Goal: Task Accomplishment & Management: Use online tool/utility

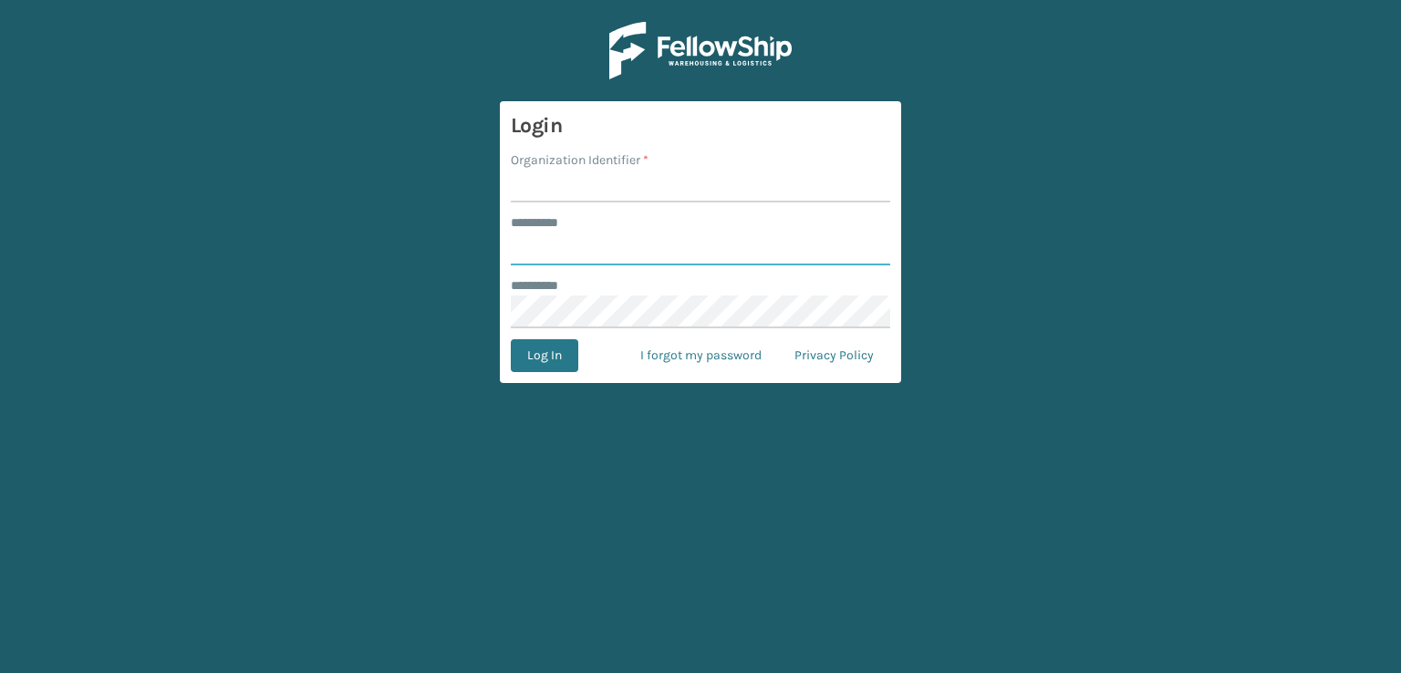
type input "***"
click at [633, 193] on input "Organization Identifier *" at bounding box center [700, 186] width 379 height 33
type input "sleepgeekz warehouse"
click at [562, 367] on button "Log In" at bounding box center [544, 355] width 67 height 33
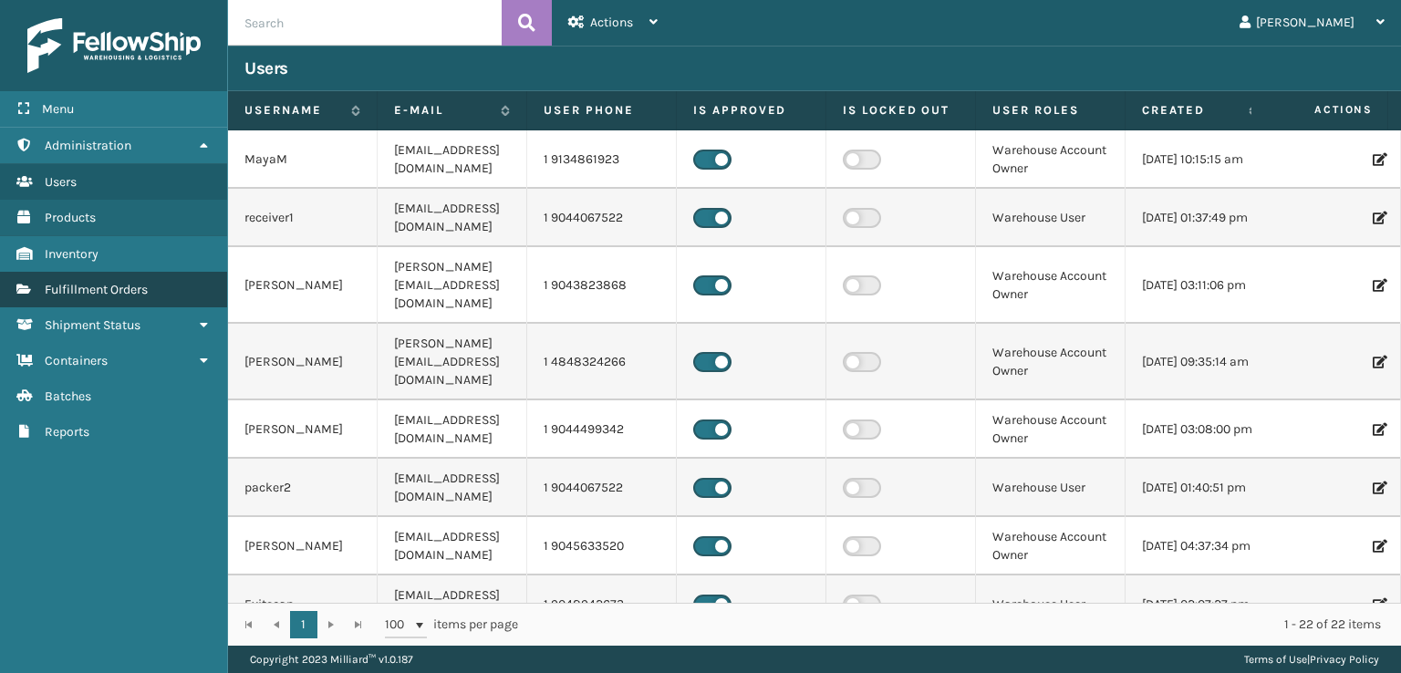
click at [150, 286] on link "Fulfillment Orders" at bounding box center [113, 290] width 227 height 36
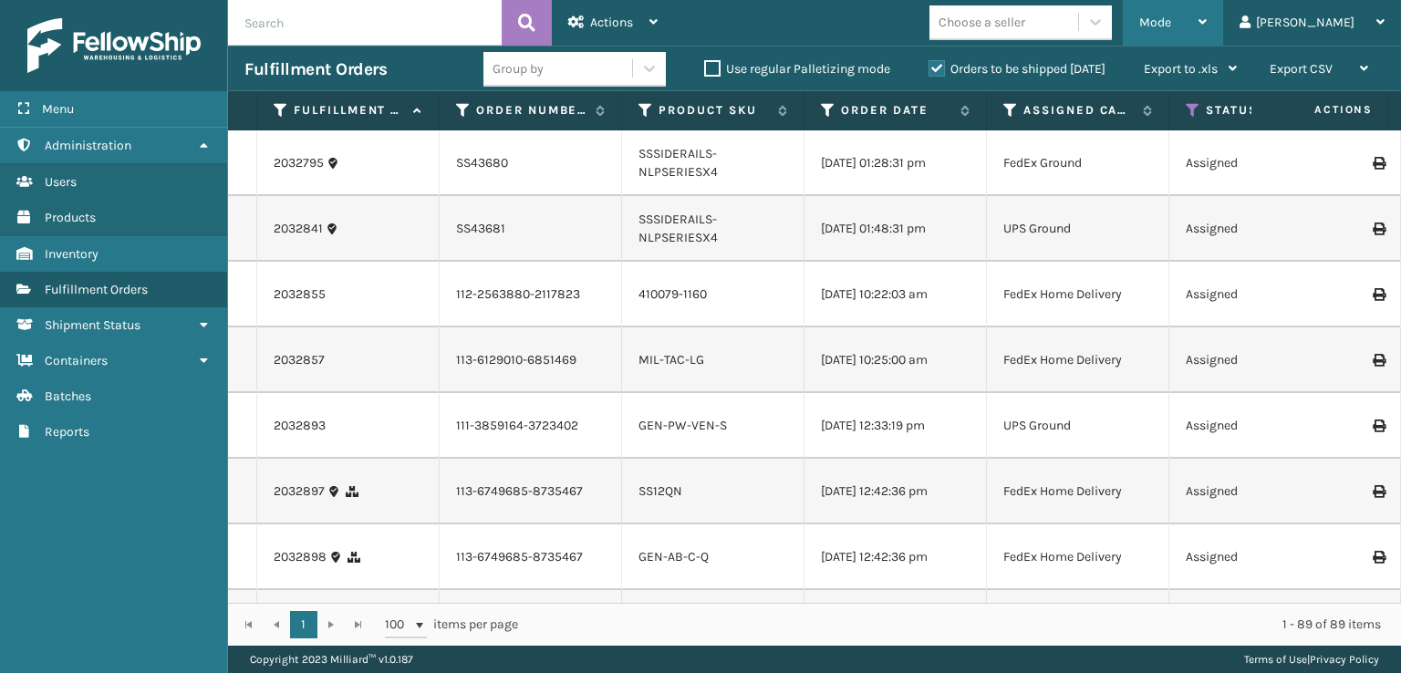
click at [1206, 36] on div "Mode" at bounding box center [1172, 23] width 67 height 46
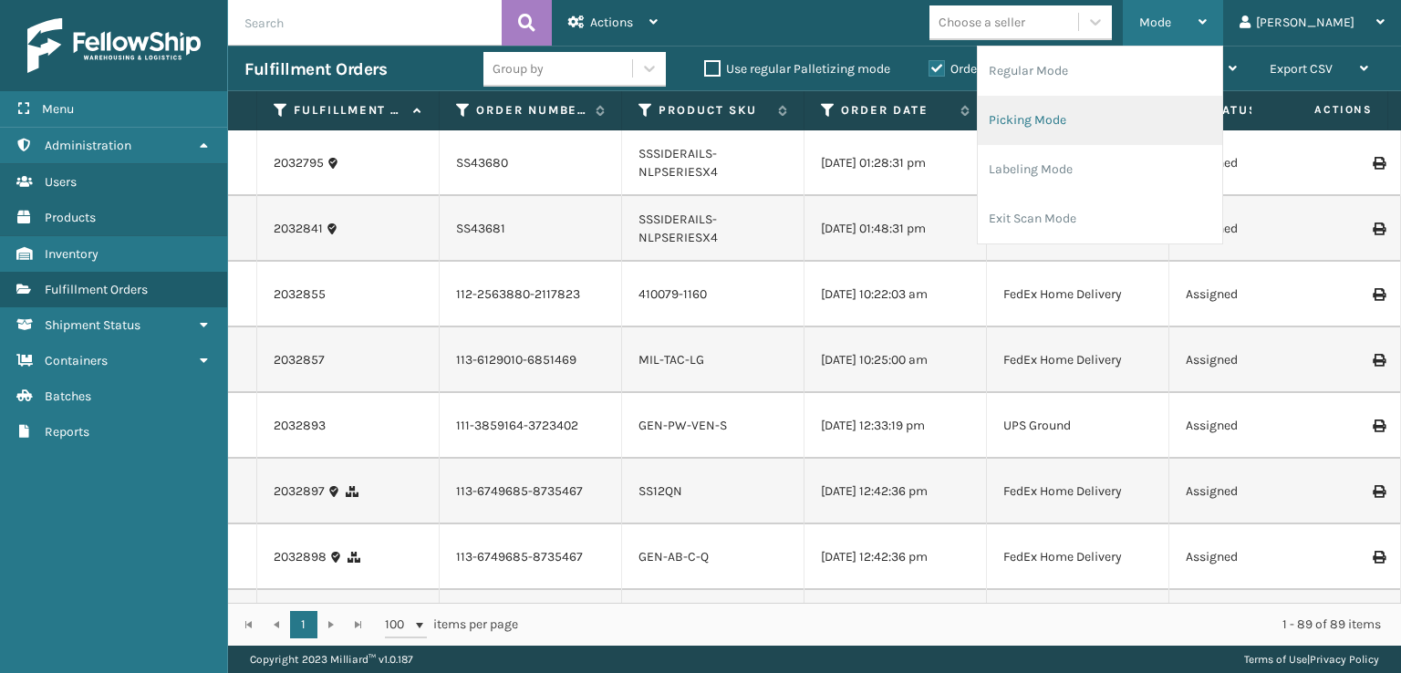
click at [1136, 121] on li "Picking Mode" at bounding box center [1099, 120] width 244 height 49
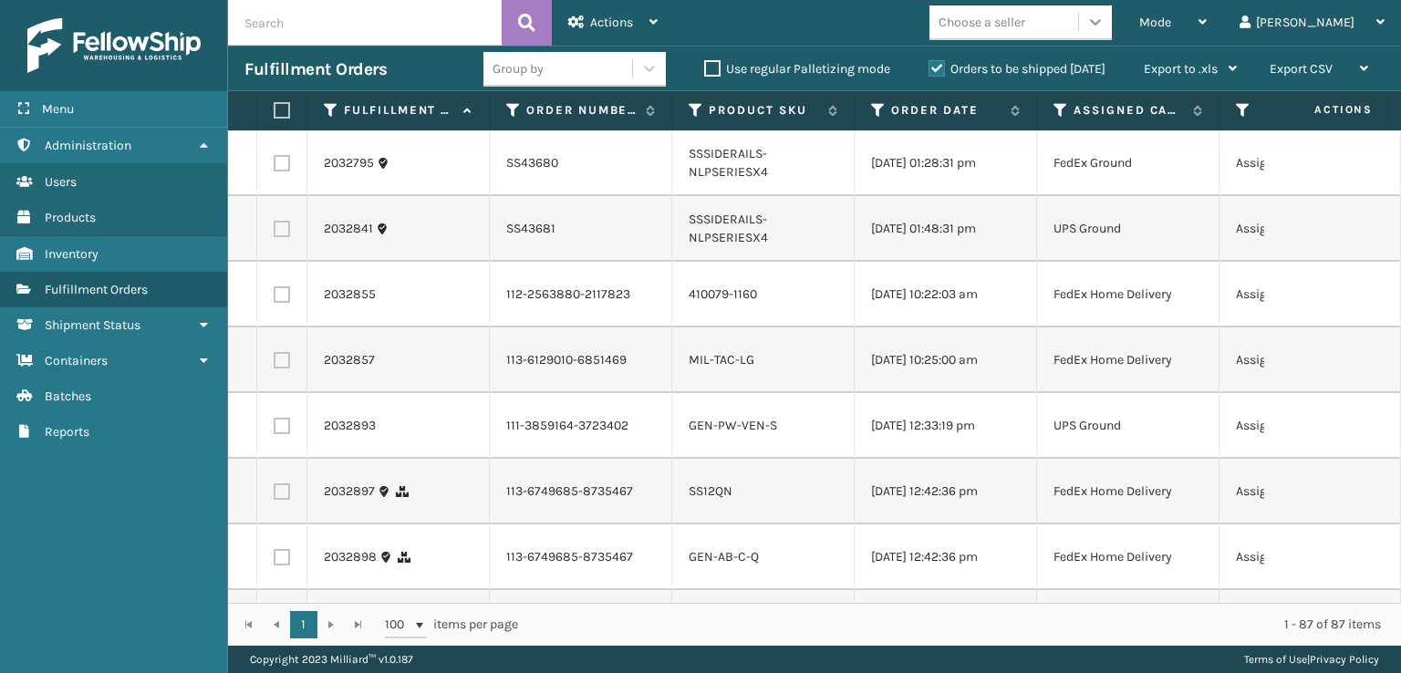
click at [1112, 16] on div at bounding box center [1095, 21] width 33 height 33
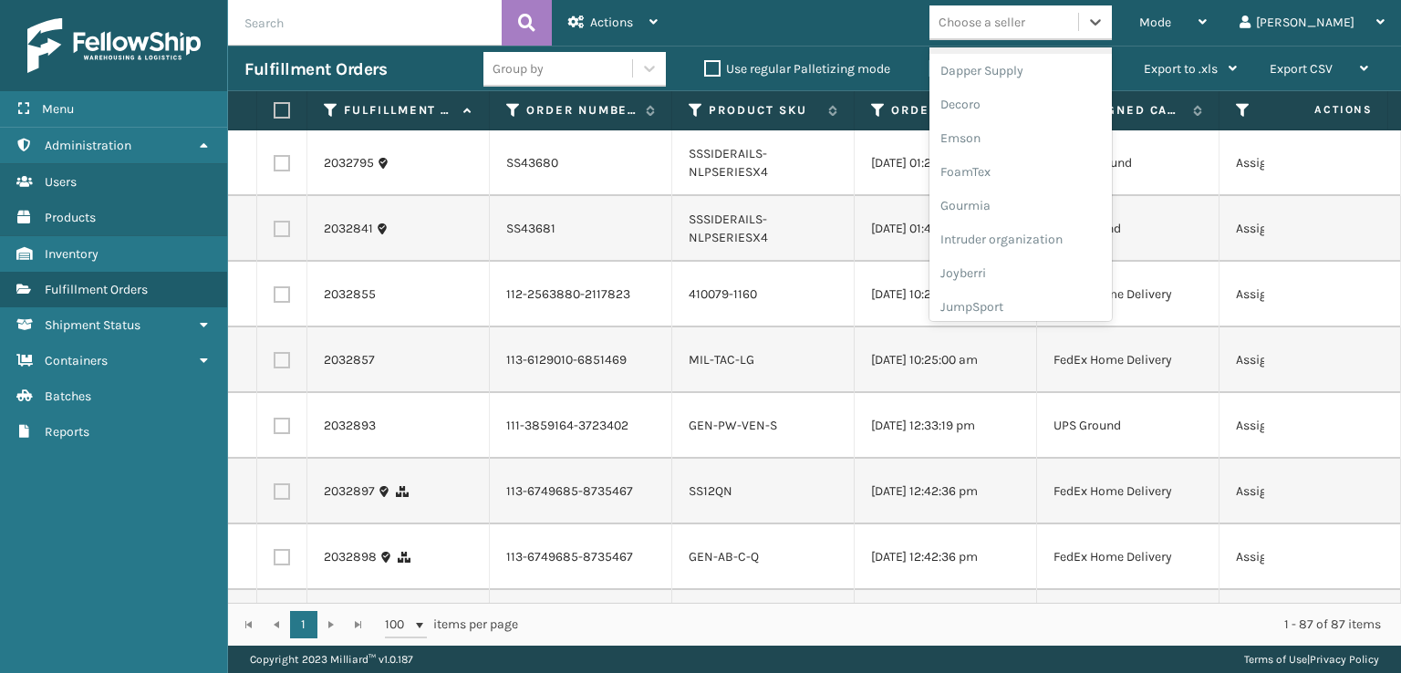
scroll to position [365, 0]
click at [1063, 140] on div "FoamTex" at bounding box center [1020, 142] width 182 height 34
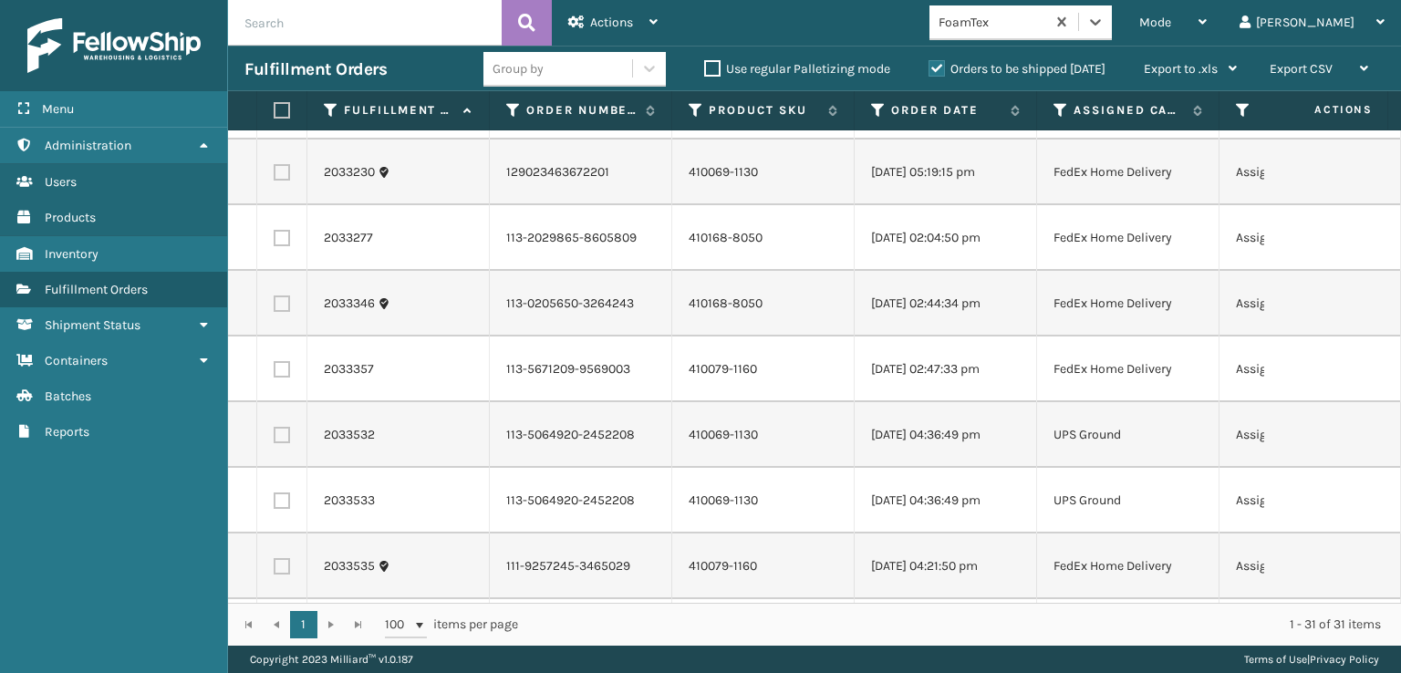
scroll to position [456, 0]
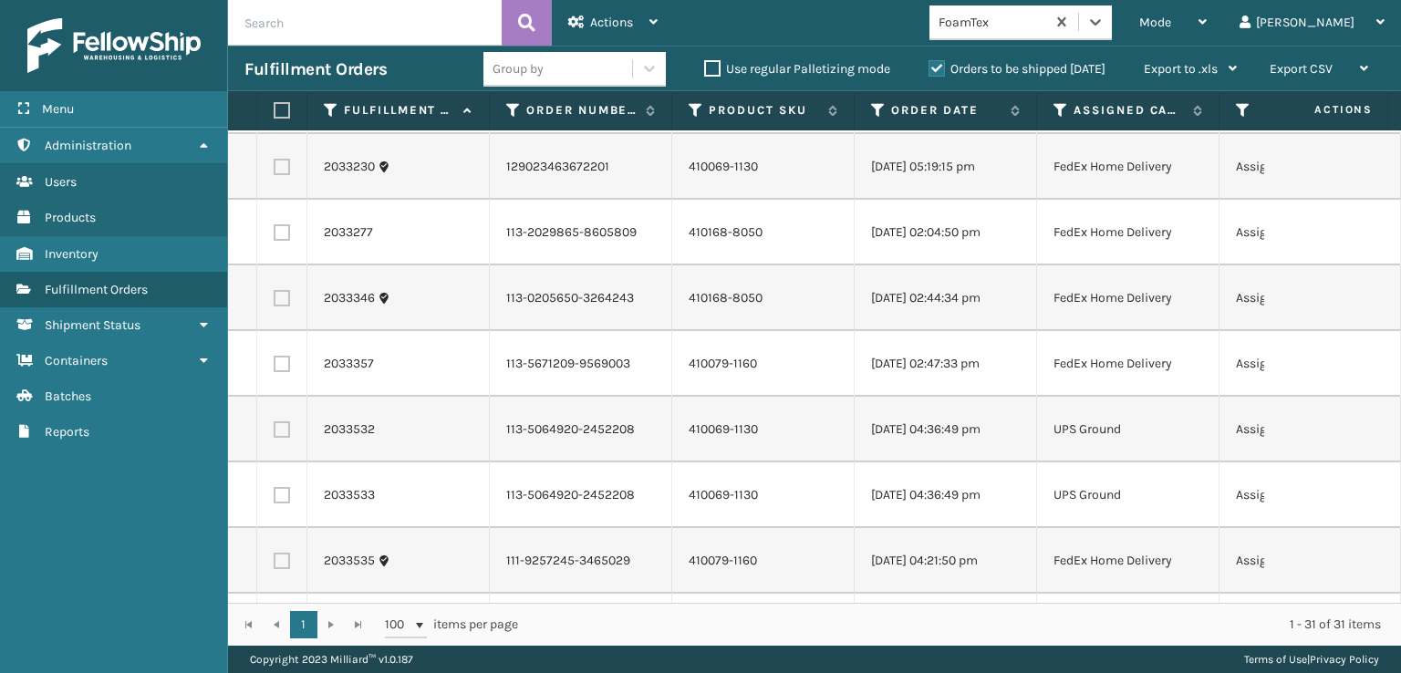
click at [281, 108] on label at bounding box center [279, 110] width 11 height 16
click at [274, 108] on input "checkbox" at bounding box center [274, 111] width 1 height 12
checkbox input "true"
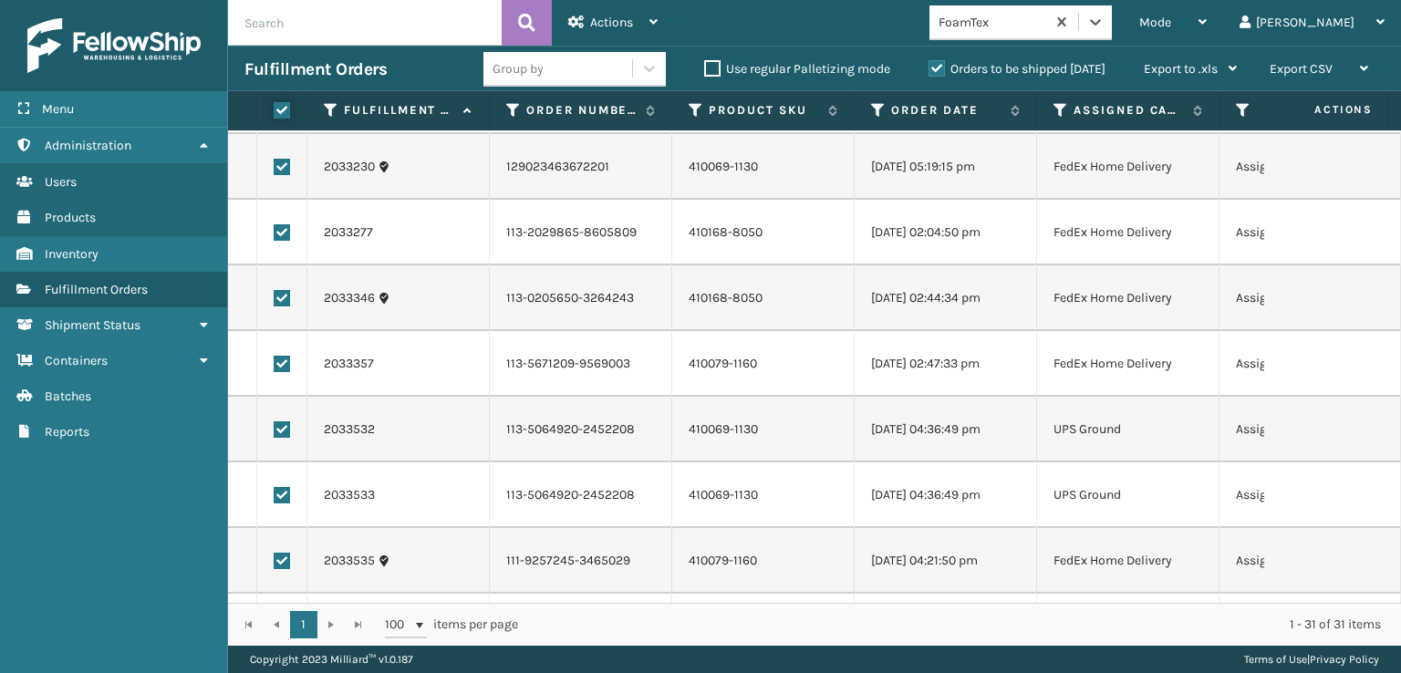
checkbox input "true"
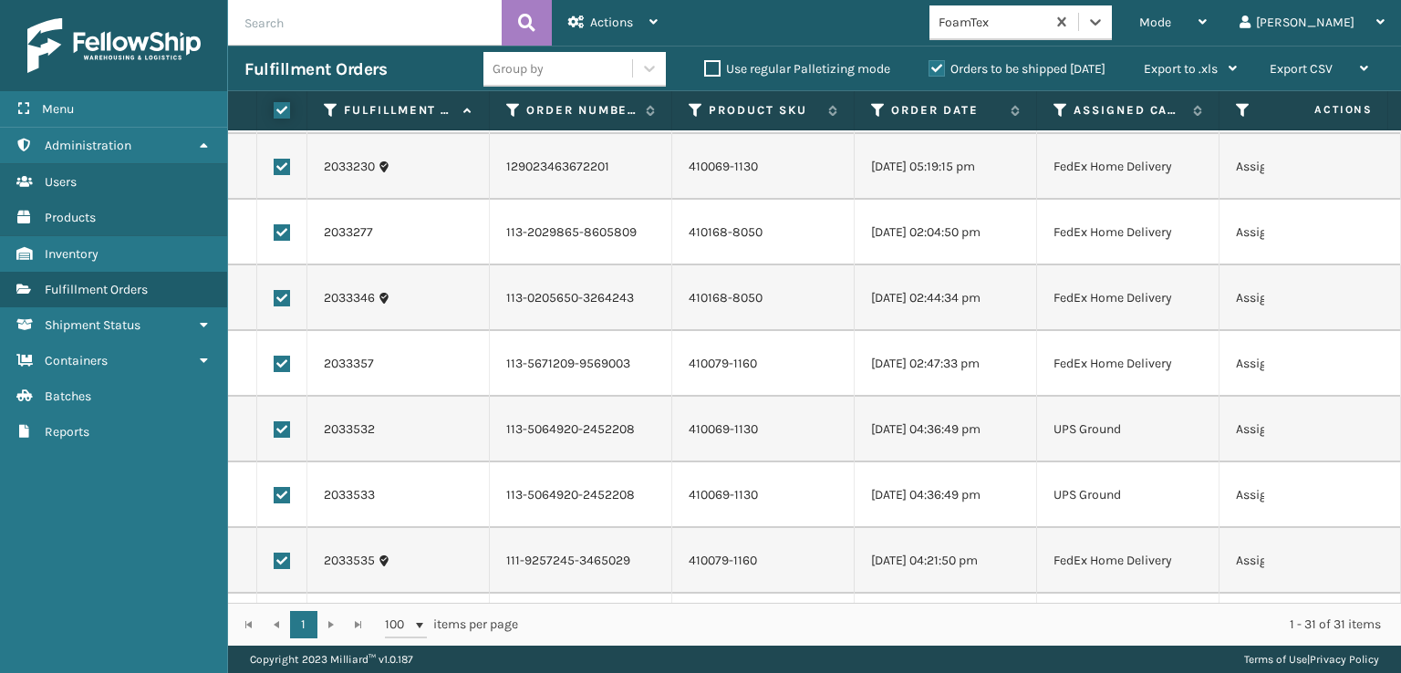
checkbox input "true"
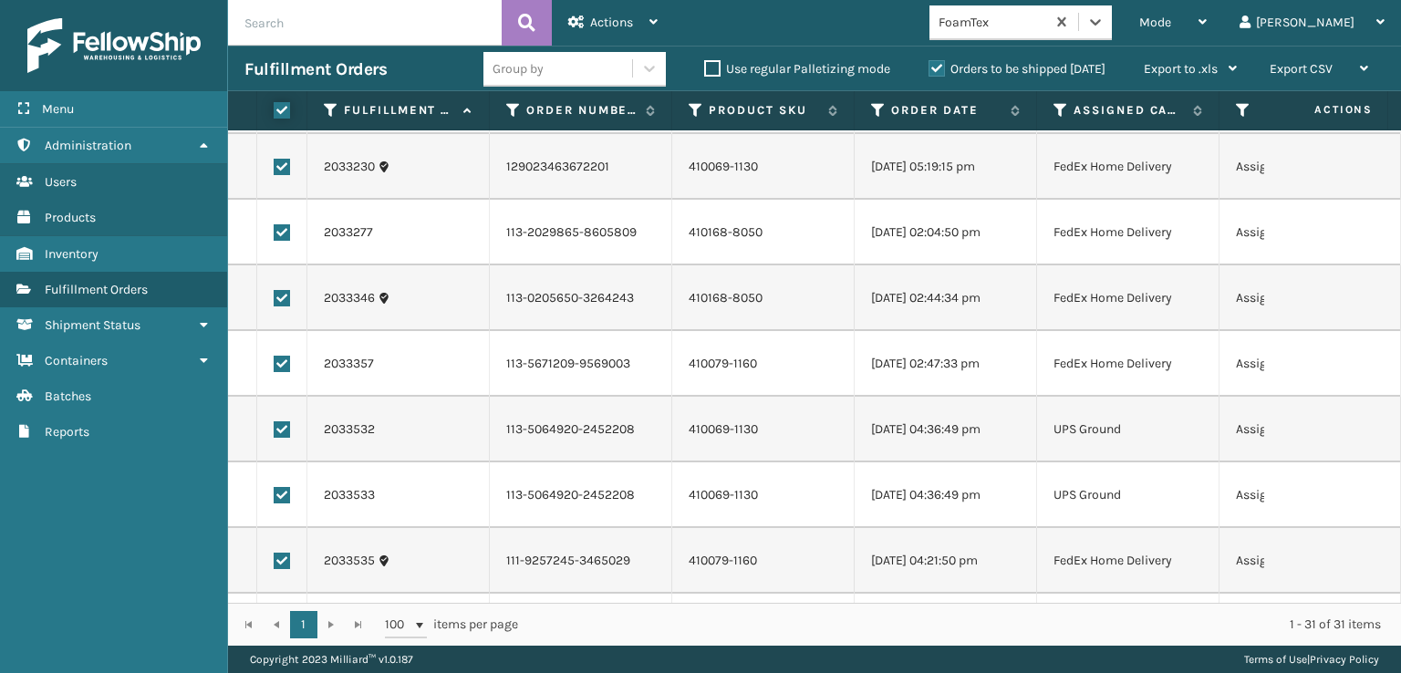
checkbox input "true"
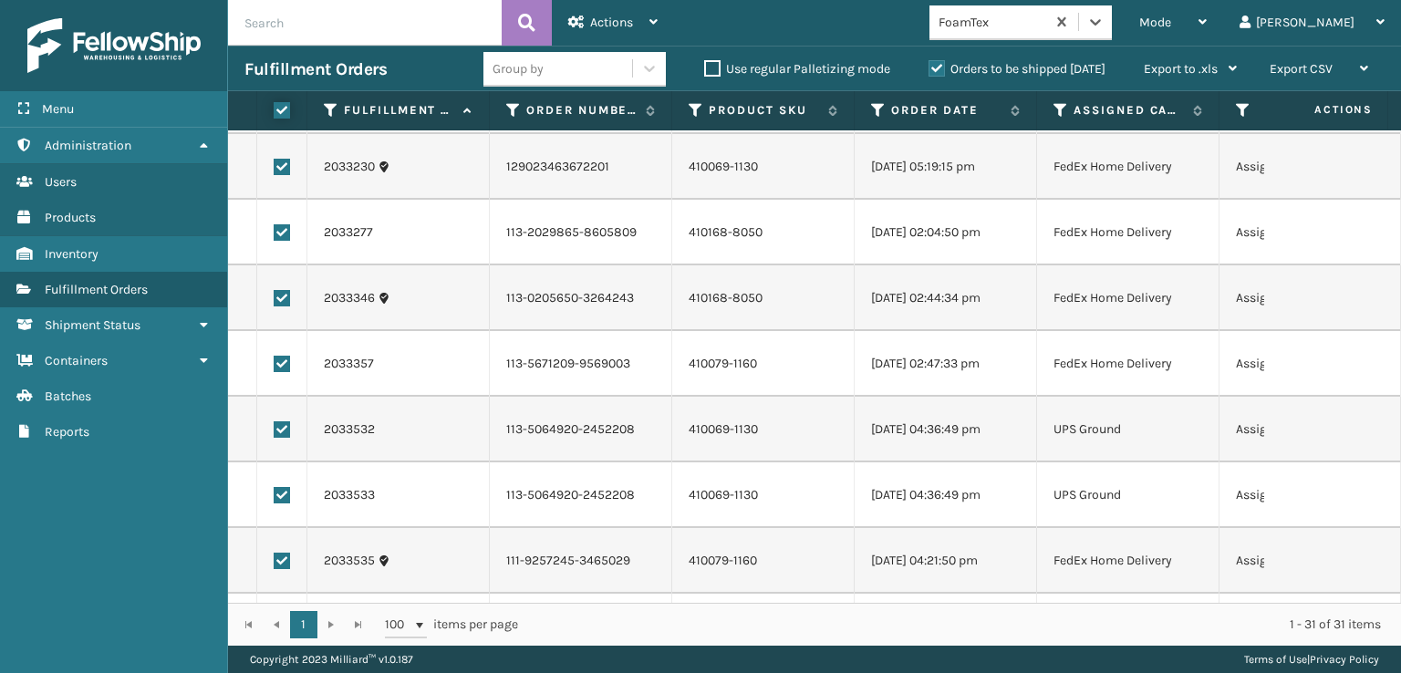
checkbox input "true"
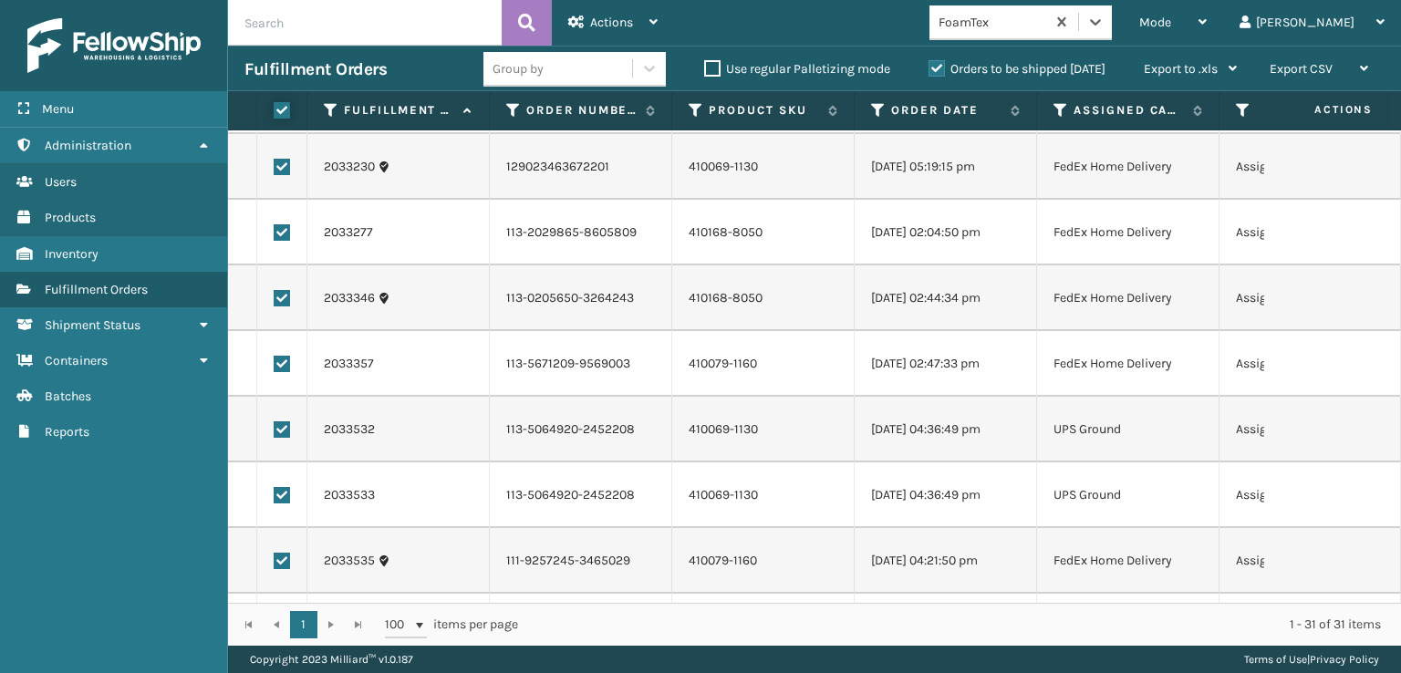
checkbox input "true"
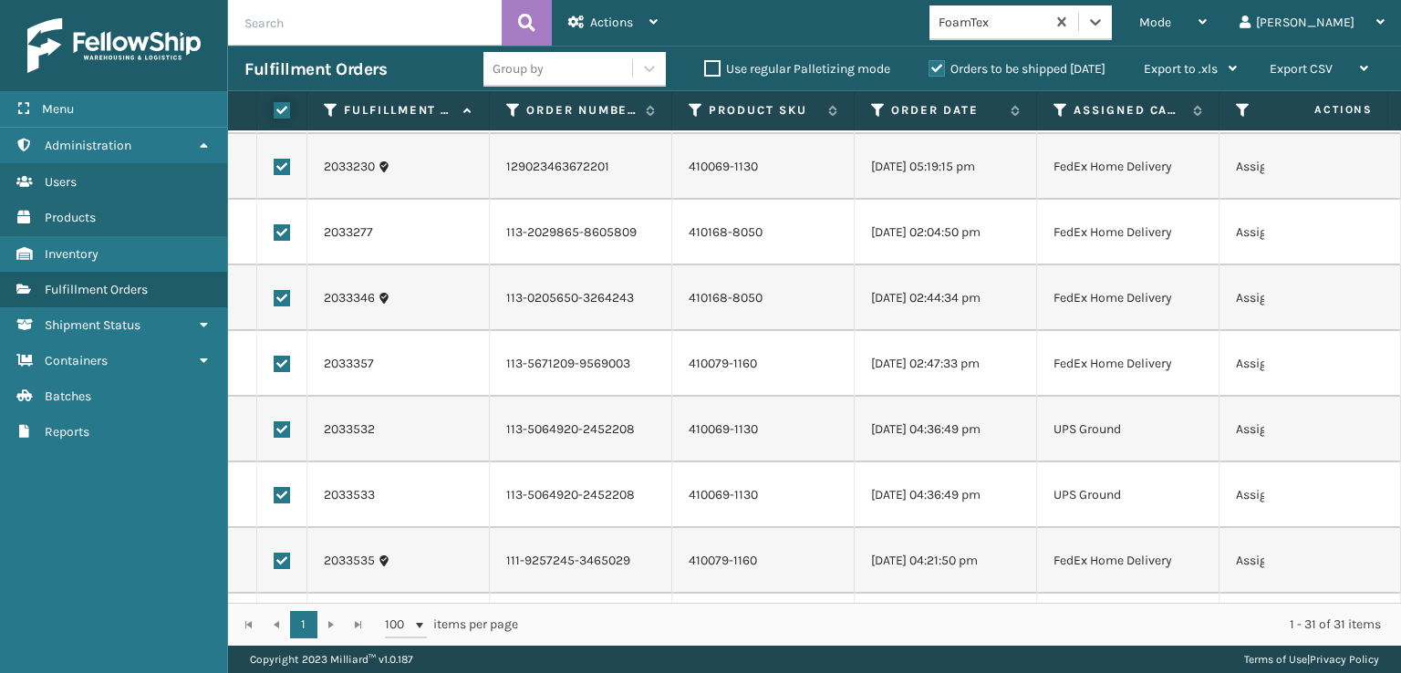
checkbox input "true"
click at [287, 432] on label at bounding box center [282, 429] width 16 height 16
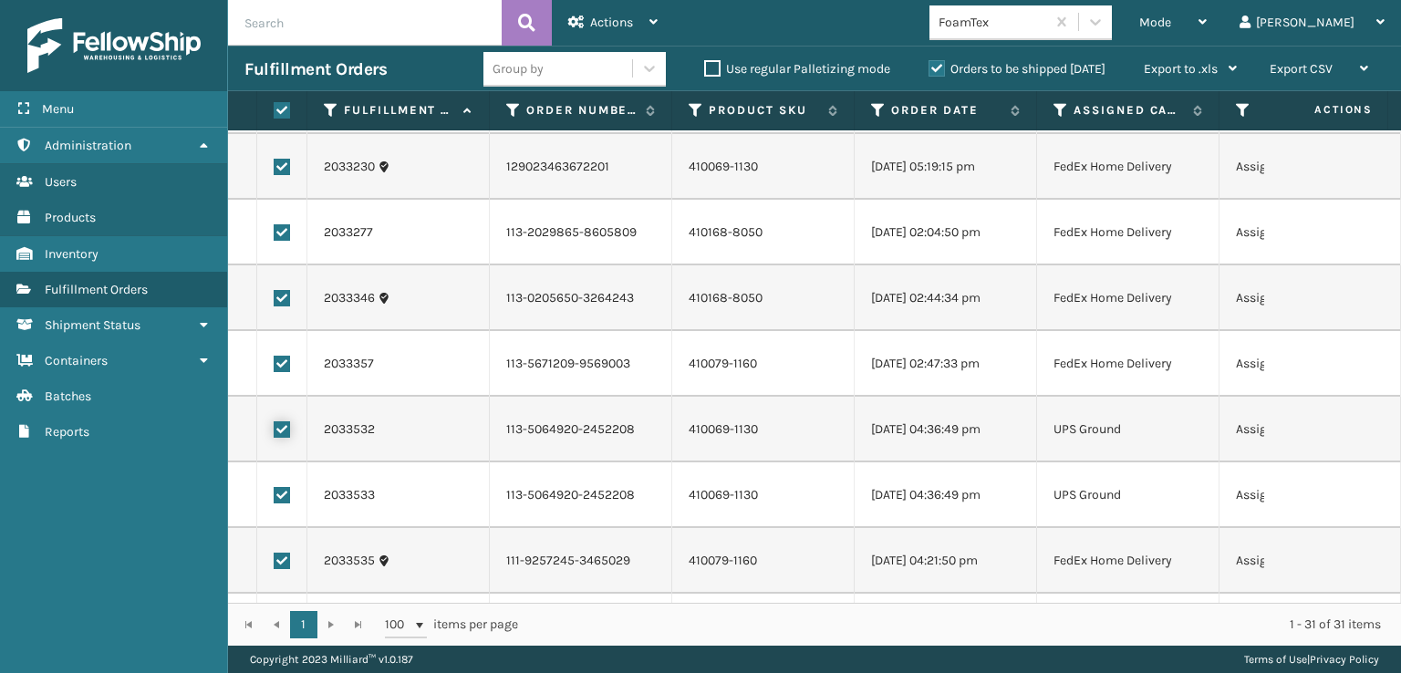
click at [274, 432] on input "checkbox" at bounding box center [274, 427] width 1 height 12
checkbox input "false"
click at [284, 493] on label at bounding box center [282, 495] width 16 height 16
click at [274, 493] on input "checkbox" at bounding box center [274, 493] width 1 height 12
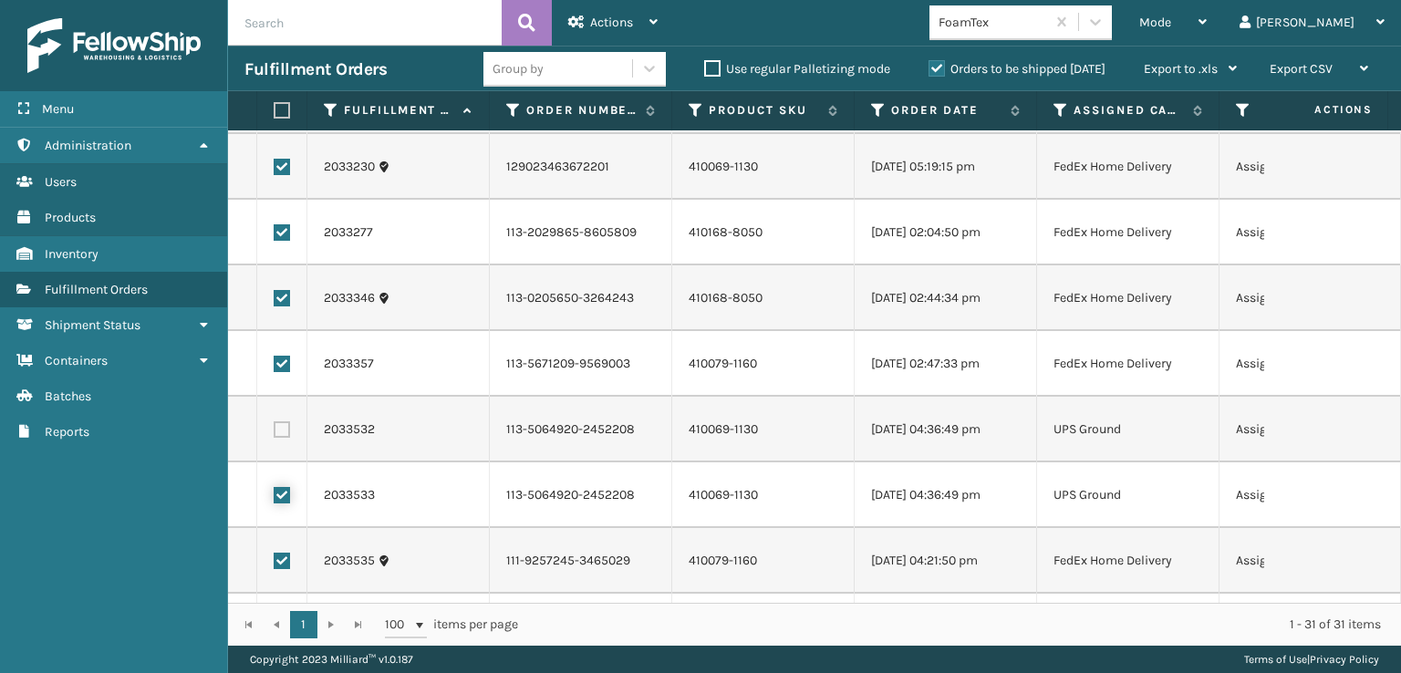
checkbox input "false"
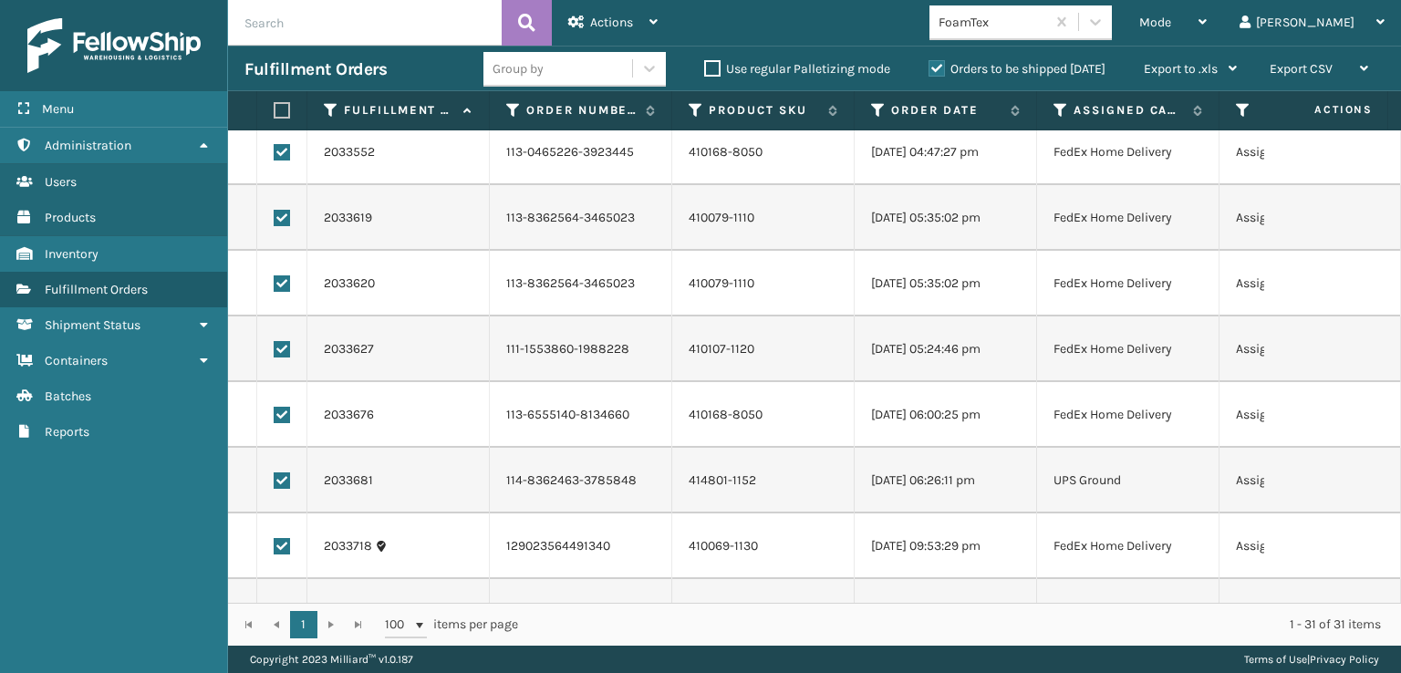
scroll to position [1094, 0]
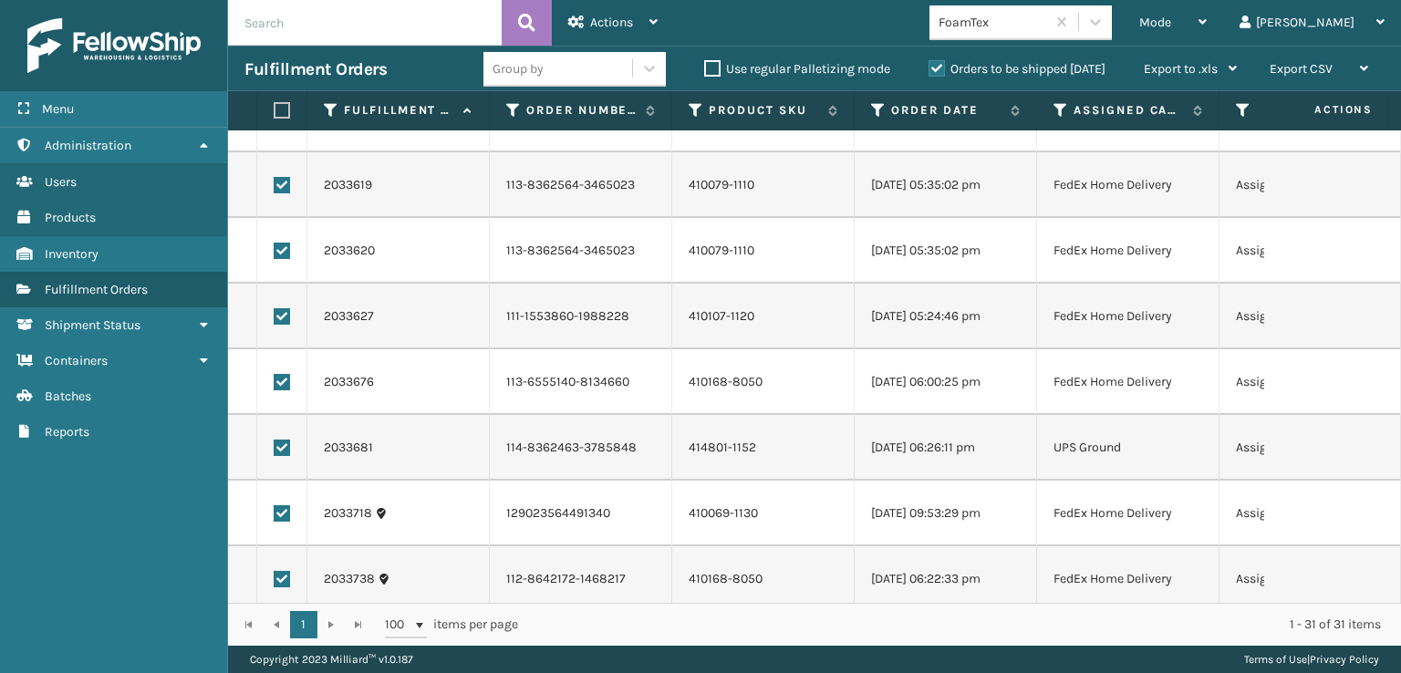
click at [278, 453] on label at bounding box center [282, 448] width 16 height 16
click at [274, 451] on input "checkbox" at bounding box center [274, 446] width 1 height 12
checkbox input "false"
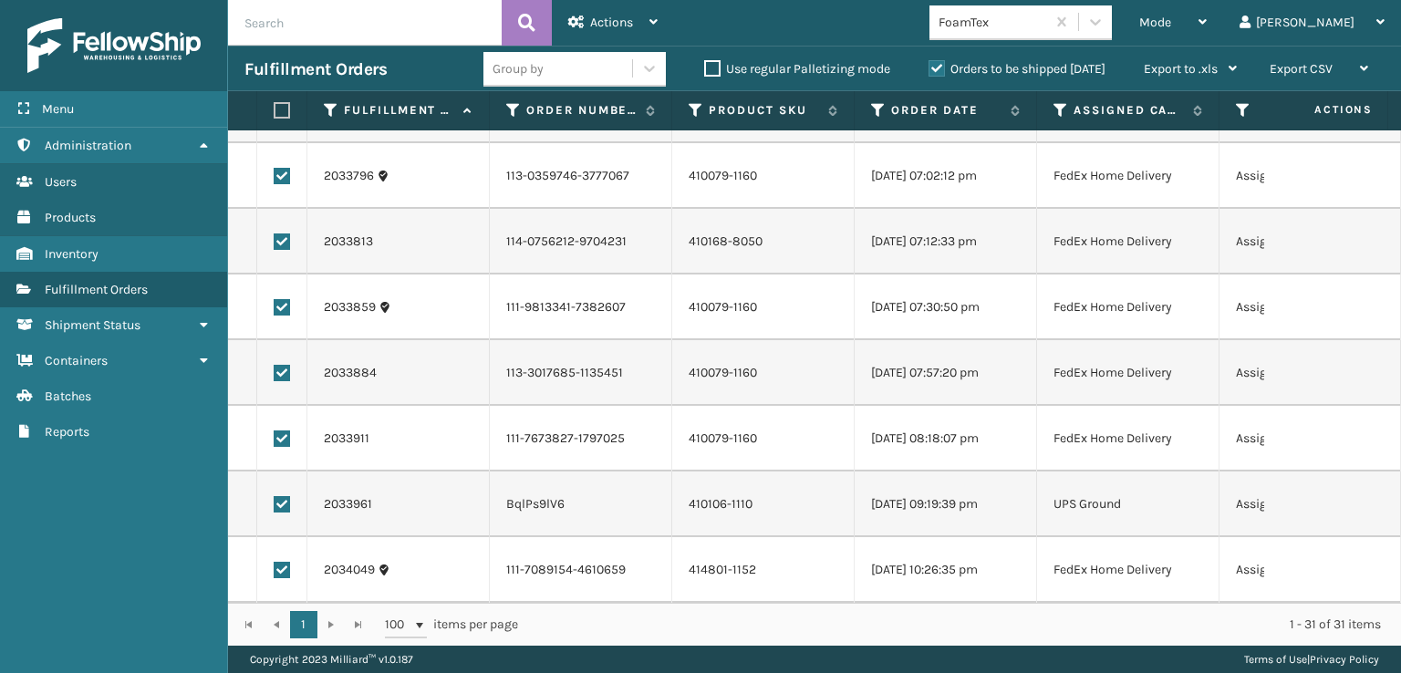
scroll to position [1576, 0]
click at [283, 496] on label at bounding box center [282, 504] width 16 height 16
click at [274, 496] on input "checkbox" at bounding box center [274, 502] width 1 height 12
checkbox input "false"
click at [628, 20] on span "Actions" at bounding box center [611, 23] width 43 height 16
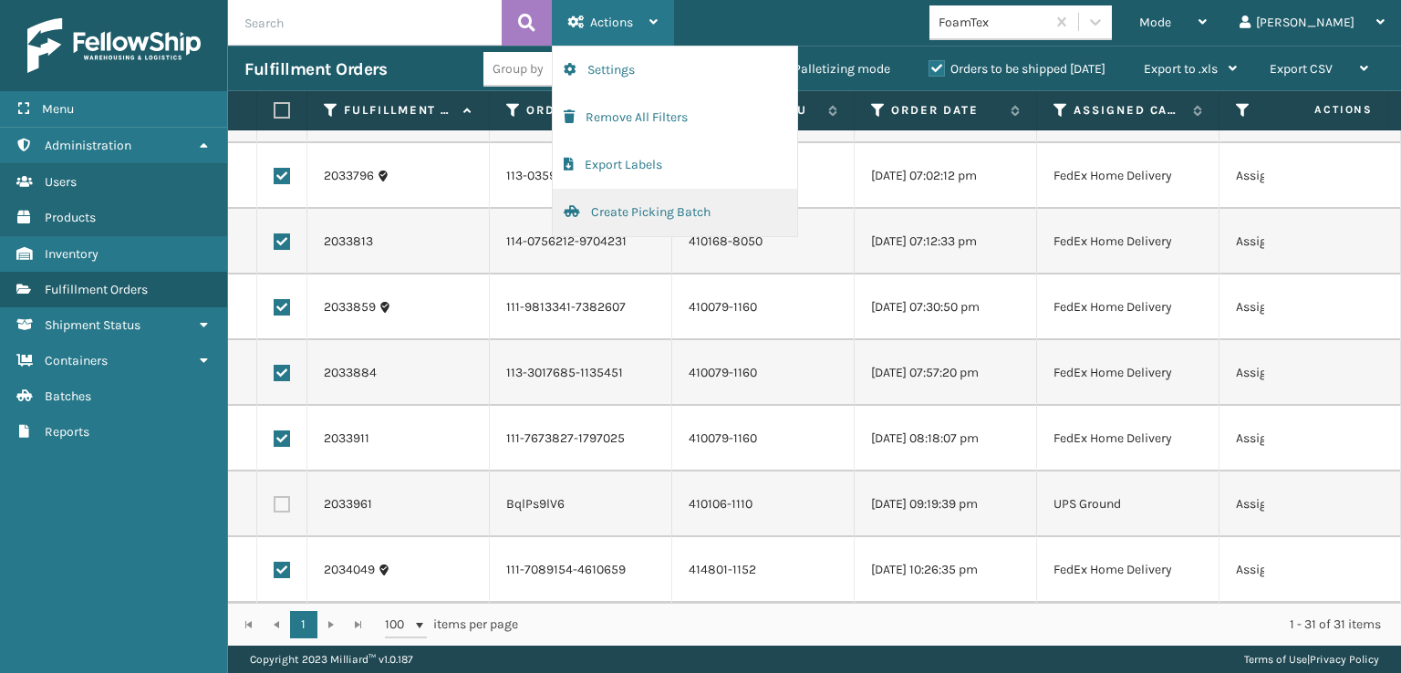
click at [617, 218] on button "Create Picking Batch" at bounding box center [675, 212] width 244 height 47
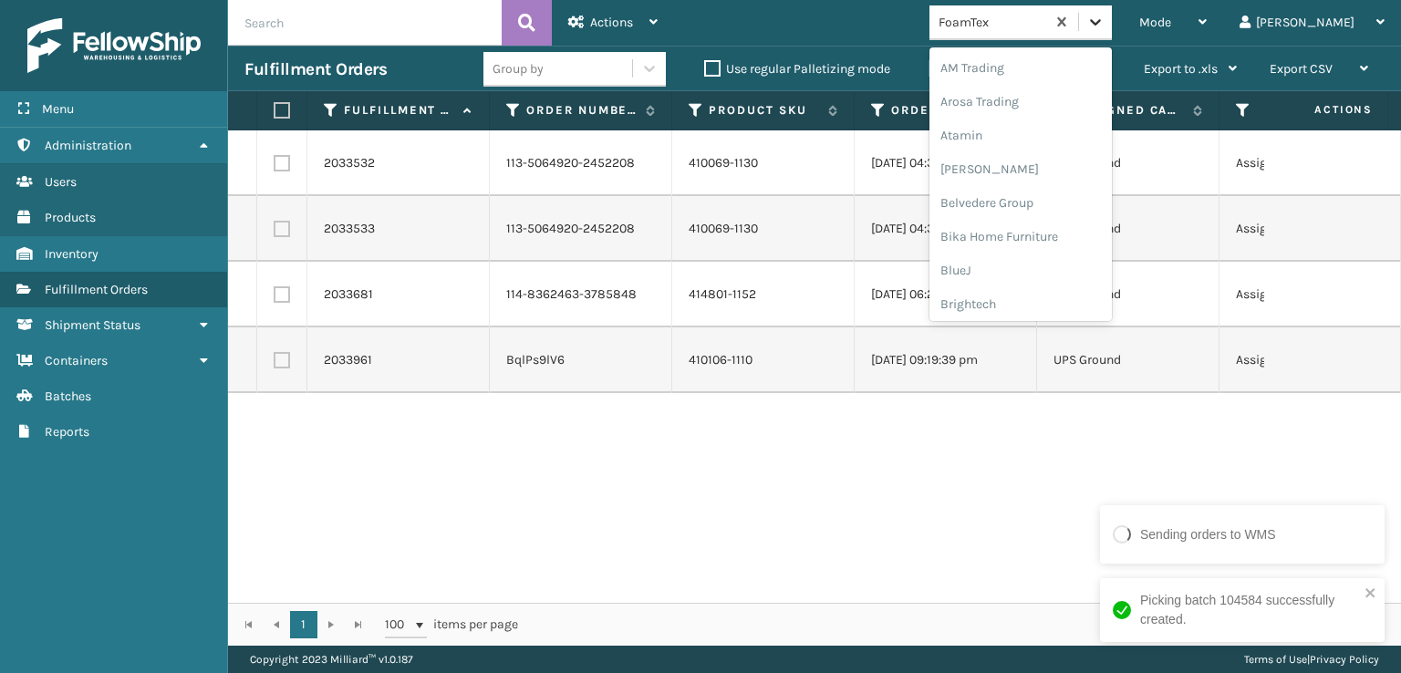
click at [1112, 9] on div at bounding box center [1095, 21] width 33 height 33
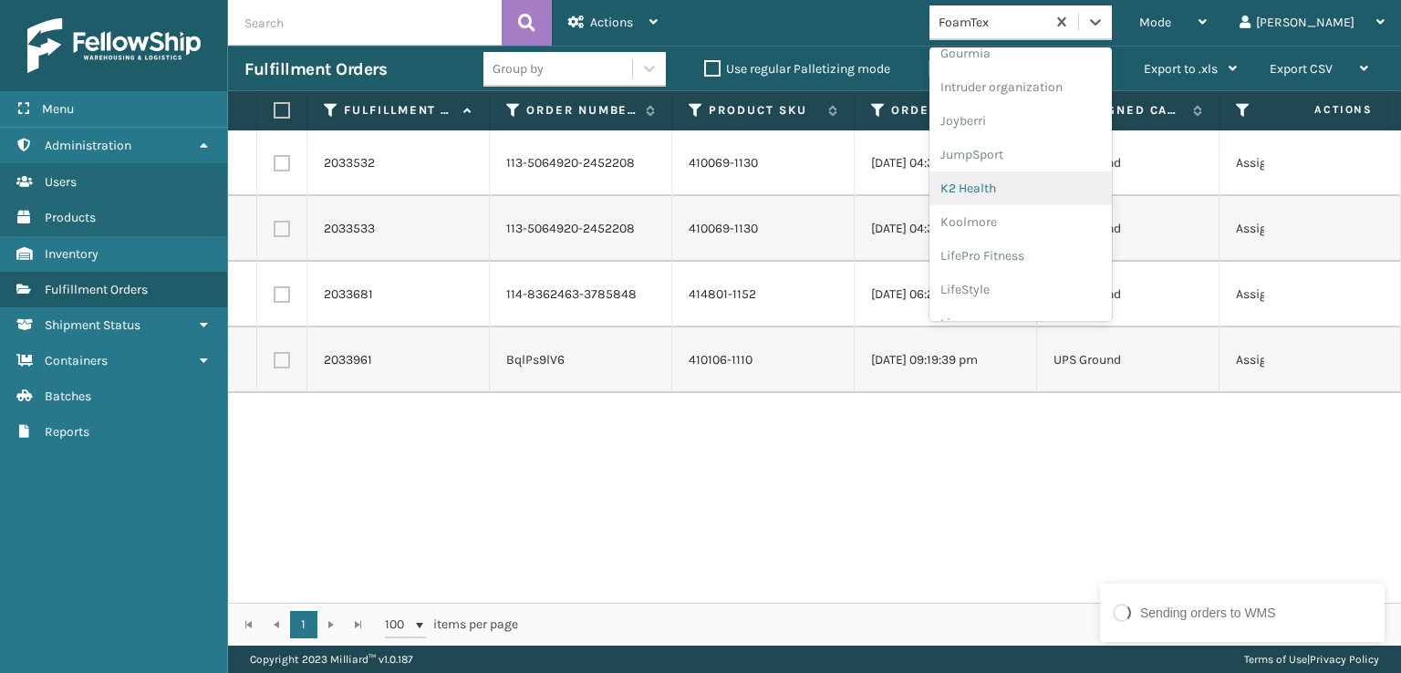
scroll to position [576, 0]
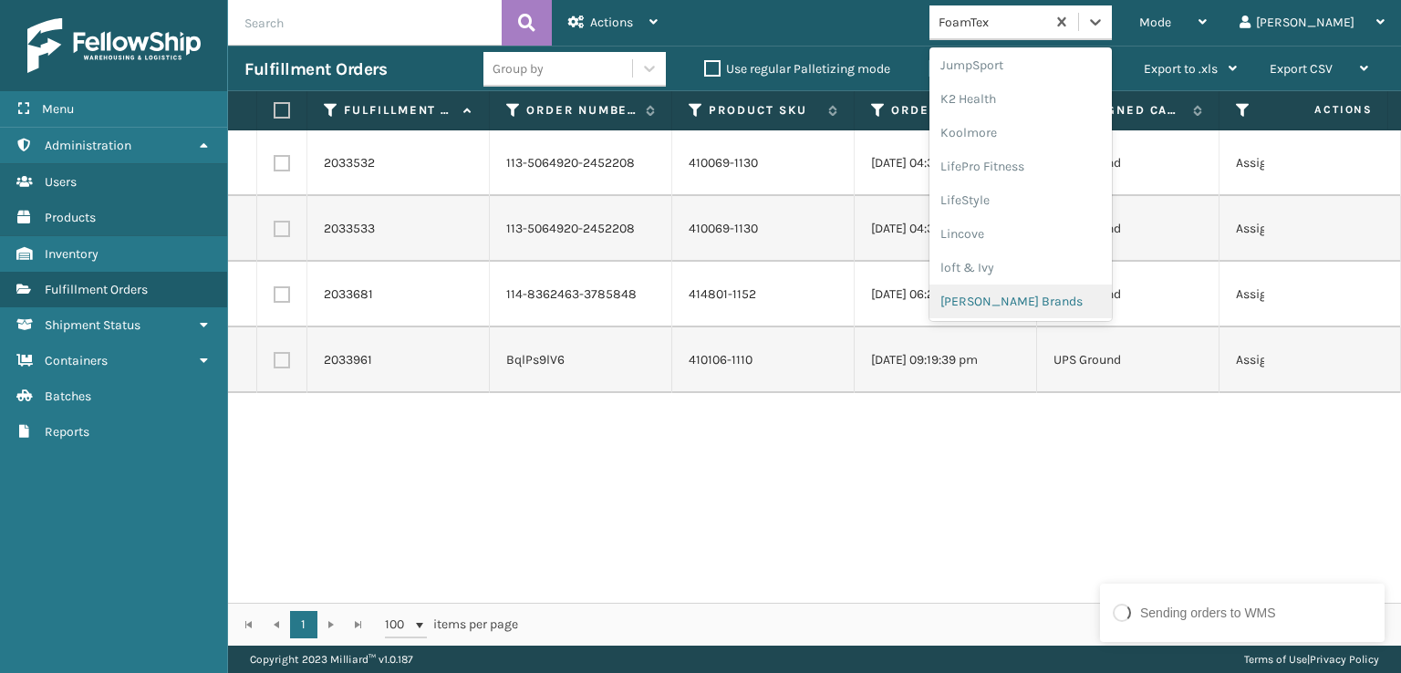
click at [1072, 298] on div "[PERSON_NAME] Brands" at bounding box center [1020, 301] width 182 height 34
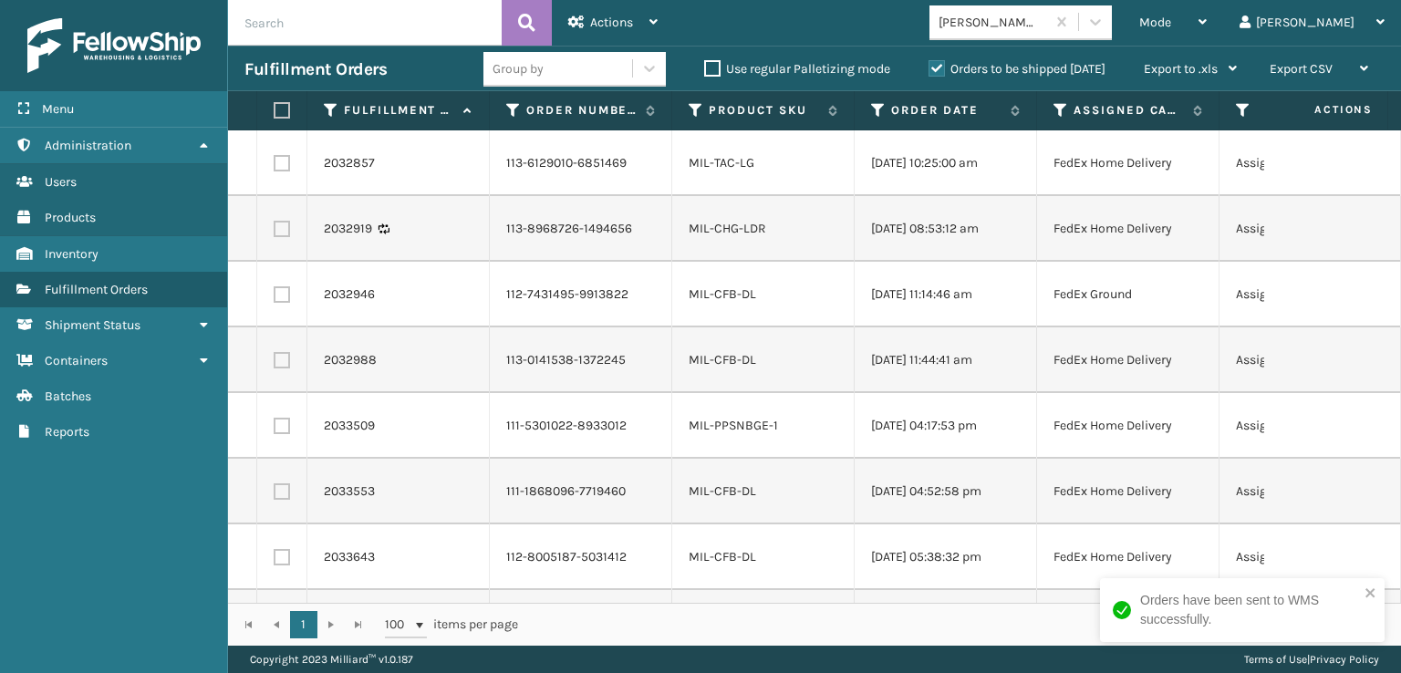
click at [284, 111] on label at bounding box center [279, 110] width 11 height 16
click at [274, 111] on input "checkbox" at bounding box center [274, 111] width 1 height 12
checkbox input "true"
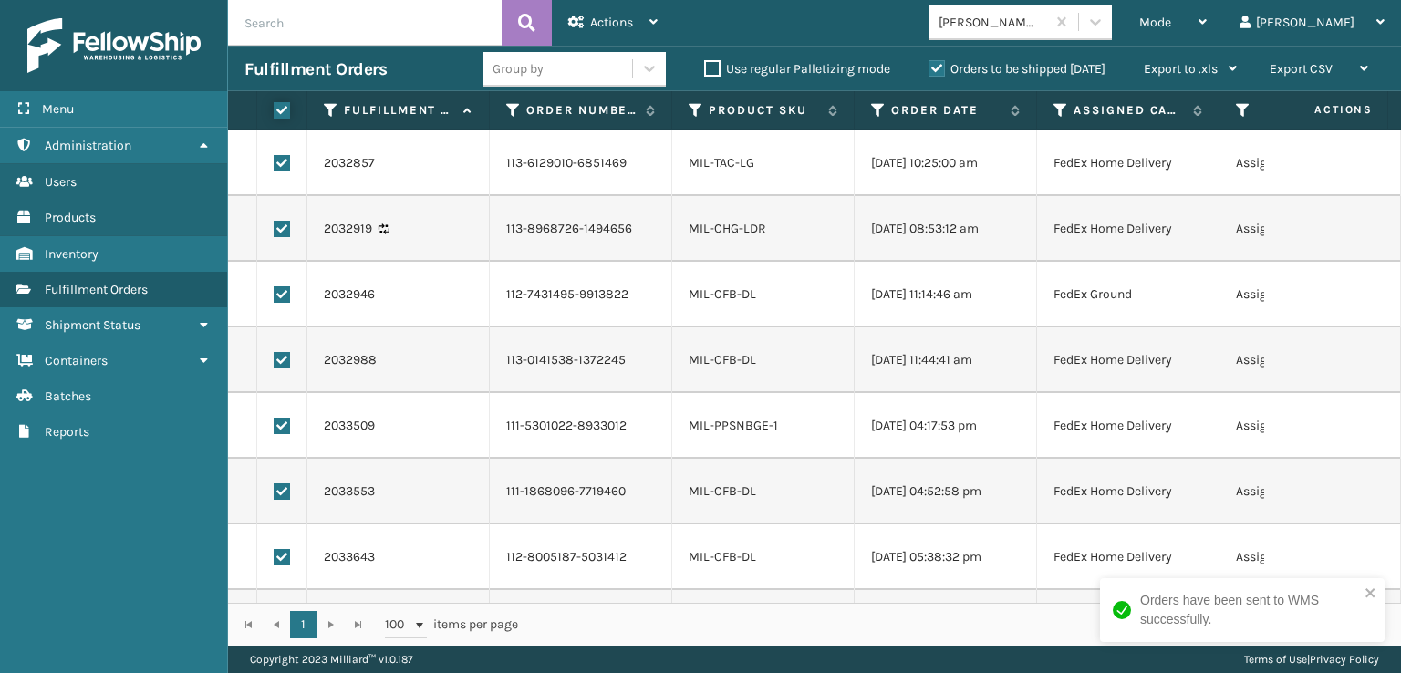
checkbox input "true"
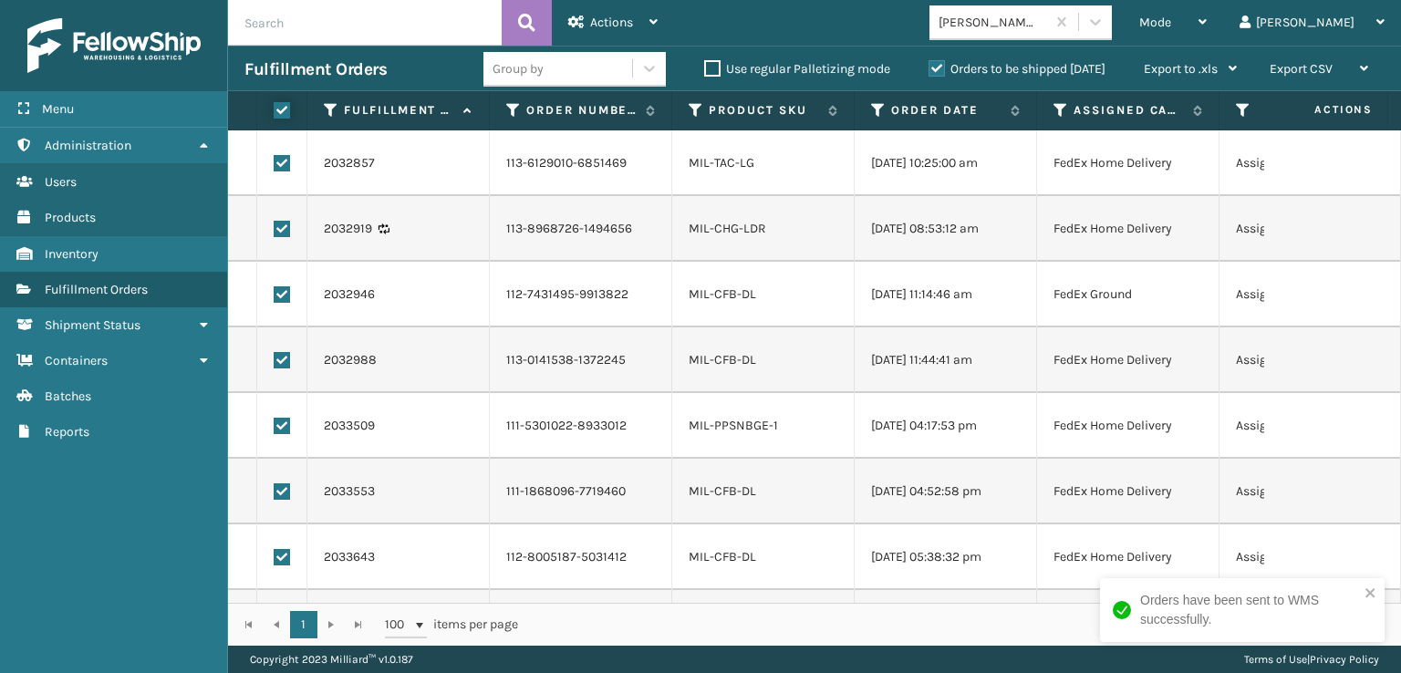
checkbox input "true"
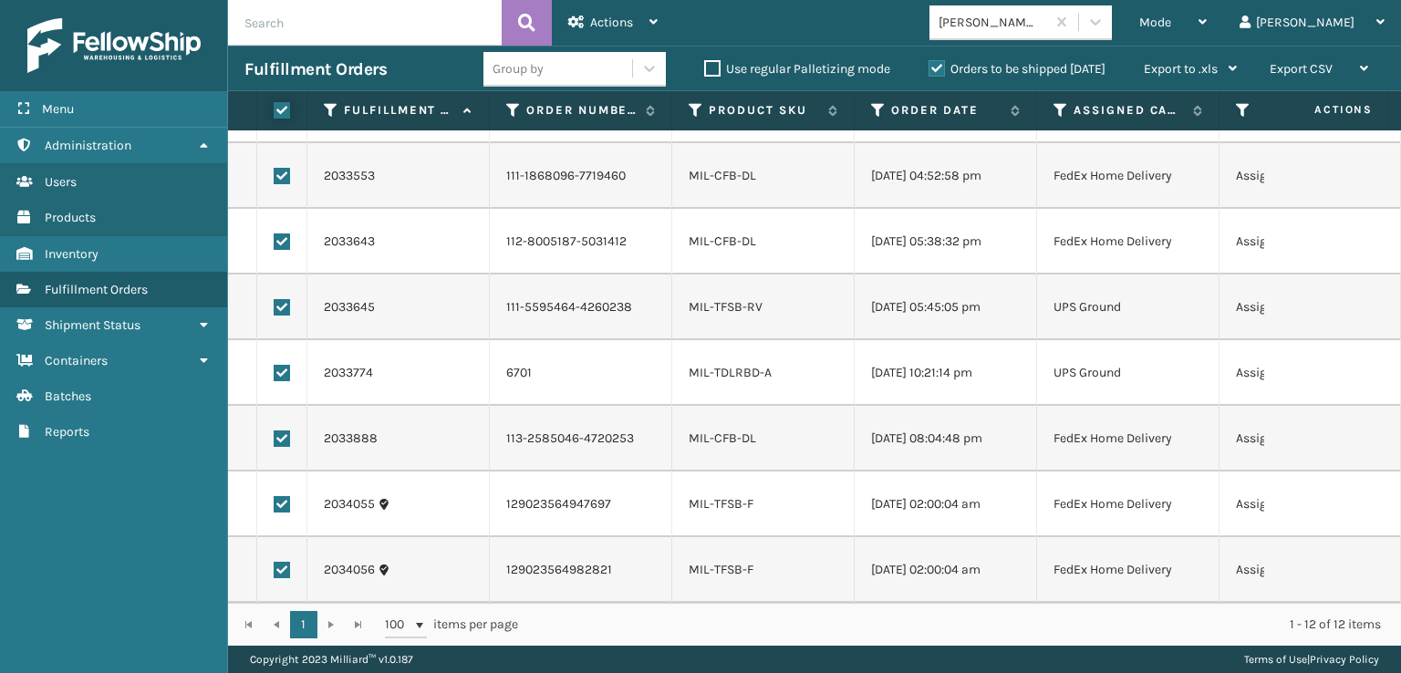
scroll to position [328, 0]
click at [283, 299] on label at bounding box center [282, 307] width 16 height 16
click at [274, 299] on input "checkbox" at bounding box center [274, 305] width 1 height 12
checkbox input "false"
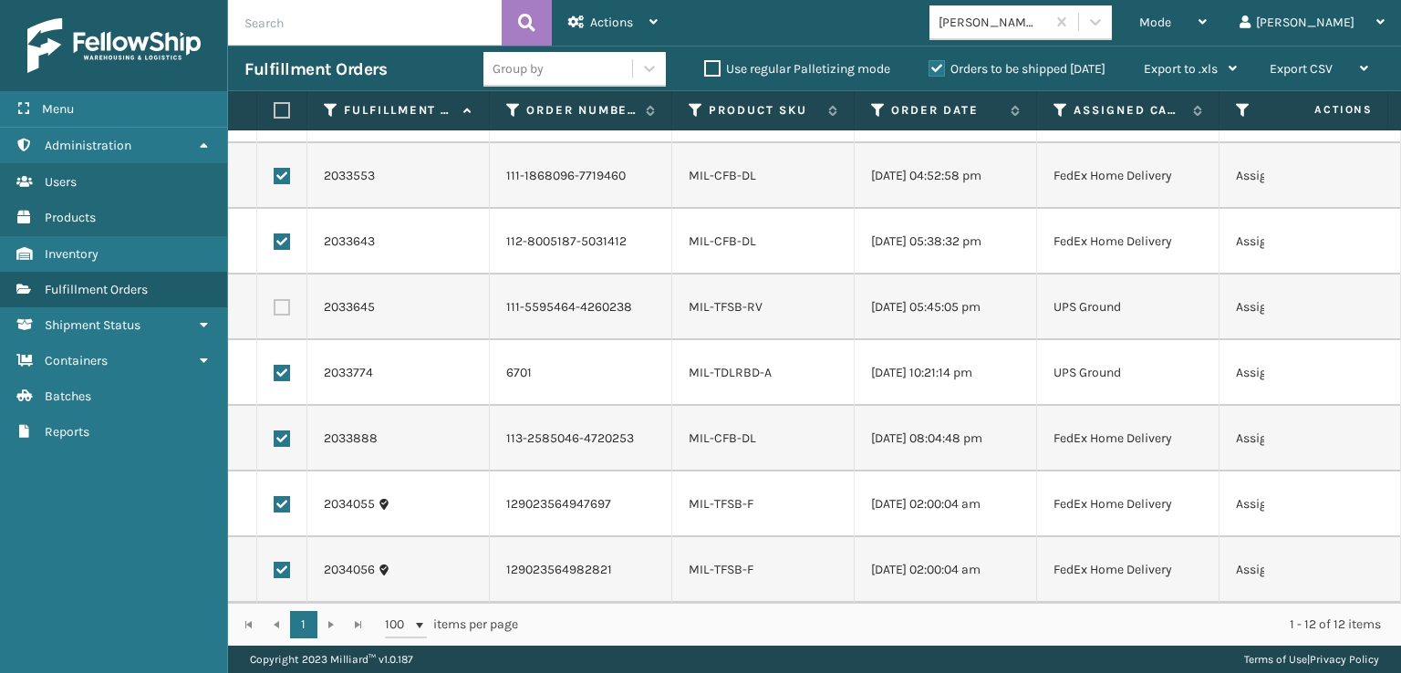
click at [289, 347] on td at bounding box center [282, 373] width 50 height 66
click at [278, 365] on label at bounding box center [282, 373] width 16 height 16
click at [274, 365] on input "checkbox" at bounding box center [274, 371] width 1 height 12
checkbox input "false"
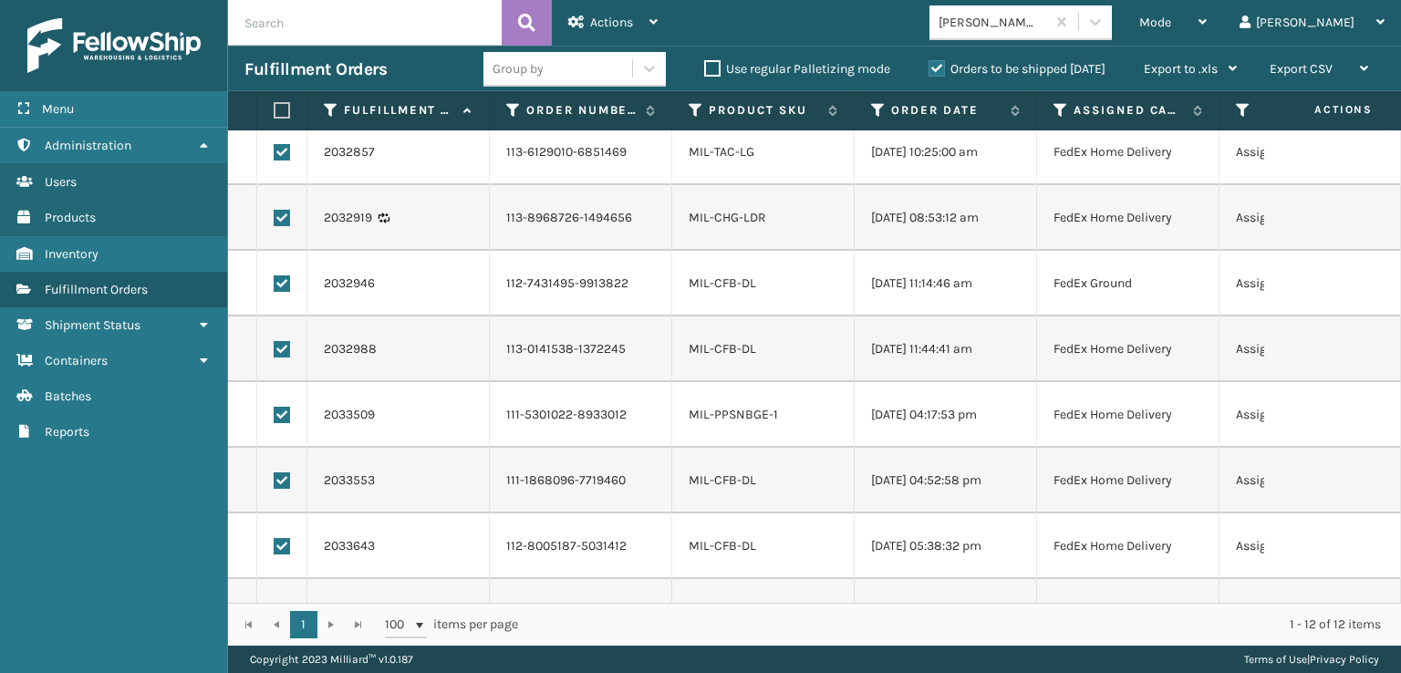
scroll to position [0, 0]
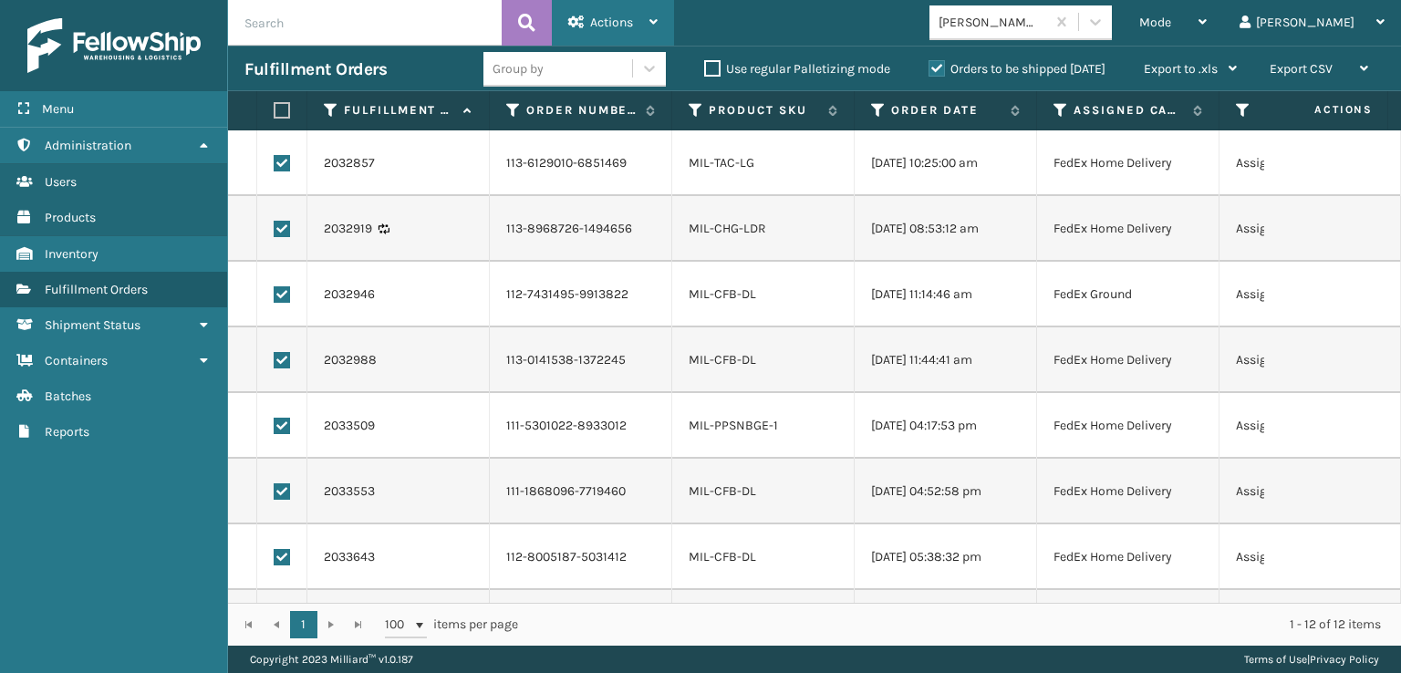
click at [584, 30] on div "Actions" at bounding box center [612, 23] width 89 height 46
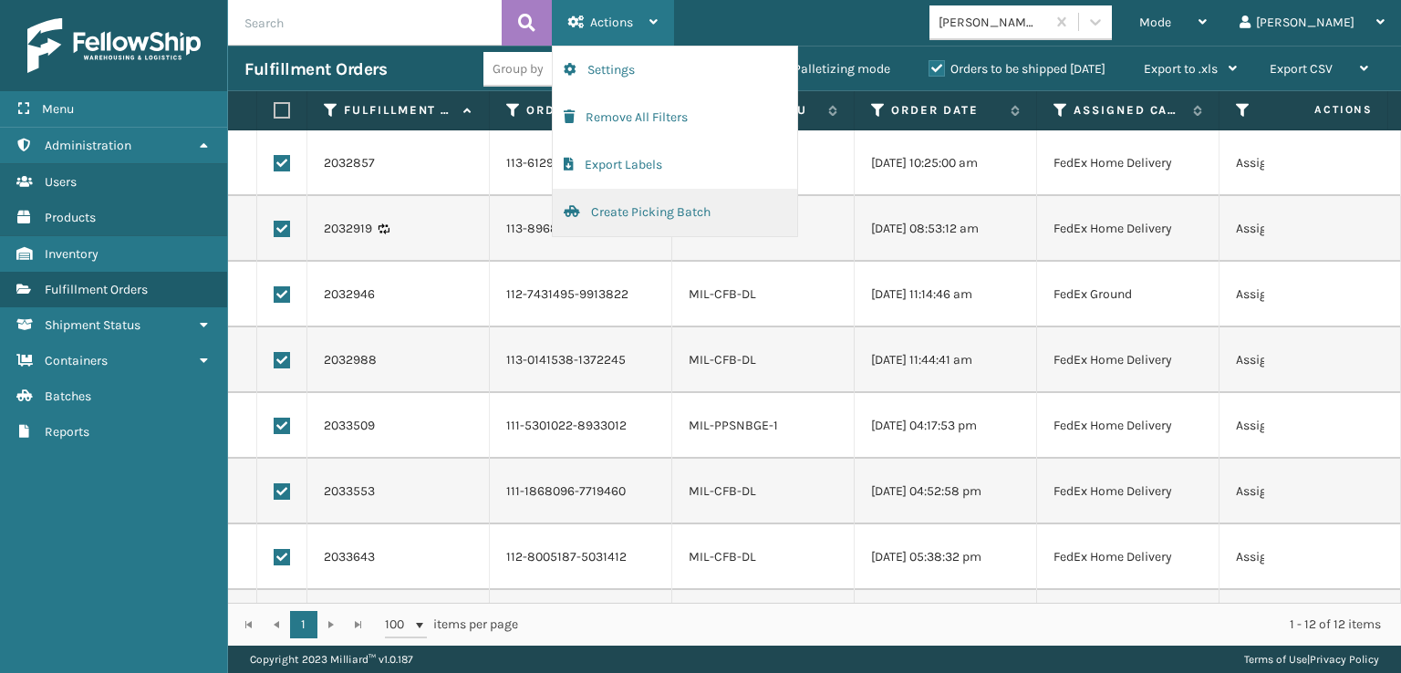
click at [587, 212] on button "Create Picking Batch" at bounding box center [675, 212] width 244 height 47
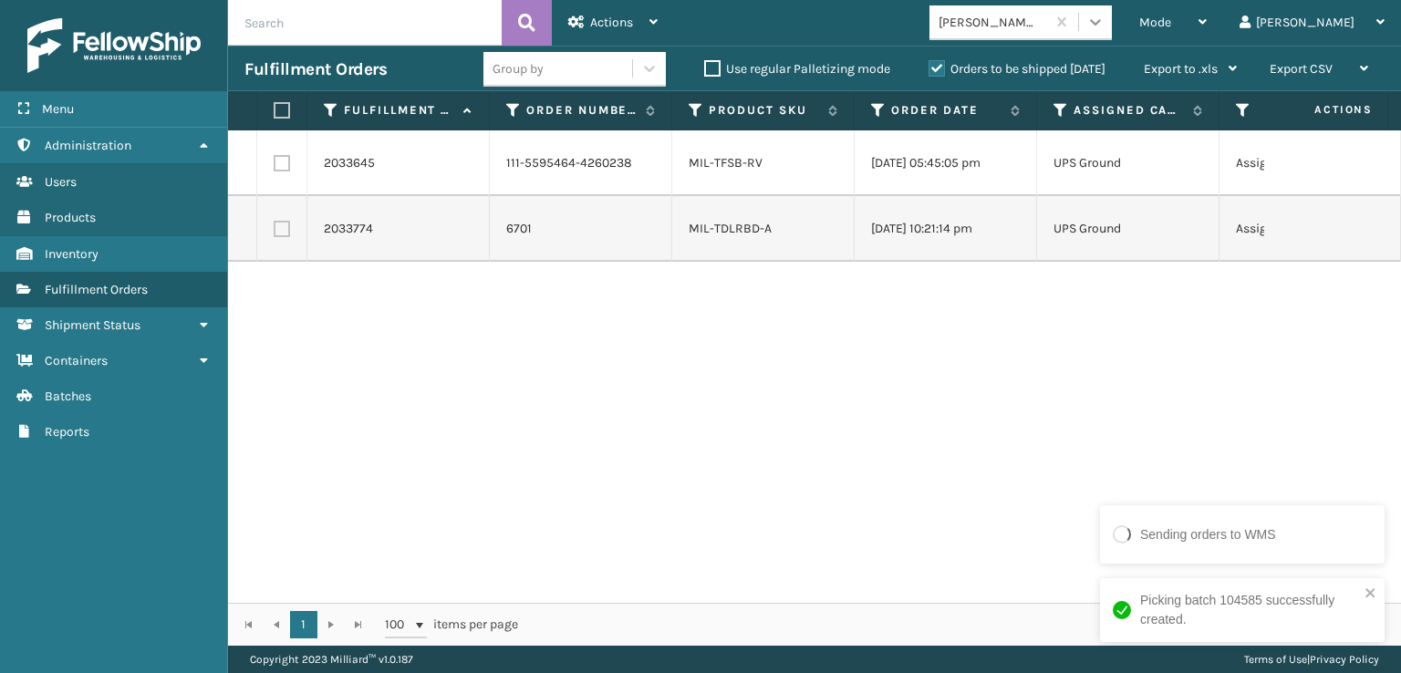
click at [1104, 23] on icon at bounding box center [1095, 22] width 18 height 18
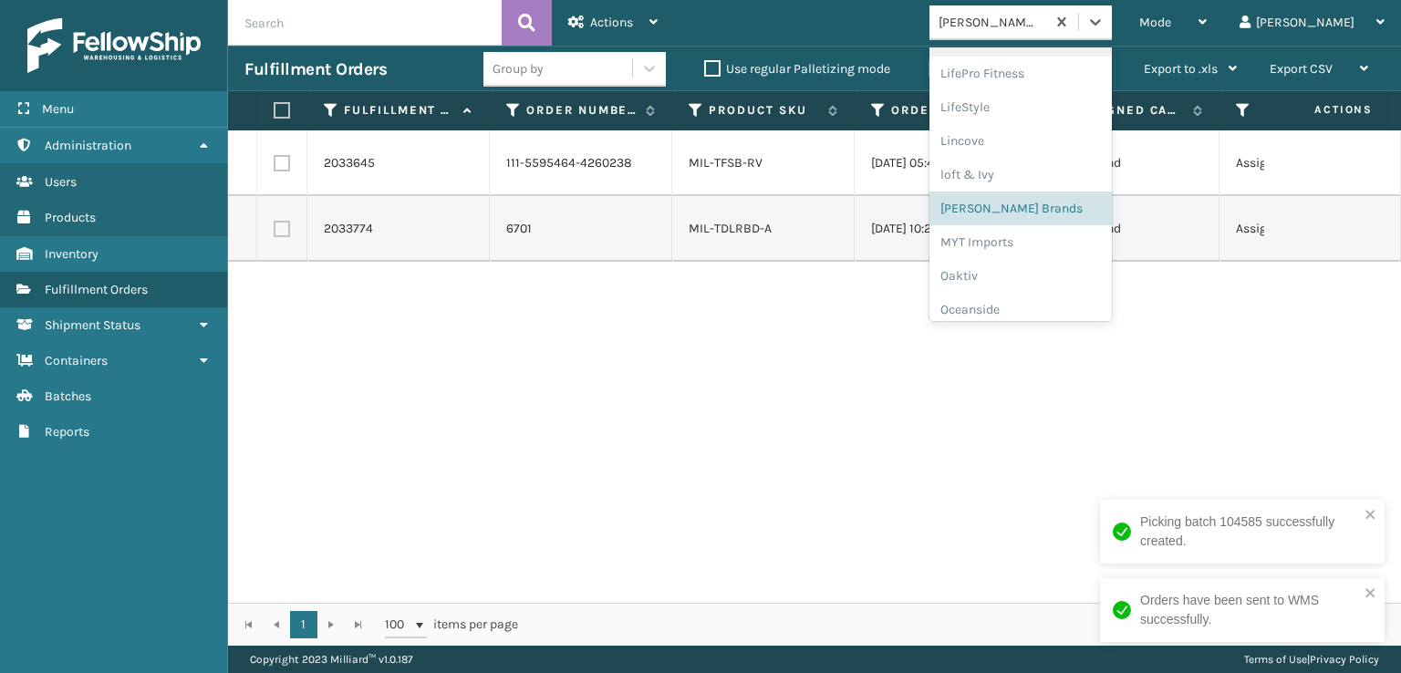
scroll to position [881, 0]
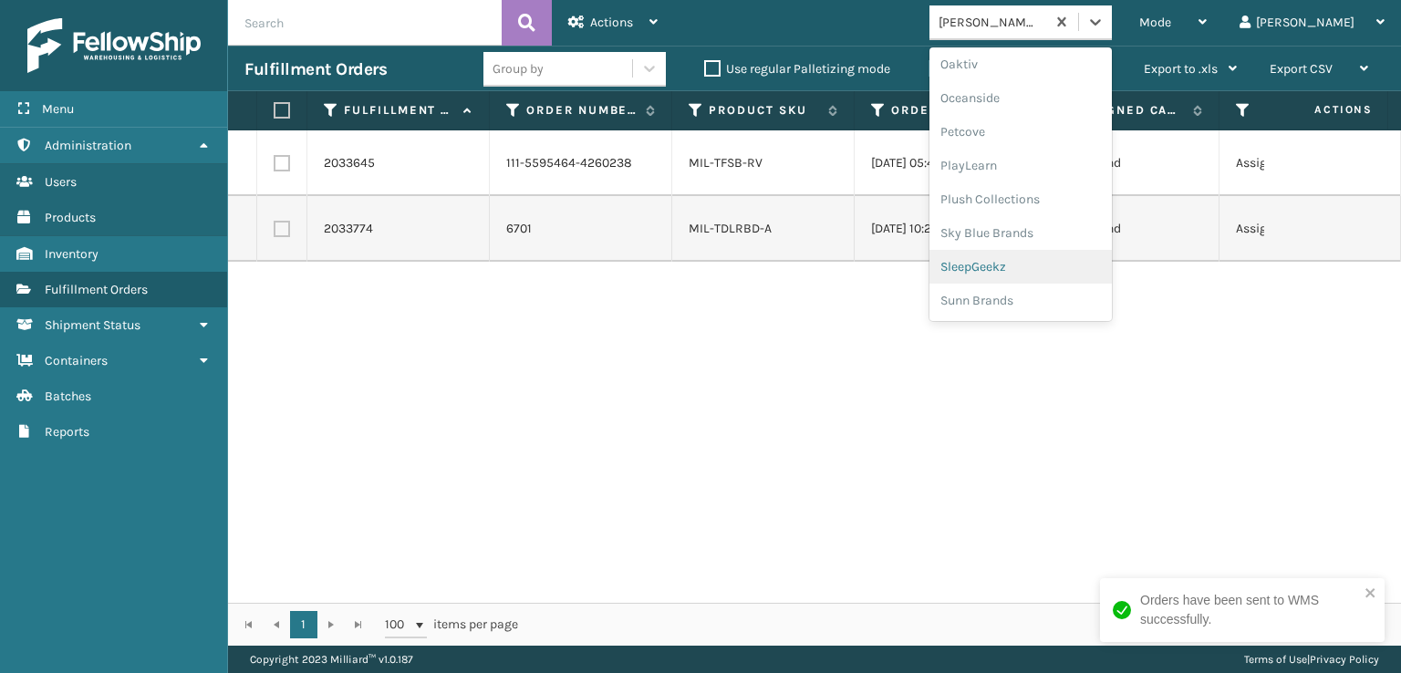
click at [1080, 268] on div "SleepGeekz" at bounding box center [1020, 267] width 182 height 34
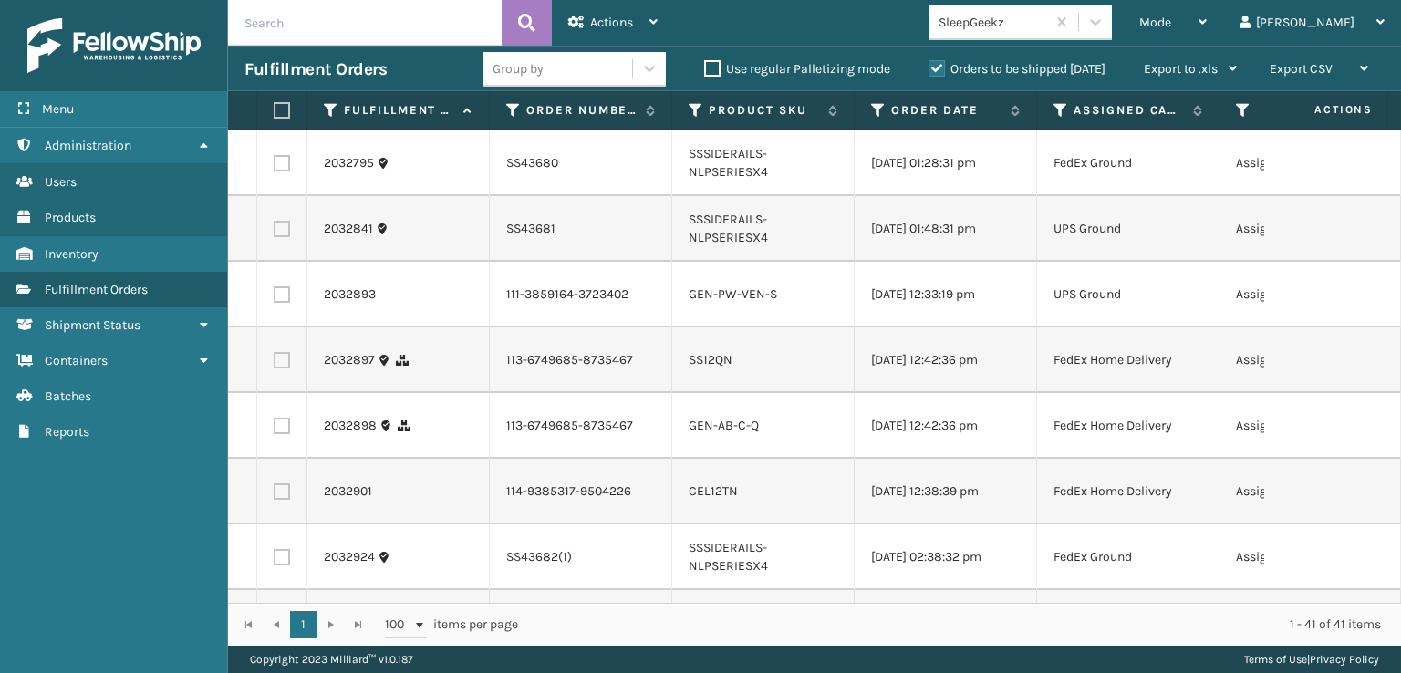
click at [277, 368] on label at bounding box center [282, 360] width 16 height 16
click at [274, 364] on input "checkbox" at bounding box center [274, 358] width 1 height 12
checkbox input "true"
click at [284, 450] on td at bounding box center [282, 426] width 50 height 66
click at [282, 434] on label at bounding box center [282, 426] width 16 height 16
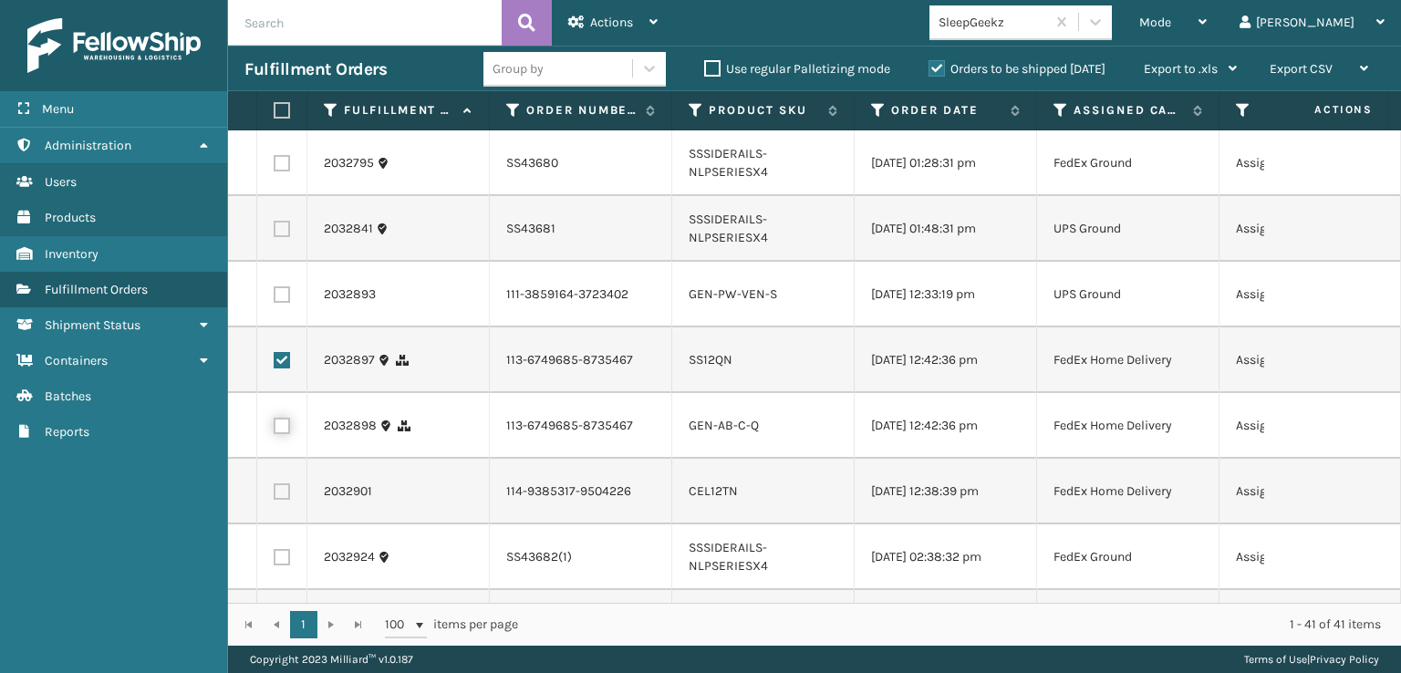
click at [274, 429] on input "checkbox" at bounding box center [274, 424] width 1 height 12
checkbox input "true"
click at [288, 500] on label at bounding box center [282, 491] width 16 height 16
click at [274, 495] on input "checkbox" at bounding box center [274, 489] width 1 height 12
checkbox input "true"
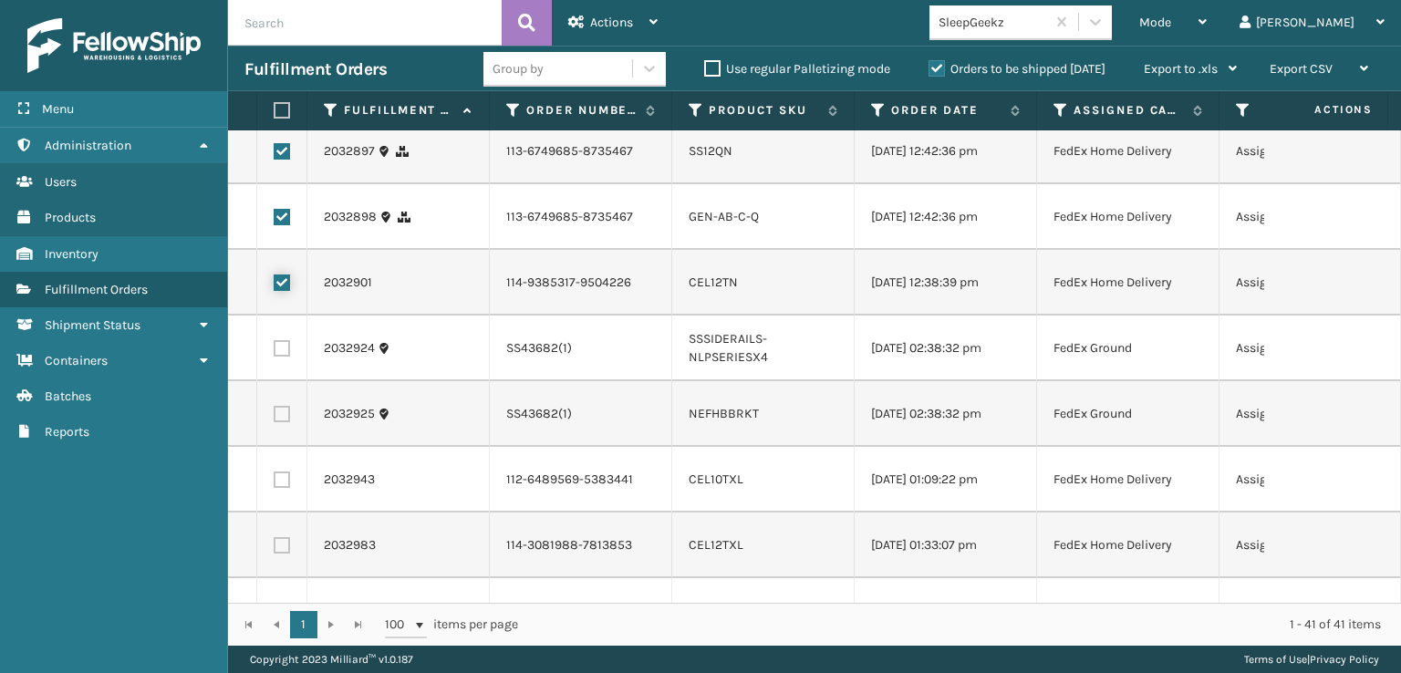
scroll to position [274, 0]
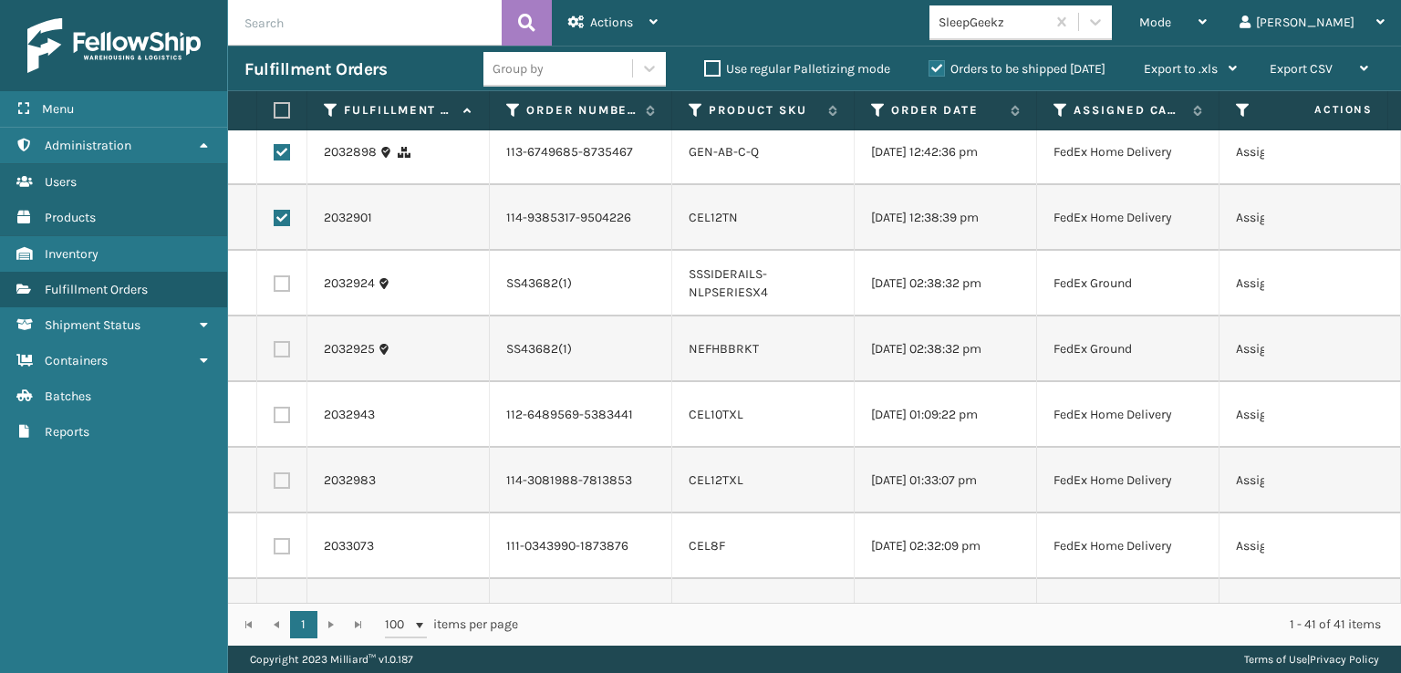
click at [282, 423] on label at bounding box center [282, 415] width 16 height 16
click at [274, 419] on input "checkbox" at bounding box center [274, 413] width 1 height 12
checkbox input "true"
click at [277, 489] on label at bounding box center [282, 480] width 16 height 16
click at [274, 484] on input "checkbox" at bounding box center [274, 478] width 1 height 12
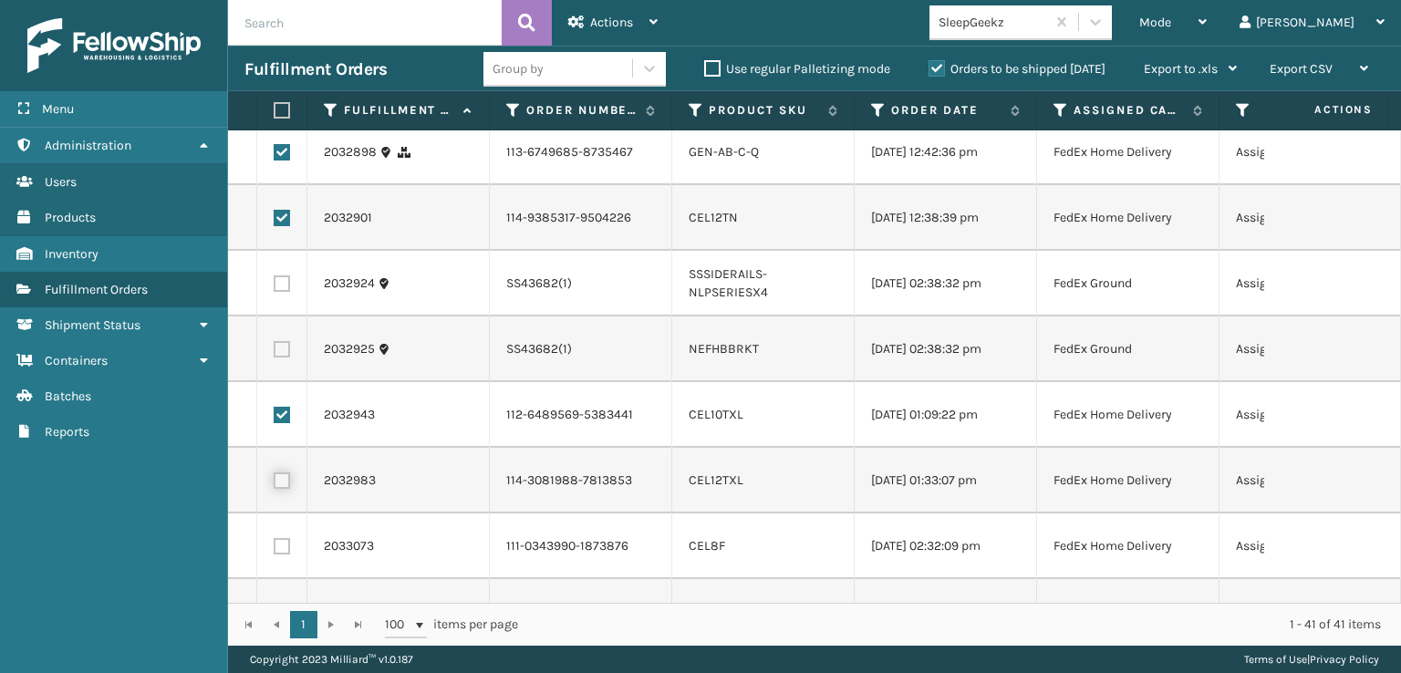
checkbox input "true"
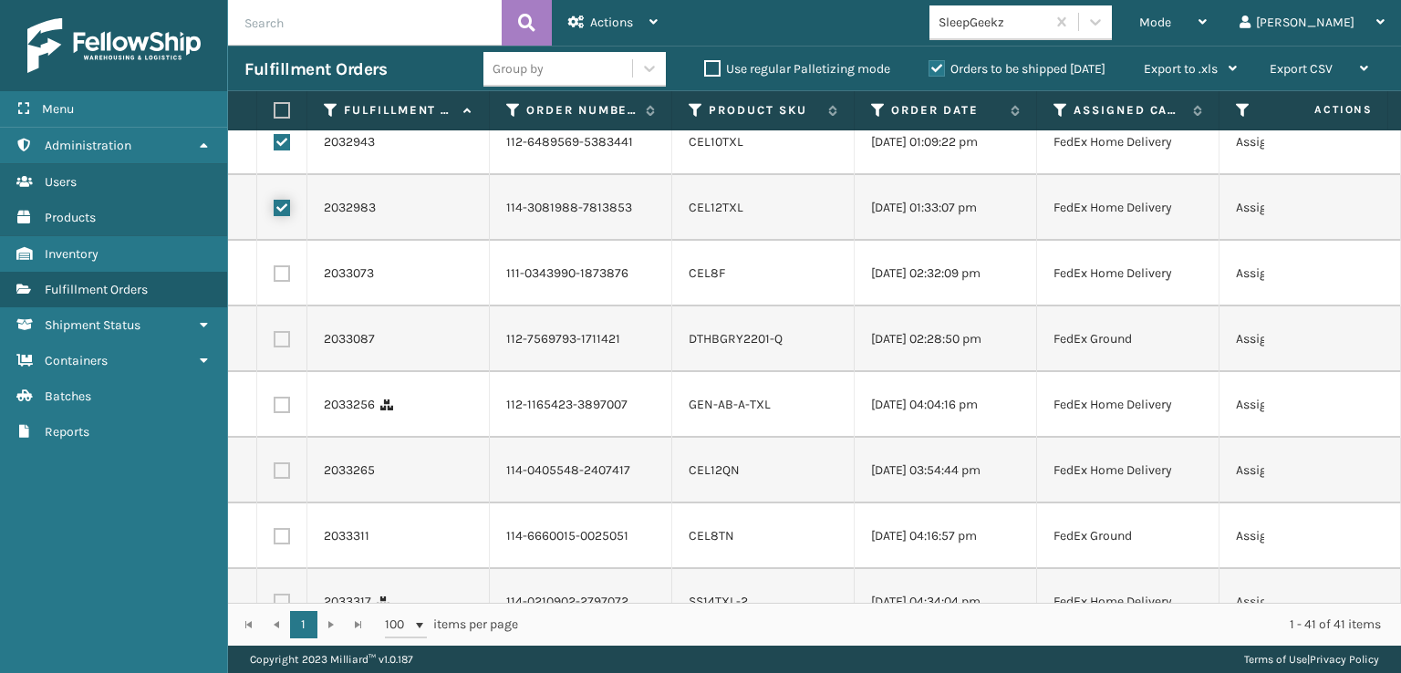
scroll to position [547, 0]
click at [281, 281] on label at bounding box center [282, 272] width 16 height 16
click at [274, 276] on input "checkbox" at bounding box center [274, 270] width 1 height 12
checkbox input "true"
click at [285, 346] on label at bounding box center [282, 338] width 16 height 16
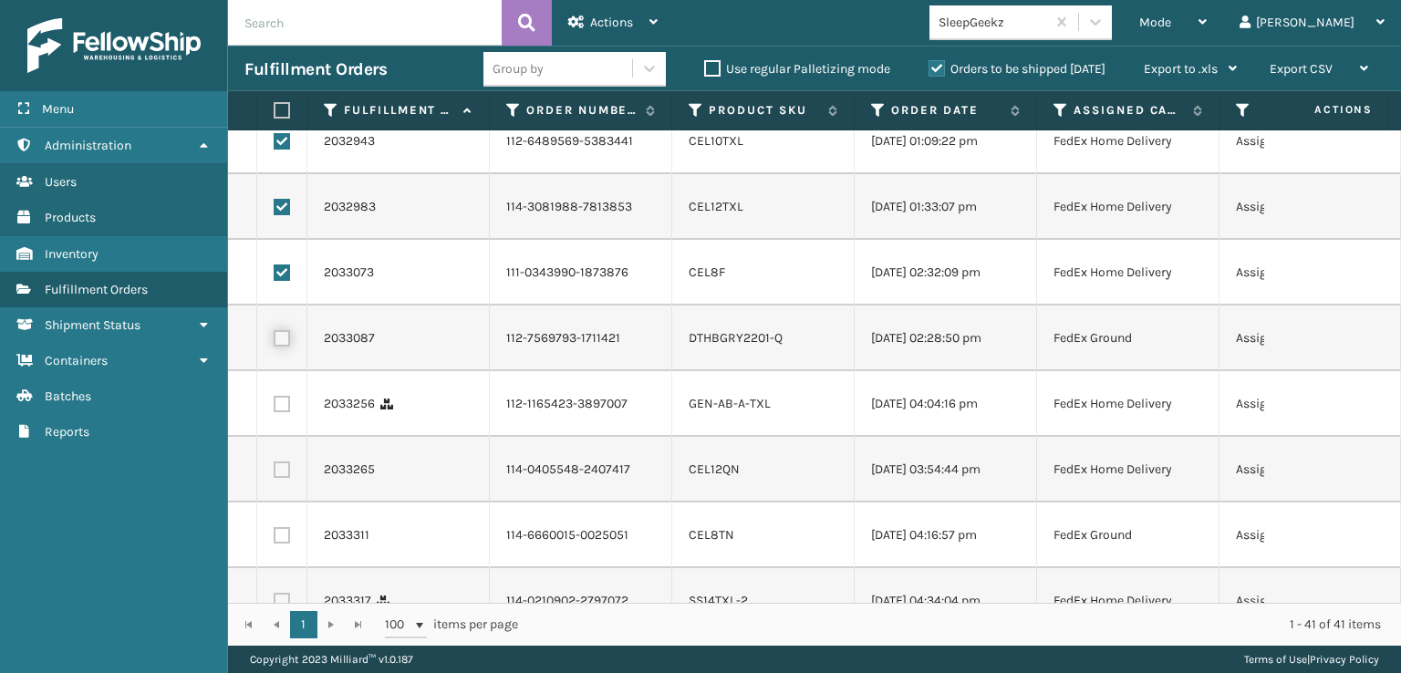
click at [274, 342] on input "checkbox" at bounding box center [274, 336] width 1 height 12
checkbox input "true"
click at [284, 412] on label at bounding box center [282, 404] width 16 height 16
click at [274, 408] on input "checkbox" at bounding box center [274, 402] width 1 height 12
checkbox input "true"
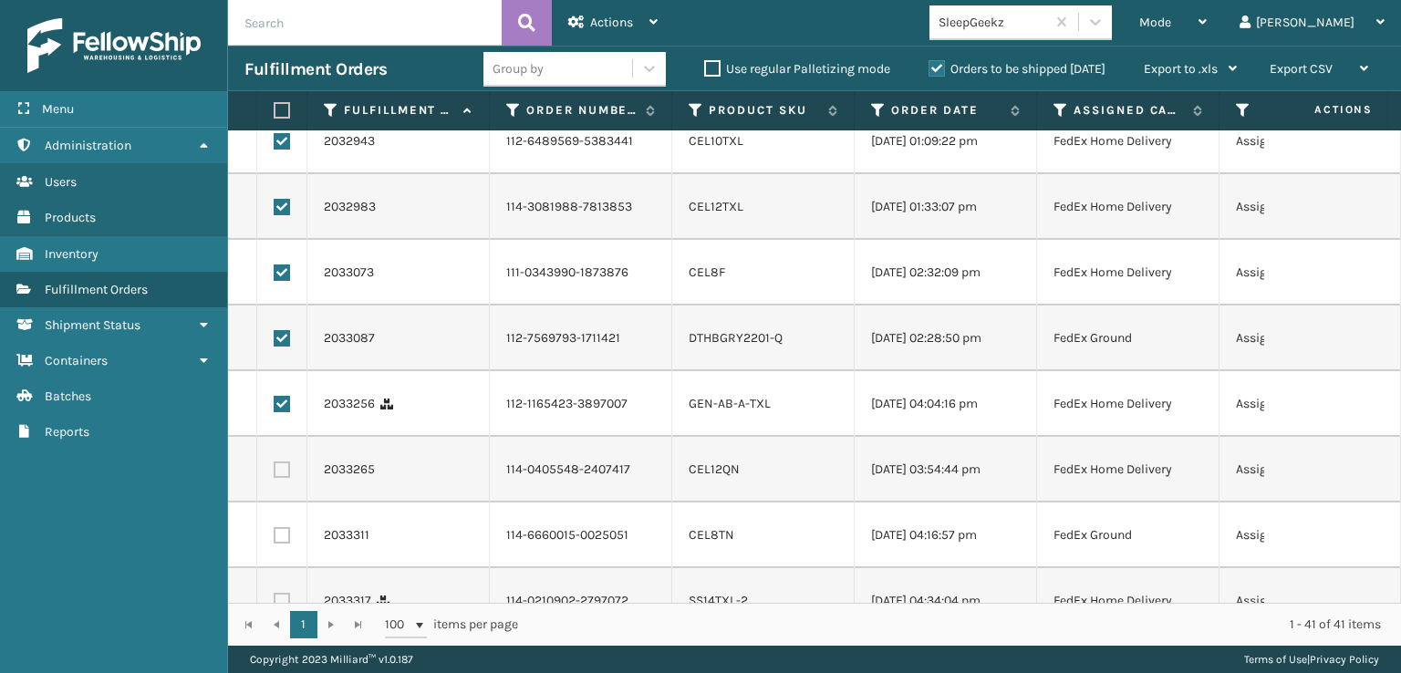
click at [280, 478] on label at bounding box center [282, 469] width 16 height 16
click at [274, 473] on input "checkbox" at bounding box center [274, 467] width 1 height 12
checkbox input "true"
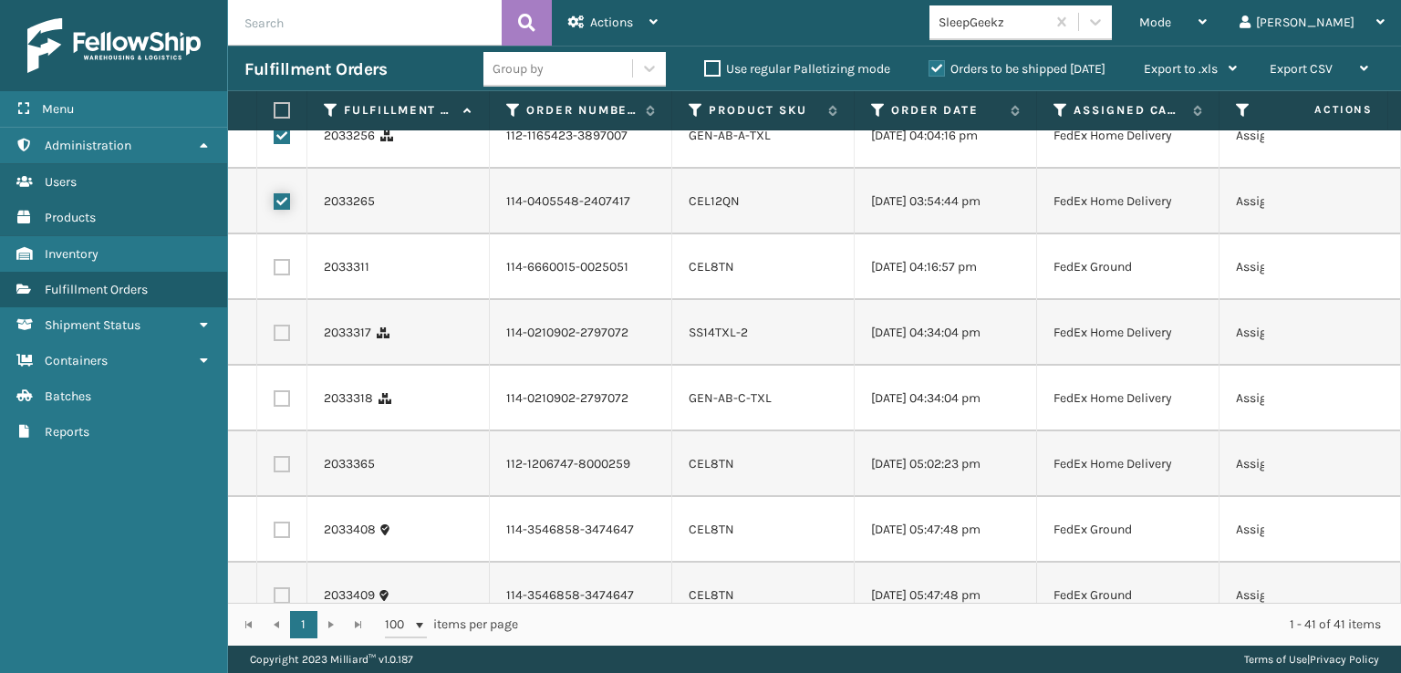
scroll to position [821, 0]
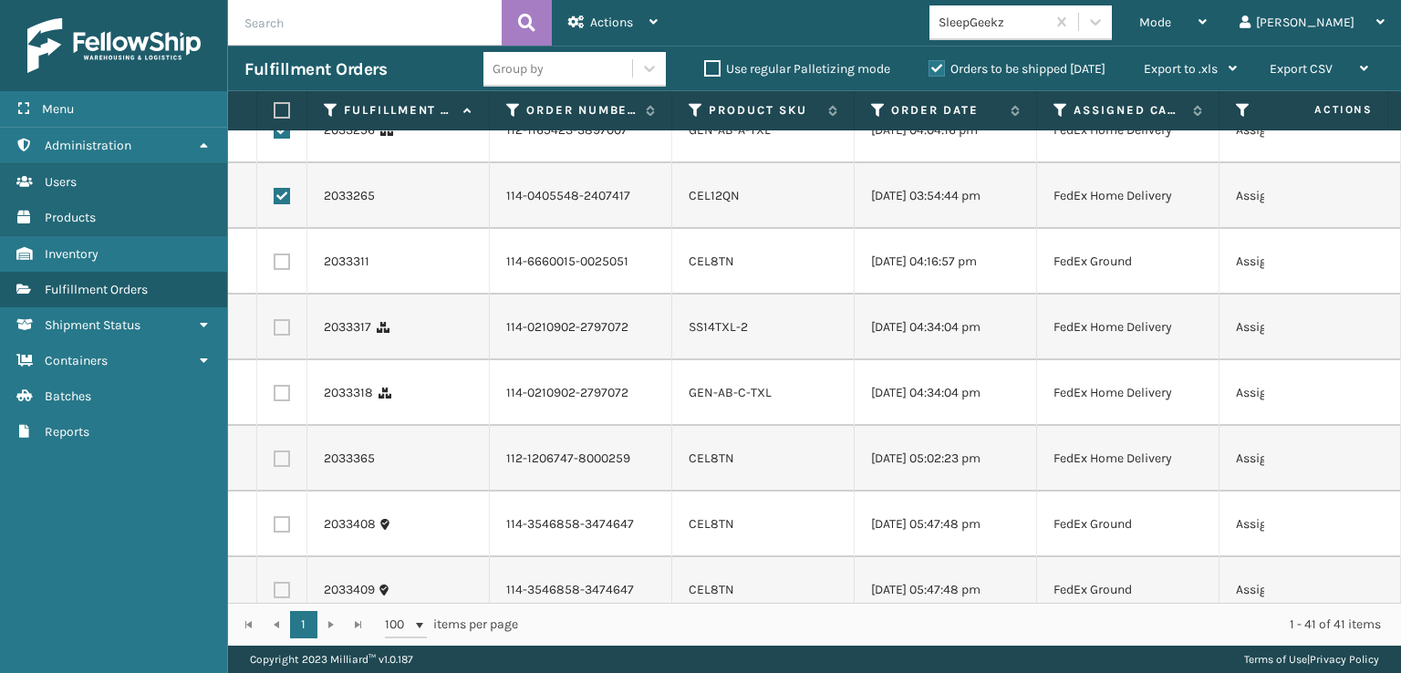
click at [280, 270] on label at bounding box center [282, 261] width 16 height 16
click at [274, 265] on input "checkbox" at bounding box center [274, 259] width 1 height 12
checkbox input "true"
click at [280, 360] on td at bounding box center [282, 328] width 50 height 66
click at [277, 336] on label at bounding box center [282, 327] width 16 height 16
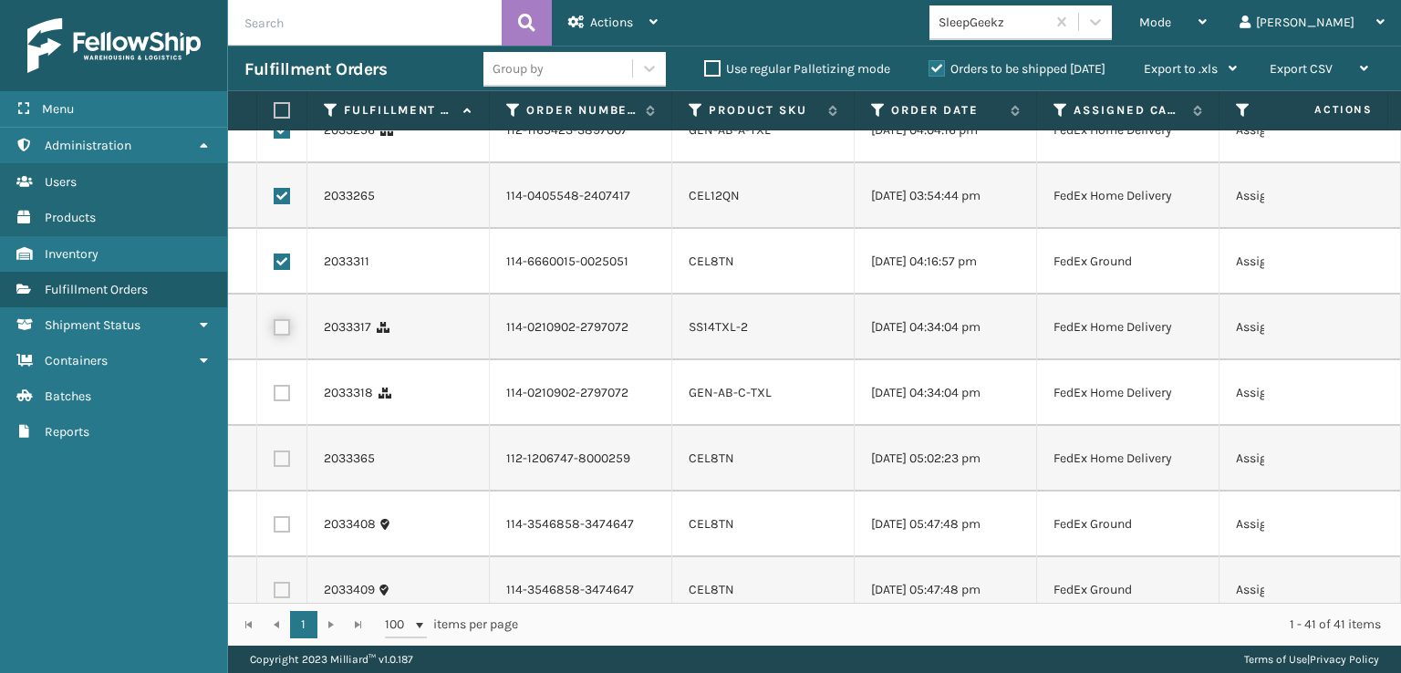
click at [274, 331] on input "checkbox" at bounding box center [274, 325] width 1 height 12
checkbox input "true"
click at [279, 401] on label at bounding box center [282, 393] width 16 height 16
click at [274, 397] on input "checkbox" at bounding box center [274, 391] width 1 height 12
checkbox input "true"
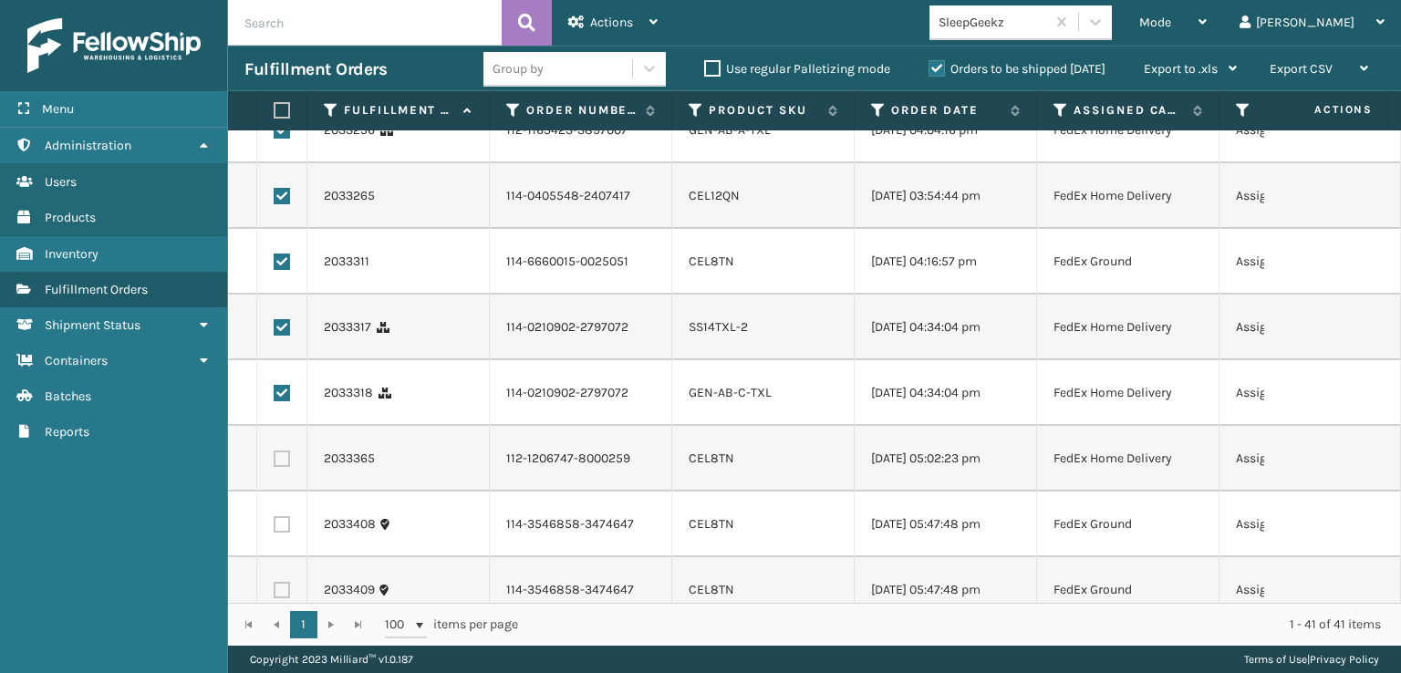
click at [284, 467] on label at bounding box center [282, 458] width 16 height 16
click at [274, 462] on input "checkbox" at bounding box center [274, 456] width 1 height 12
checkbox input "true"
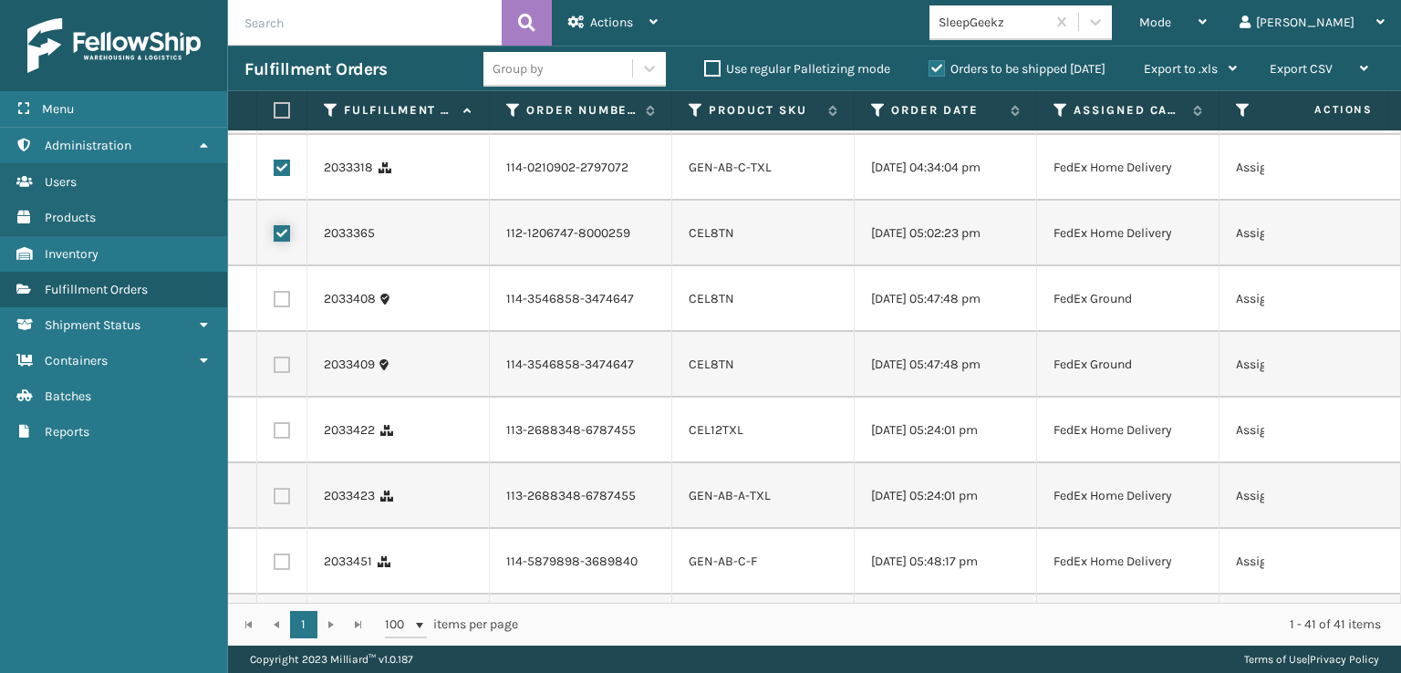
scroll to position [1094, 0]
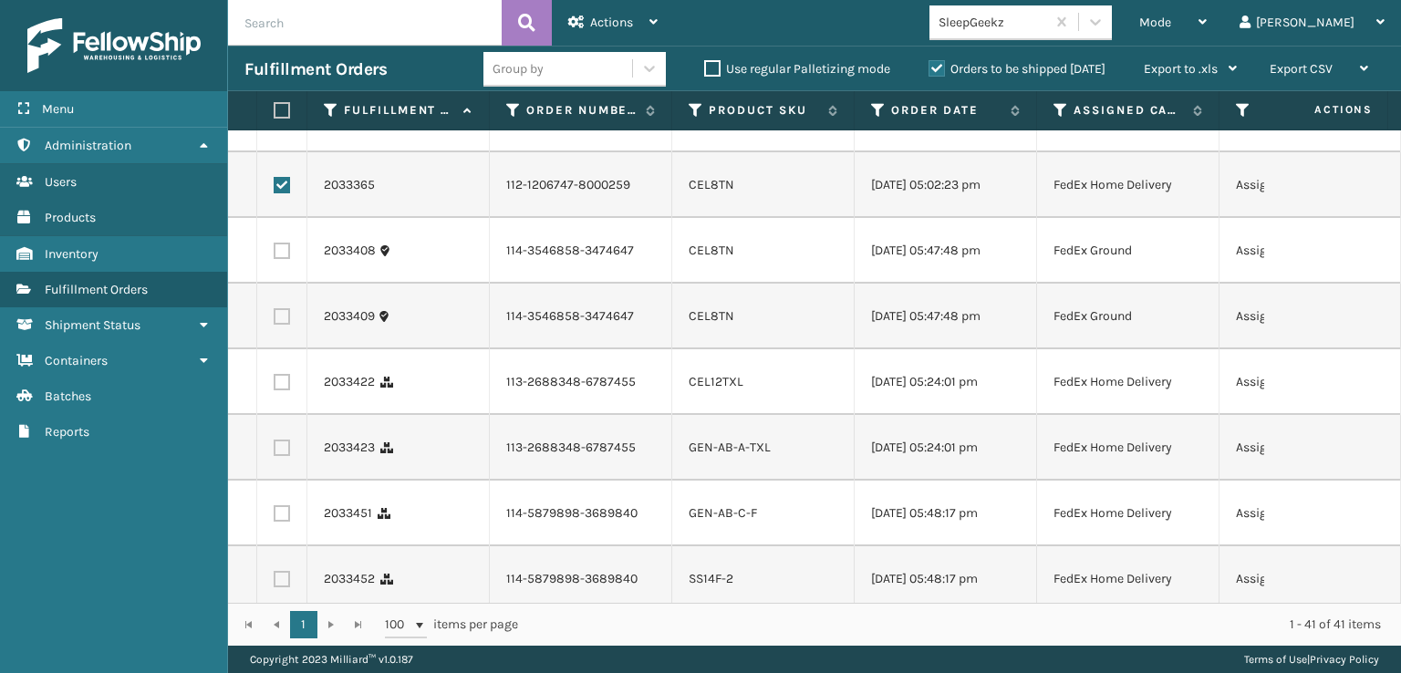
click at [289, 259] on label at bounding box center [282, 251] width 16 height 16
click at [274, 254] on input "checkbox" at bounding box center [274, 249] width 1 height 12
checkbox input "true"
click at [284, 325] on label at bounding box center [282, 316] width 16 height 16
click at [274, 320] on input "checkbox" at bounding box center [274, 314] width 1 height 12
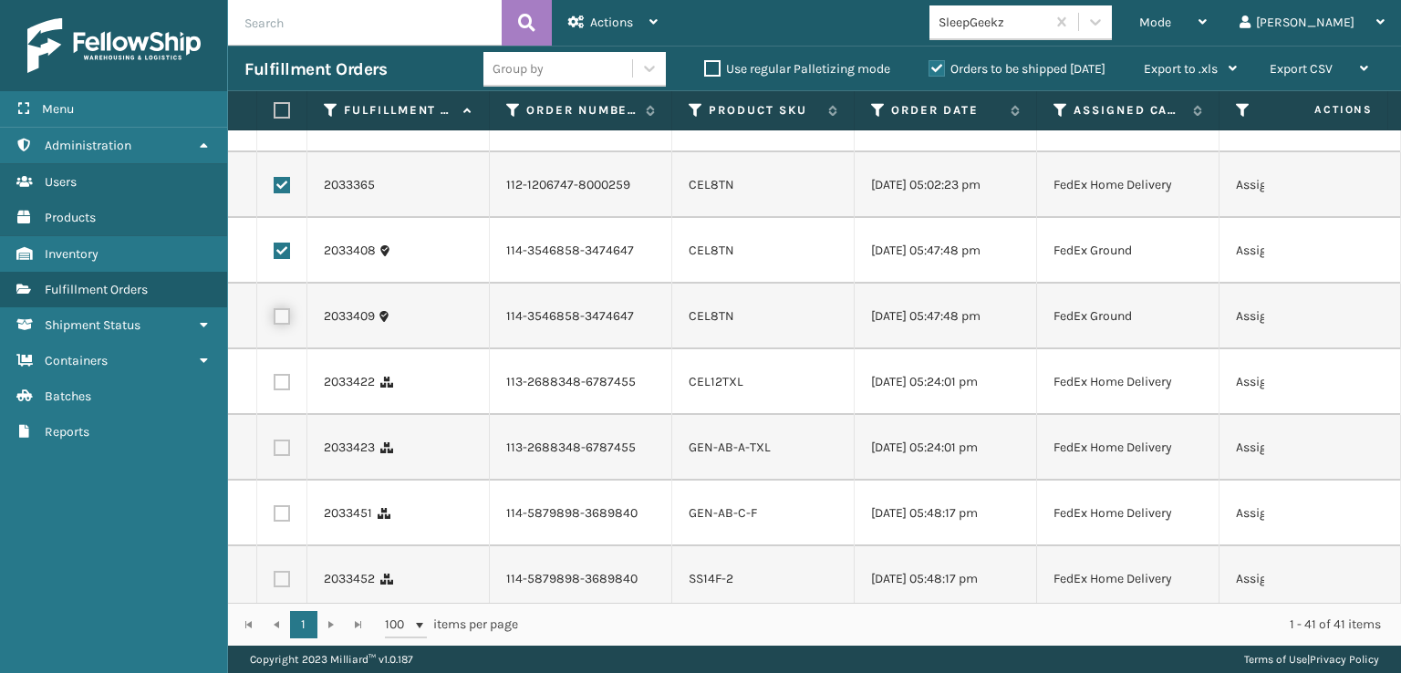
checkbox input "true"
click at [281, 390] on label at bounding box center [282, 382] width 16 height 16
click at [274, 386] on input "checkbox" at bounding box center [274, 380] width 1 height 12
checkbox input "true"
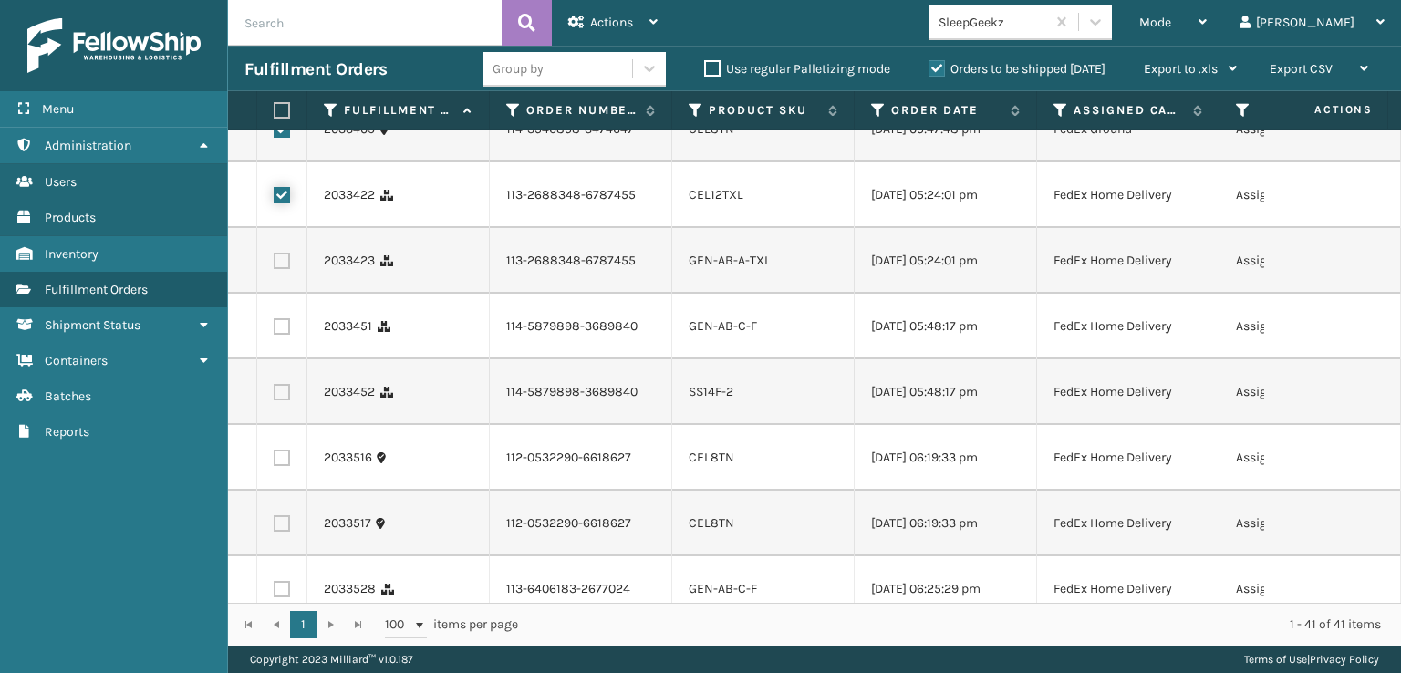
scroll to position [1368, 0]
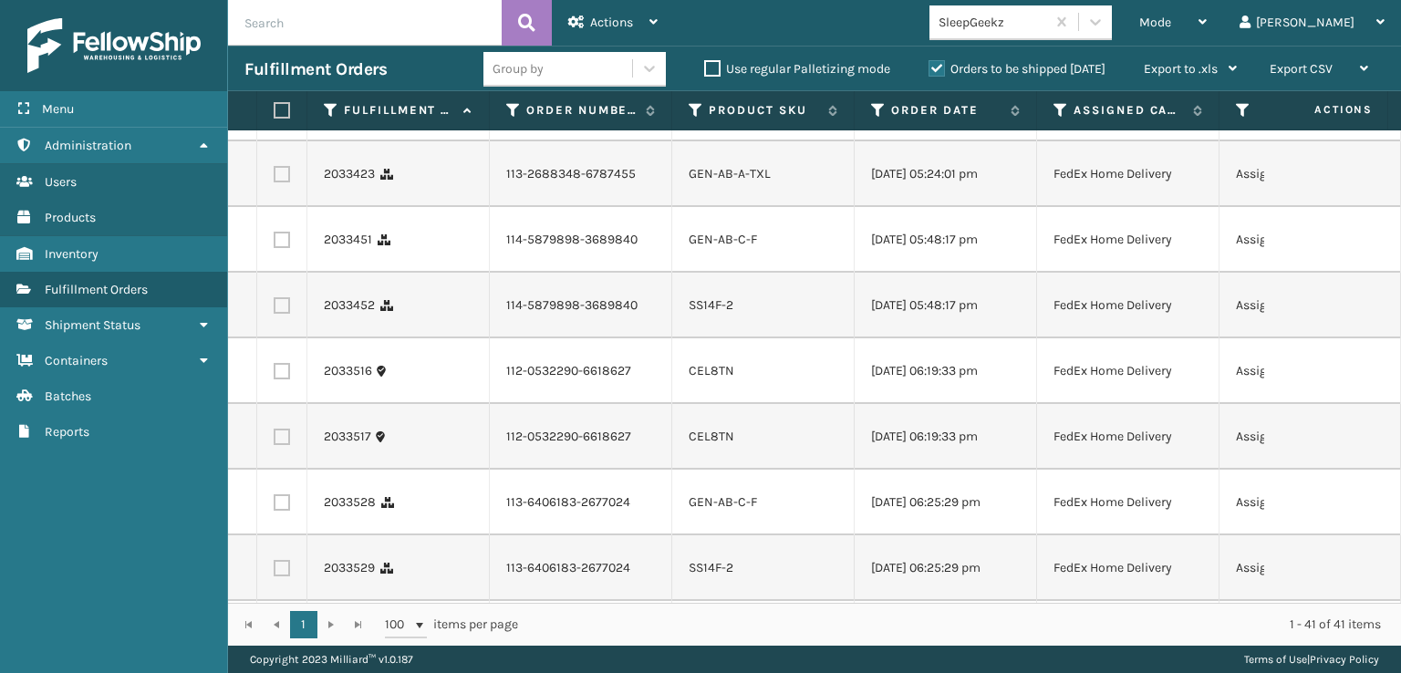
click at [284, 182] on label at bounding box center [282, 174] width 16 height 16
click at [274, 178] on input "checkbox" at bounding box center [274, 172] width 1 height 12
checkbox input "true"
click at [281, 248] on label at bounding box center [282, 240] width 16 height 16
click at [274, 243] on input "checkbox" at bounding box center [274, 238] width 1 height 12
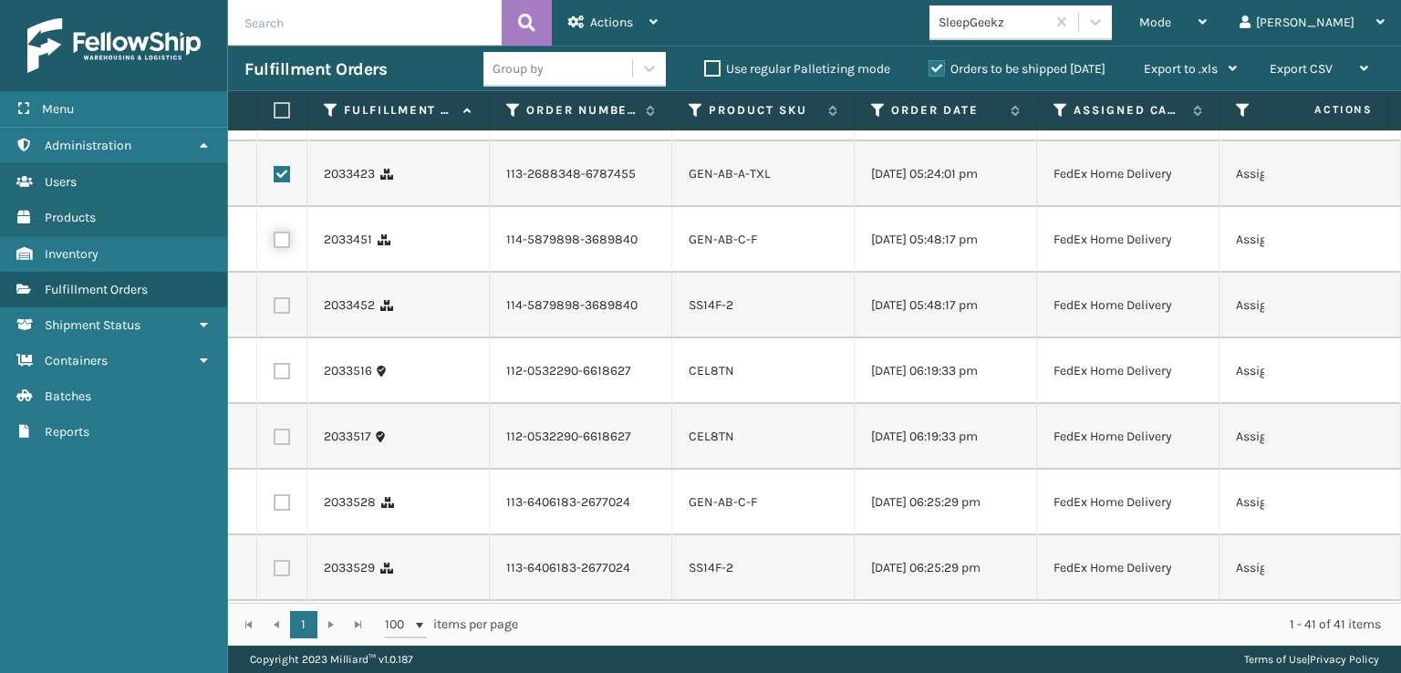
checkbox input "true"
click at [281, 314] on label at bounding box center [282, 305] width 16 height 16
click at [274, 309] on input "checkbox" at bounding box center [274, 303] width 1 height 12
checkbox input "true"
click at [286, 379] on label at bounding box center [282, 371] width 16 height 16
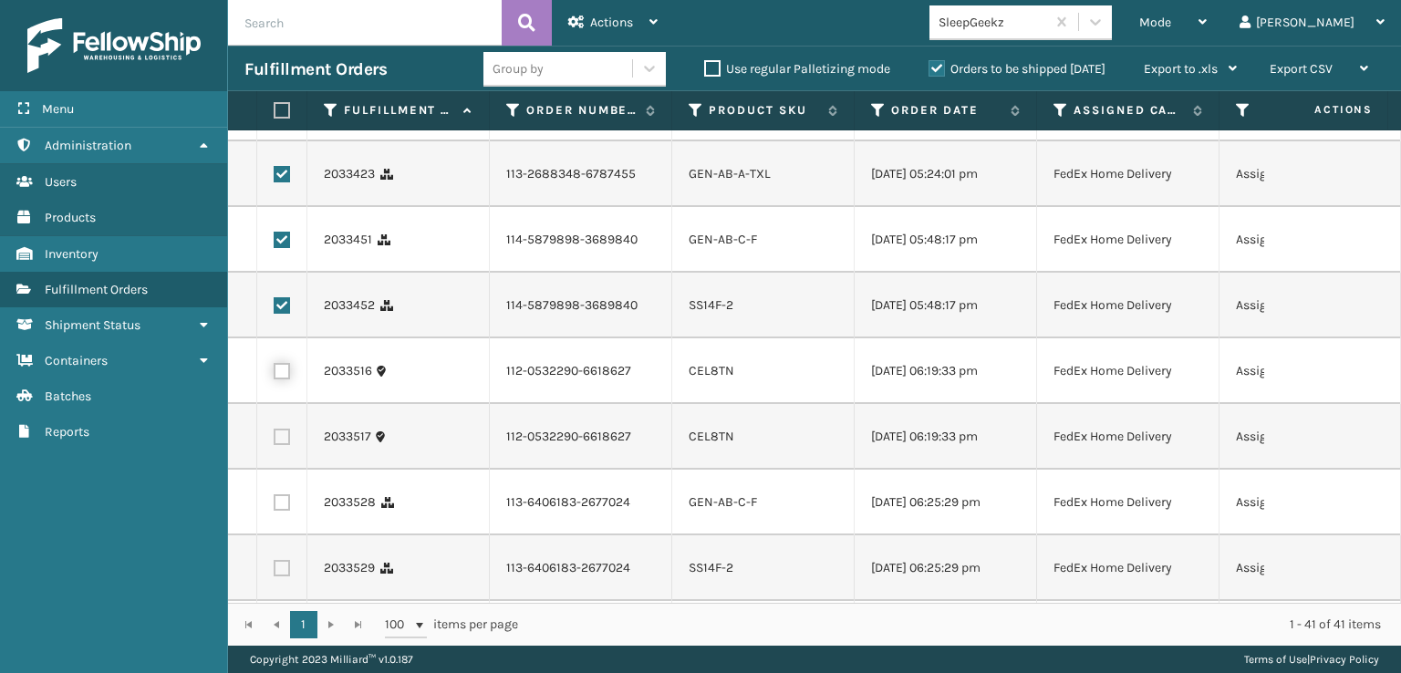
click at [274, 375] on input "checkbox" at bounding box center [274, 369] width 1 height 12
checkbox input "true"
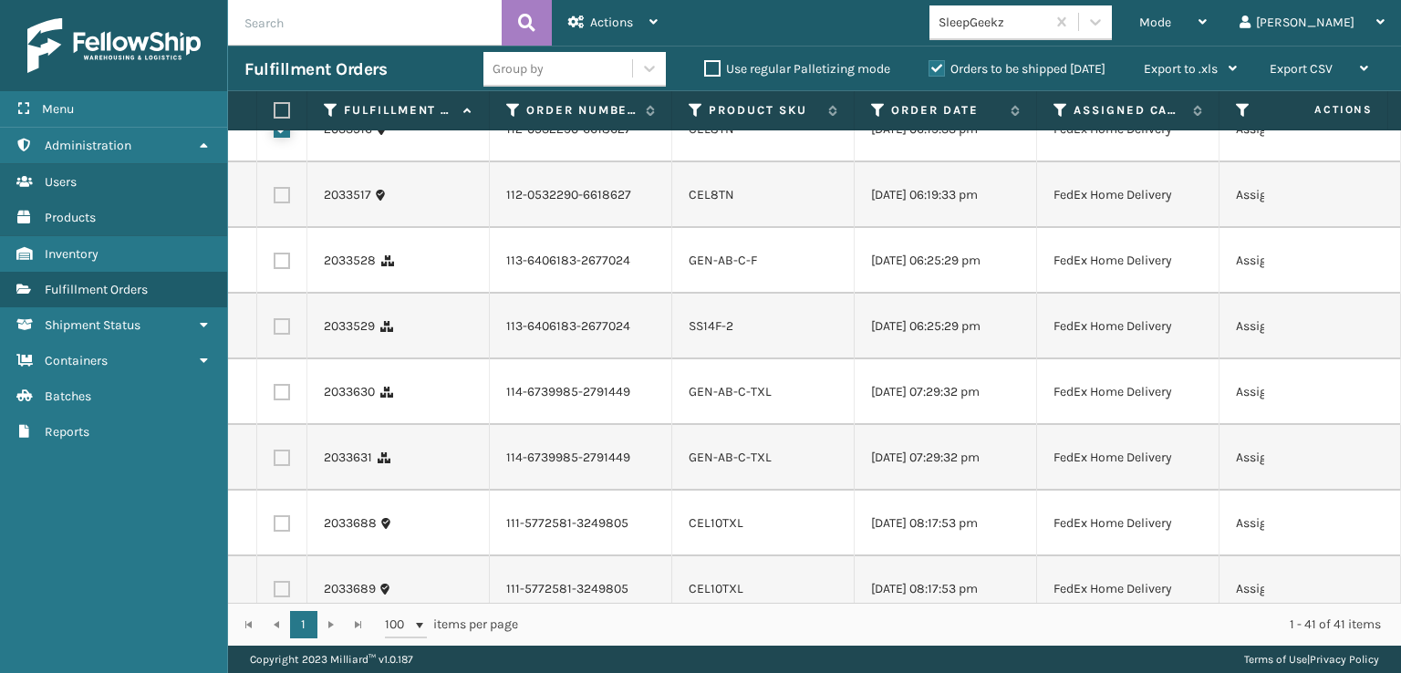
scroll to position [1641, 0]
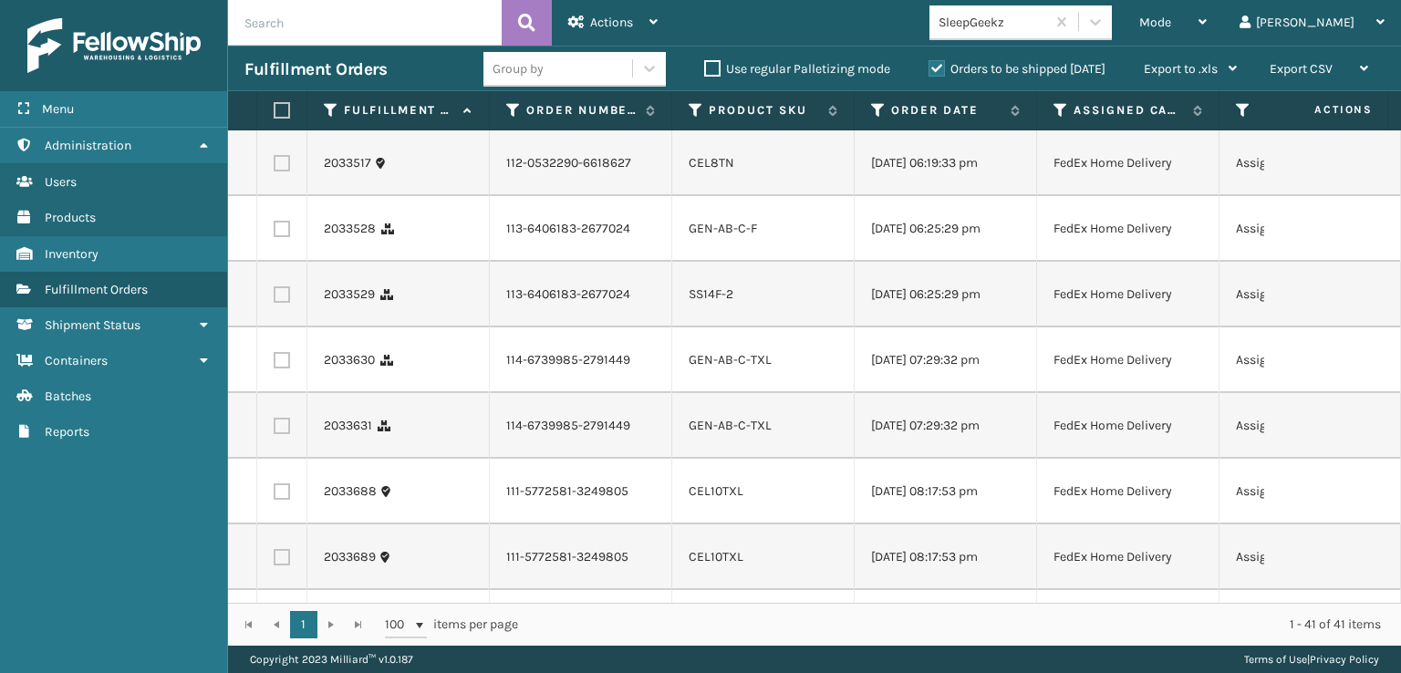
click at [283, 171] on label at bounding box center [282, 163] width 16 height 16
click at [274, 167] on input "checkbox" at bounding box center [274, 161] width 1 height 12
checkbox input "true"
click at [286, 237] on label at bounding box center [282, 229] width 16 height 16
click at [274, 233] on input "checkbox" at bounding box center [274, 227] width 1 height 12
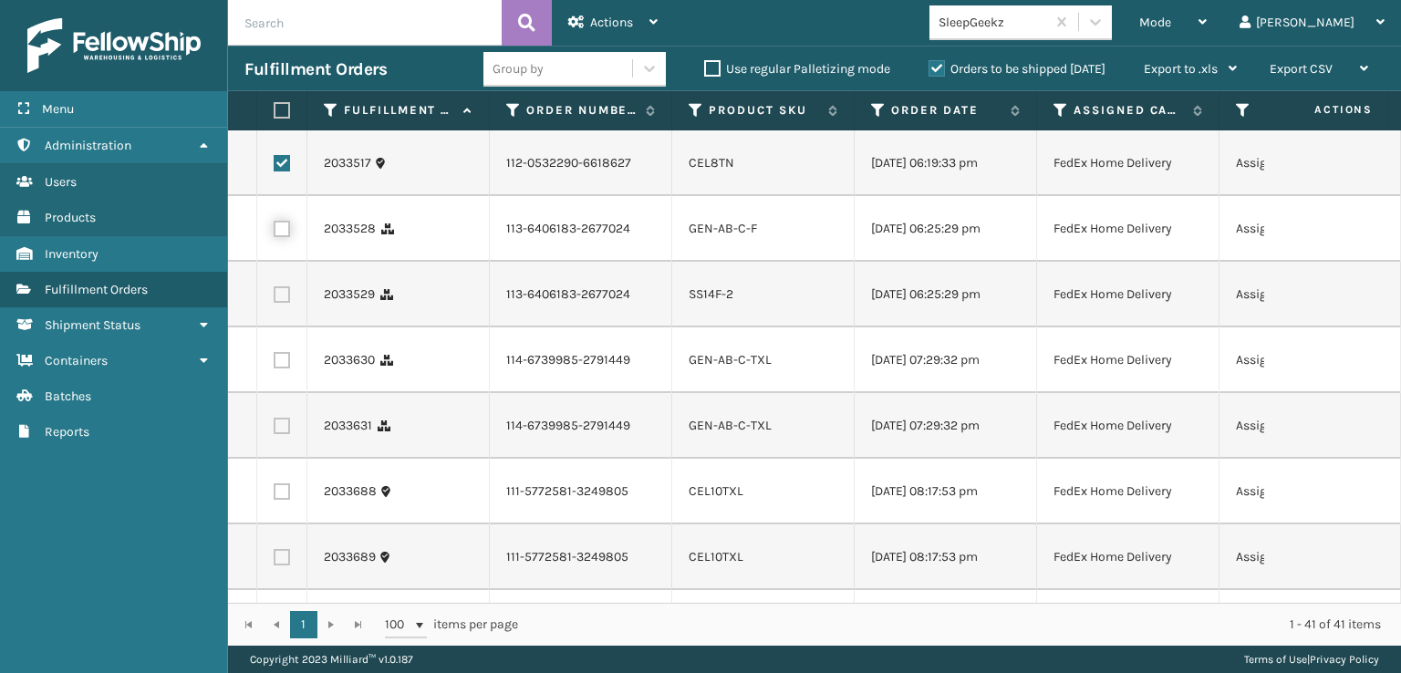
checkbox input "true"
click at [288, 303] on label at bounding box center [282, 294] width 16 height 16
click at [274, 298] on input "checkbox" at bounding box center [274, 292] width 1 height 12
checkbox input "true"
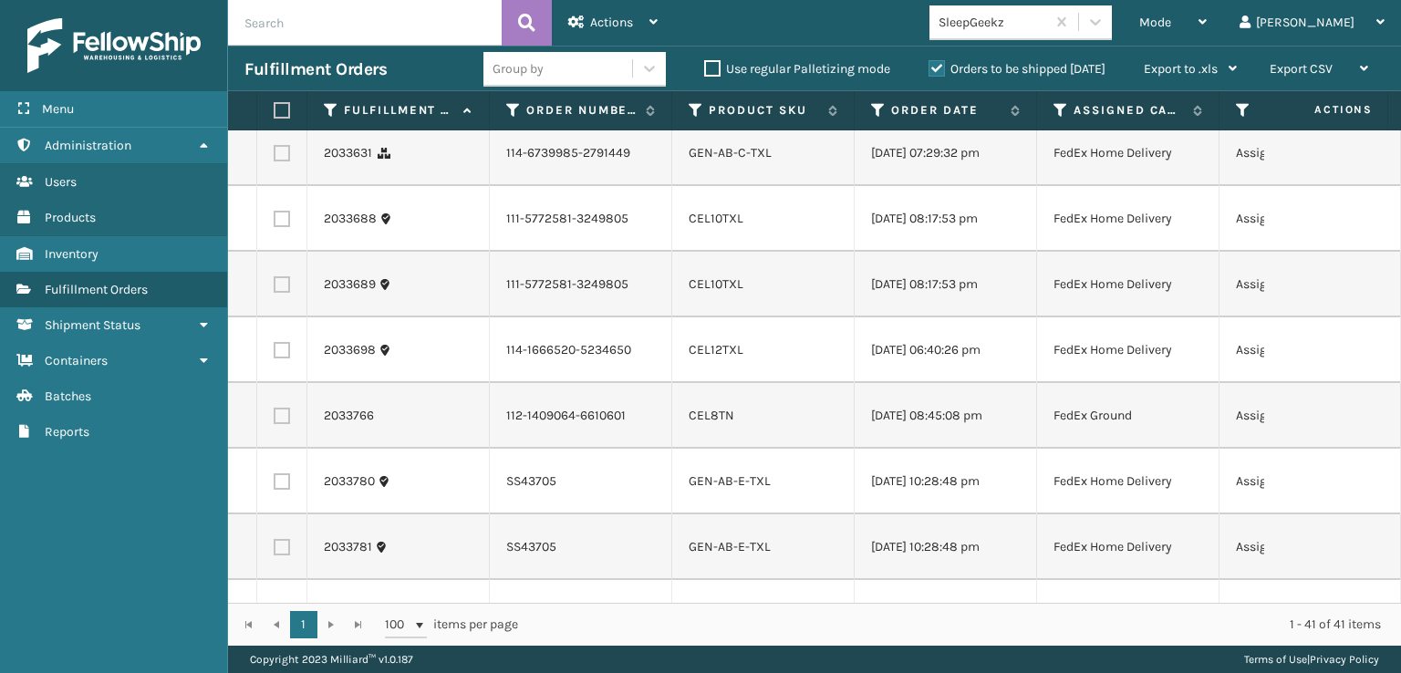
scroll to position [1915, 0]
click at [276, 95] on label at bounding box center [282, 86] width 16 height 16
click at [274, 90] on input "checkbox" at bounding box center [274, 84] width 1 height 12
checkbox input "true"
click at [276, 160] on label at bounding box center [282, 152] width 16 height 16
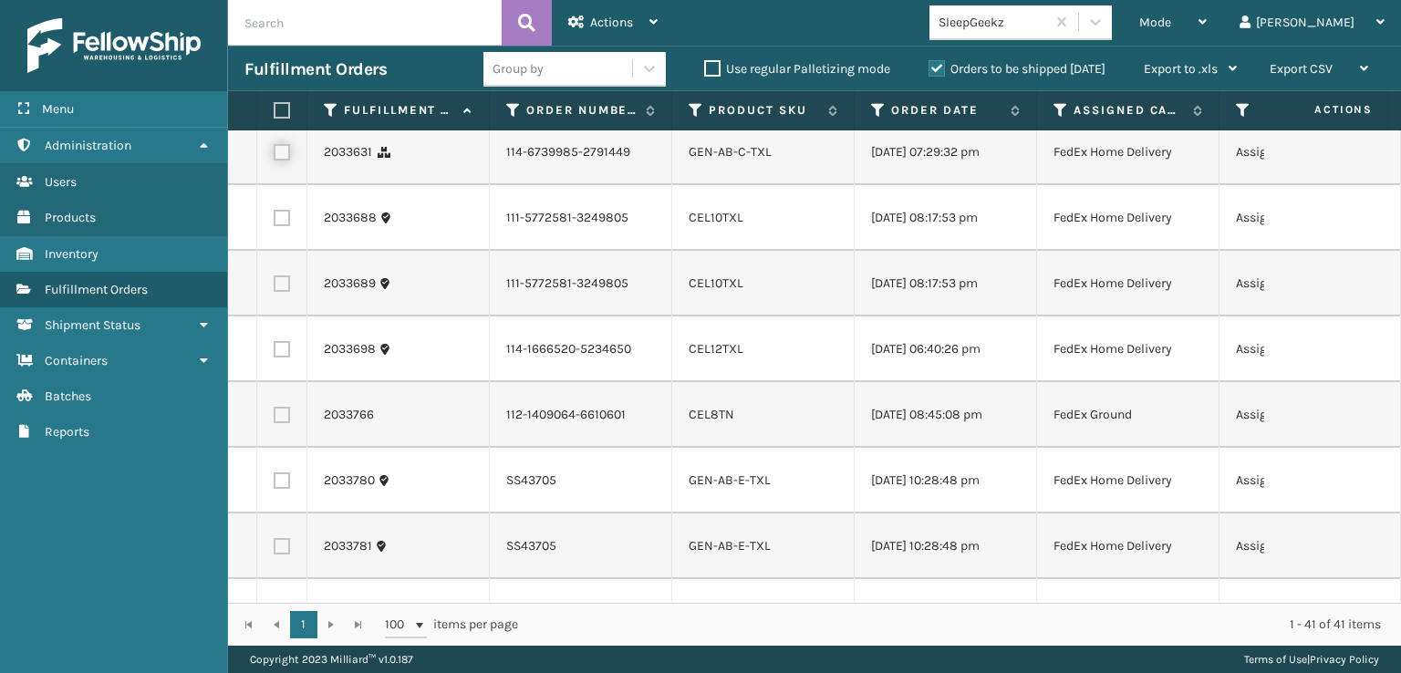
click at [274, 156] on input "checkbox" at bounding box center [274, 150] width 1 height 12
checkbox input "true"
click at [278, 226] on label at bounding box center [282, 218] width 16 height 16
click at [274, 222] on input "checkbox" at bounding box center [274, 216] width 1 height 12
checkbox input "true"
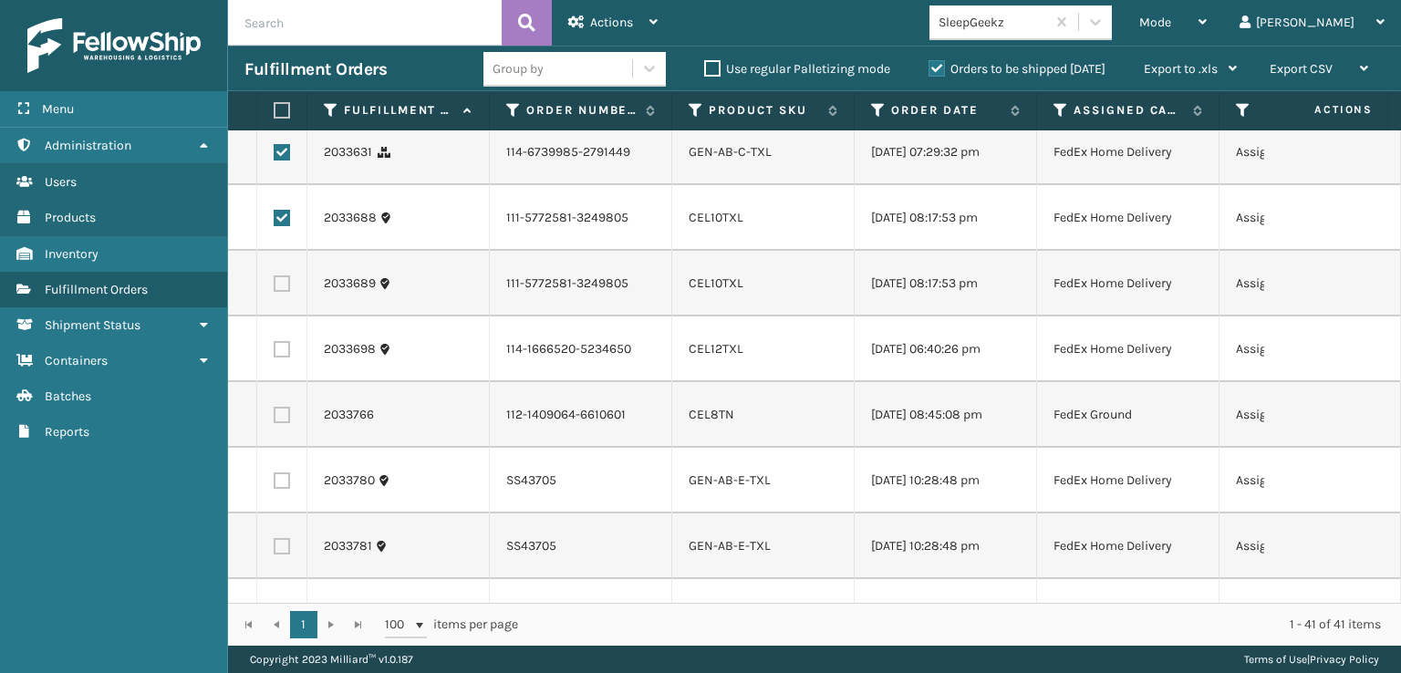
click at [282, 292] on label at bounding box center [282, 283] width 16 height 16
click at [274, 287] on input "checkbox" at bounding box center [274, 281] width 1 height 12
checkbox input "true"
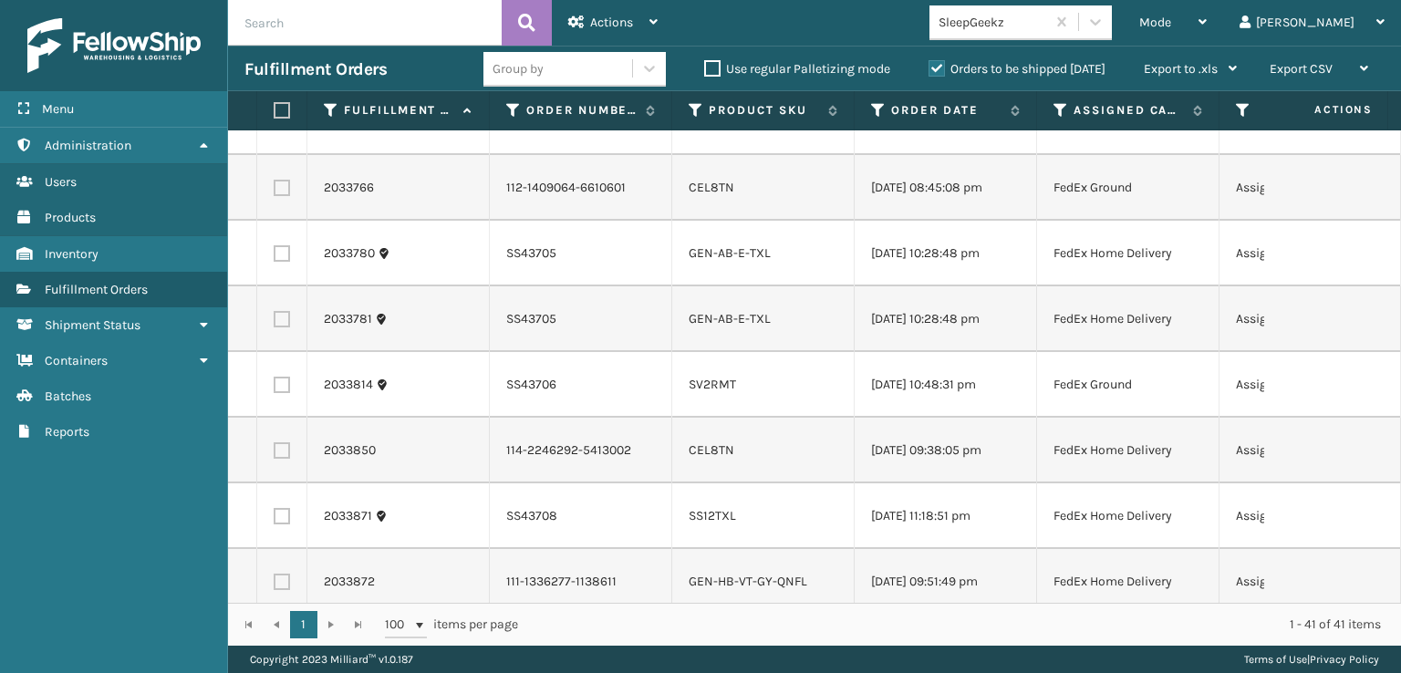
scroll to position [2188, 0]
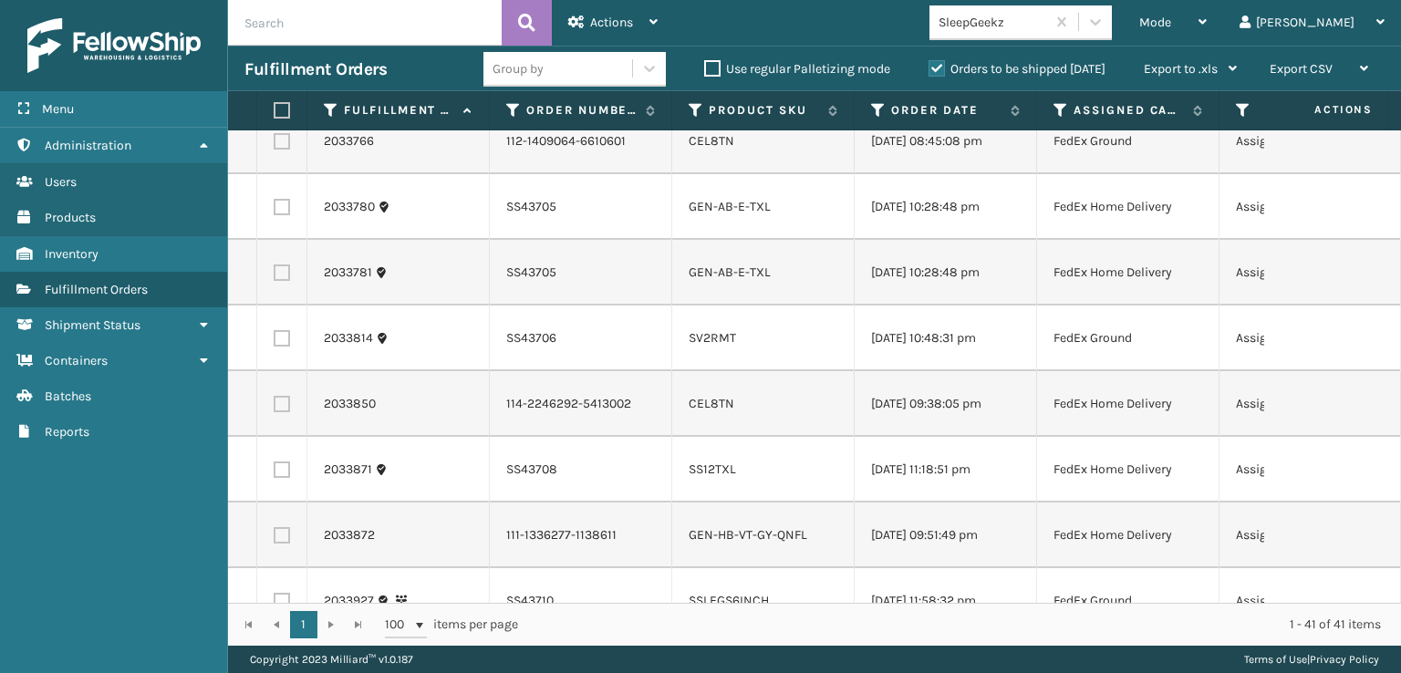
click at [274, 84] on label at bounding box center [282, 75] width 16 height 16
click at [274, 79] on input "checkbox" at bounding box center [274, 73] width 1 height 12
checkbox input "true"
click at [281, 150] on label at bounding box center [282, 141] width 16 height 16
click at [274, 145] on input "checkbox" at bounding box center [274, 139] width 1 height 12
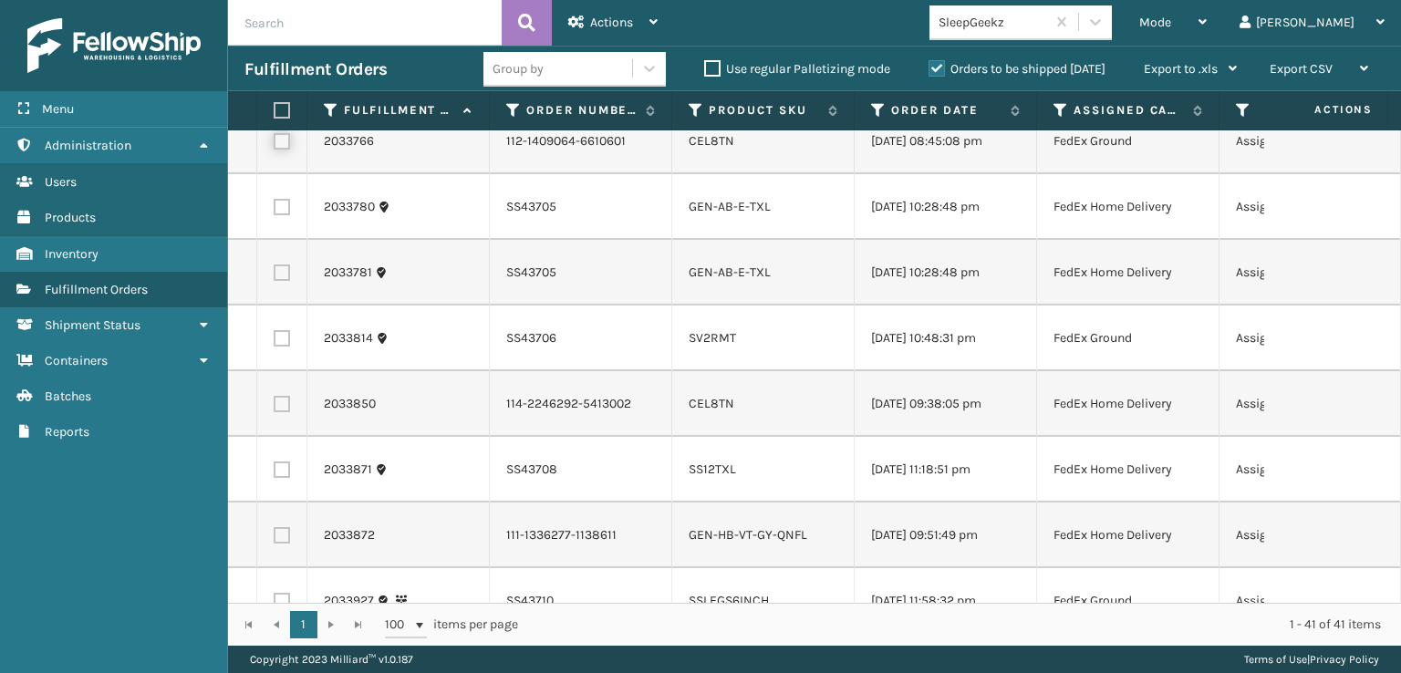
checkbox input "true"
click at [279, 215] on label at bounding box center [282, 207] width 16 height 16
click at [274, 211] on input "checkbox" at bounding box center [274, 205] width 1 height 12
checkbox input "true"
click at [279, 281] on label at bounding box center [282, 272] width 16 height 16
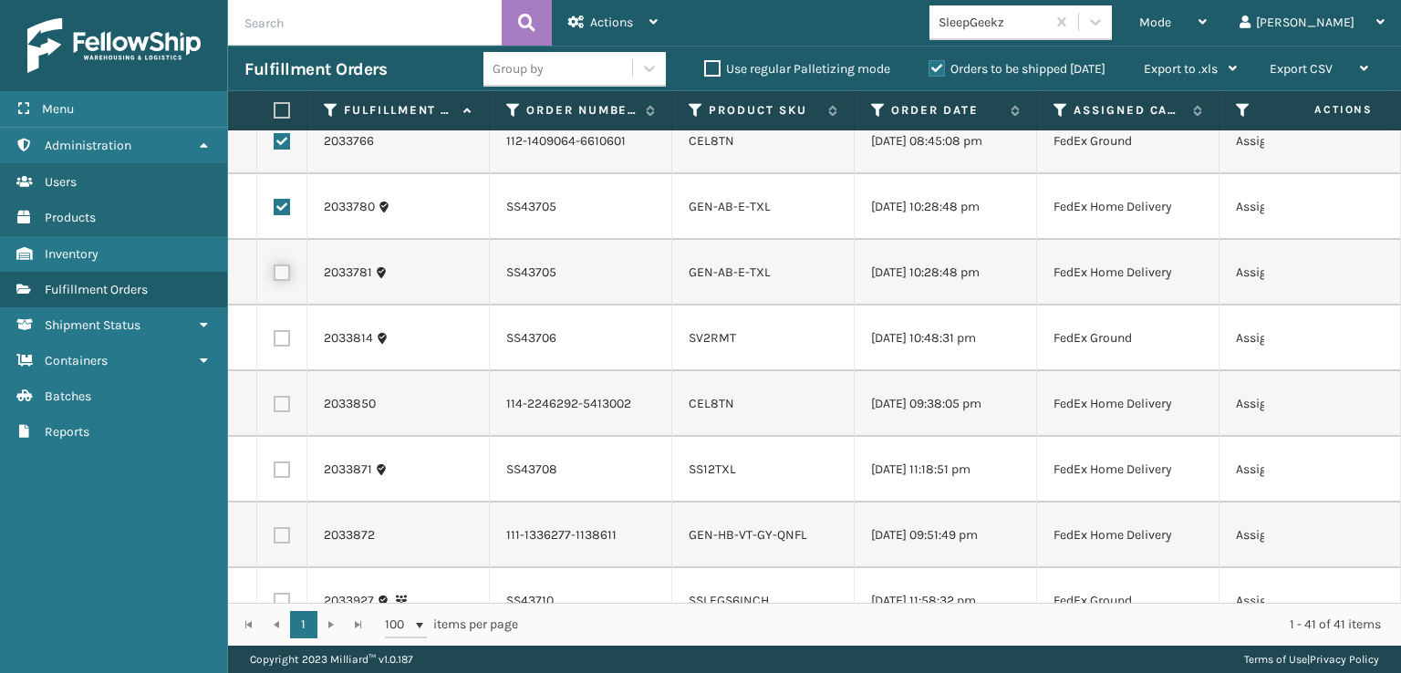
click at [274, 276] on input "checkbox" at bounding box center [274, 270] width 1 height 12
checkbox input "true"
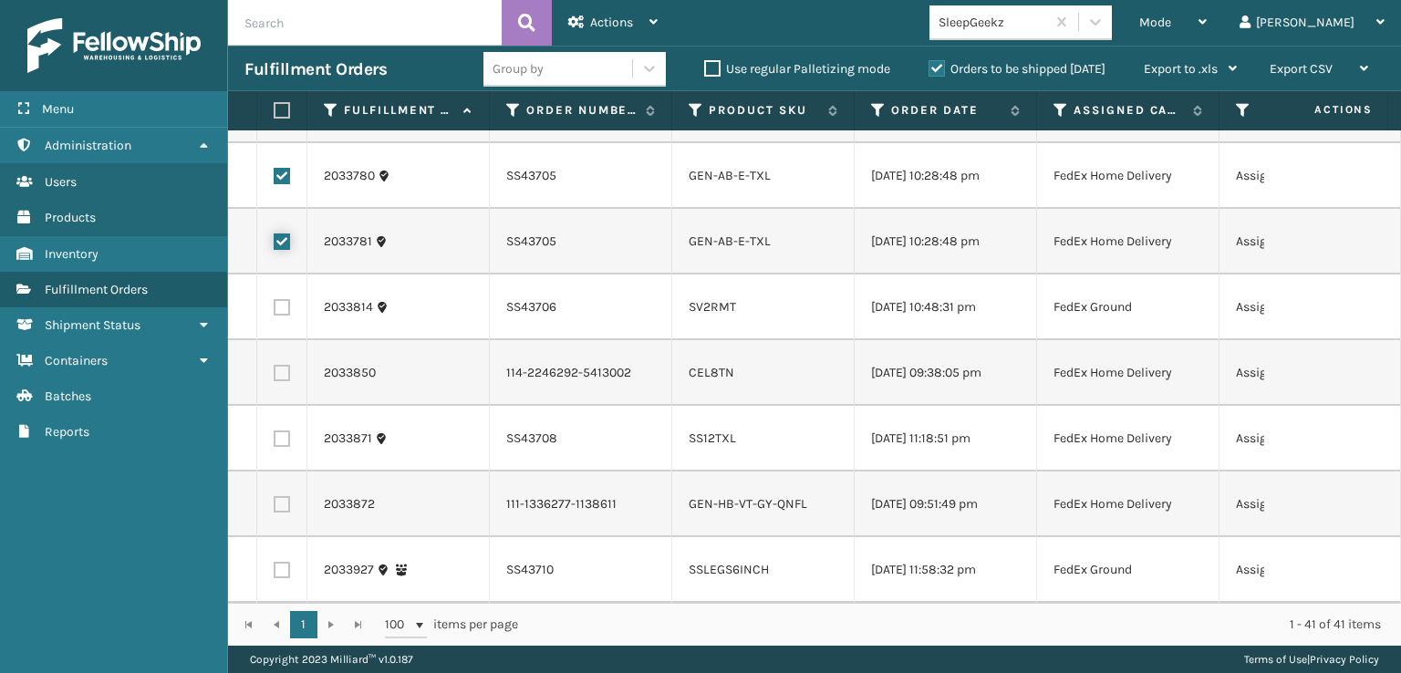
scroll to position [2462, 0]
click at [280, 406] on td at bounding box center [282, 373] width 50 height 66
click at [280, 381] on label at bounding box center [282, 373] width 16 height 16
click at [274, 377] on input "checkbox" at bounding box center [274, 371] width 1 height 12
checkbox input "true"
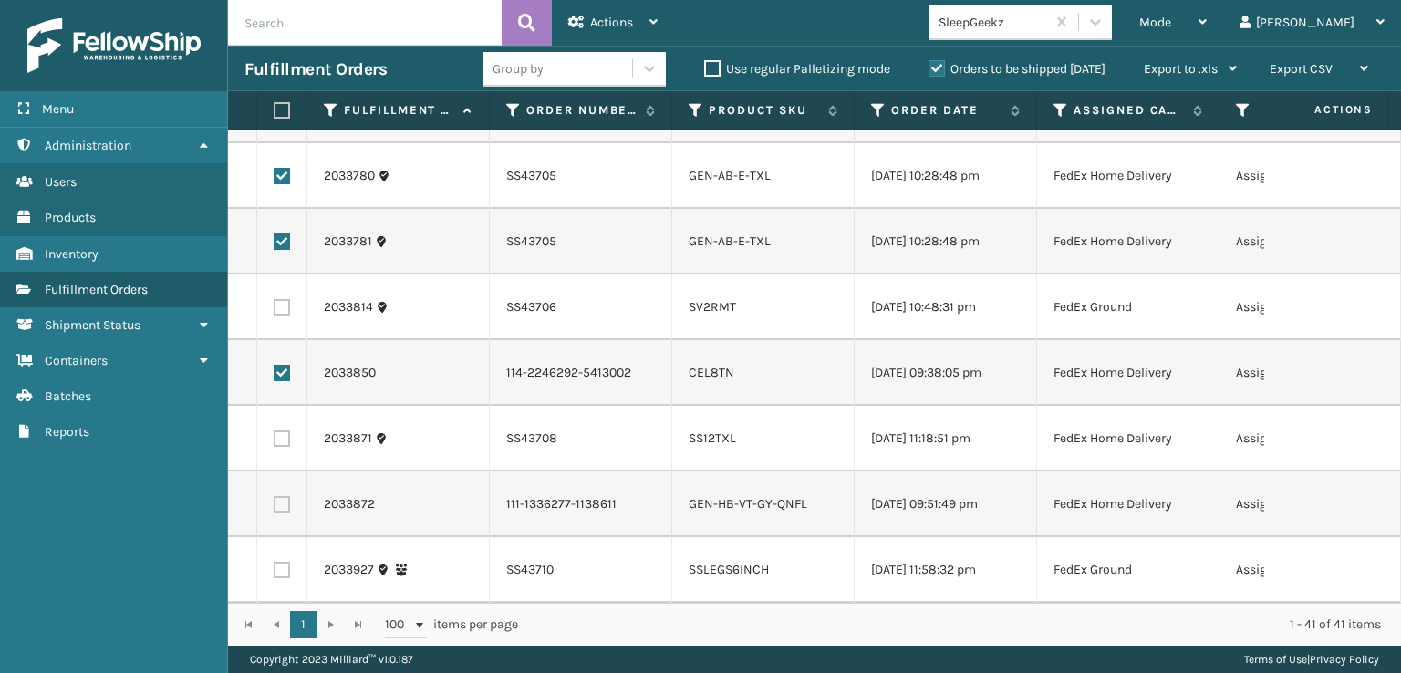
click at [279, 447] on label at bounding box center [282, 438] width 16 height 16
click at [274, 442] on input "checkbox" at bounding box center [274, 436] width 1 height 12
checkbox input "true"
click at [281, 496] on label at bounding box center [282, 504] width 16 height 16
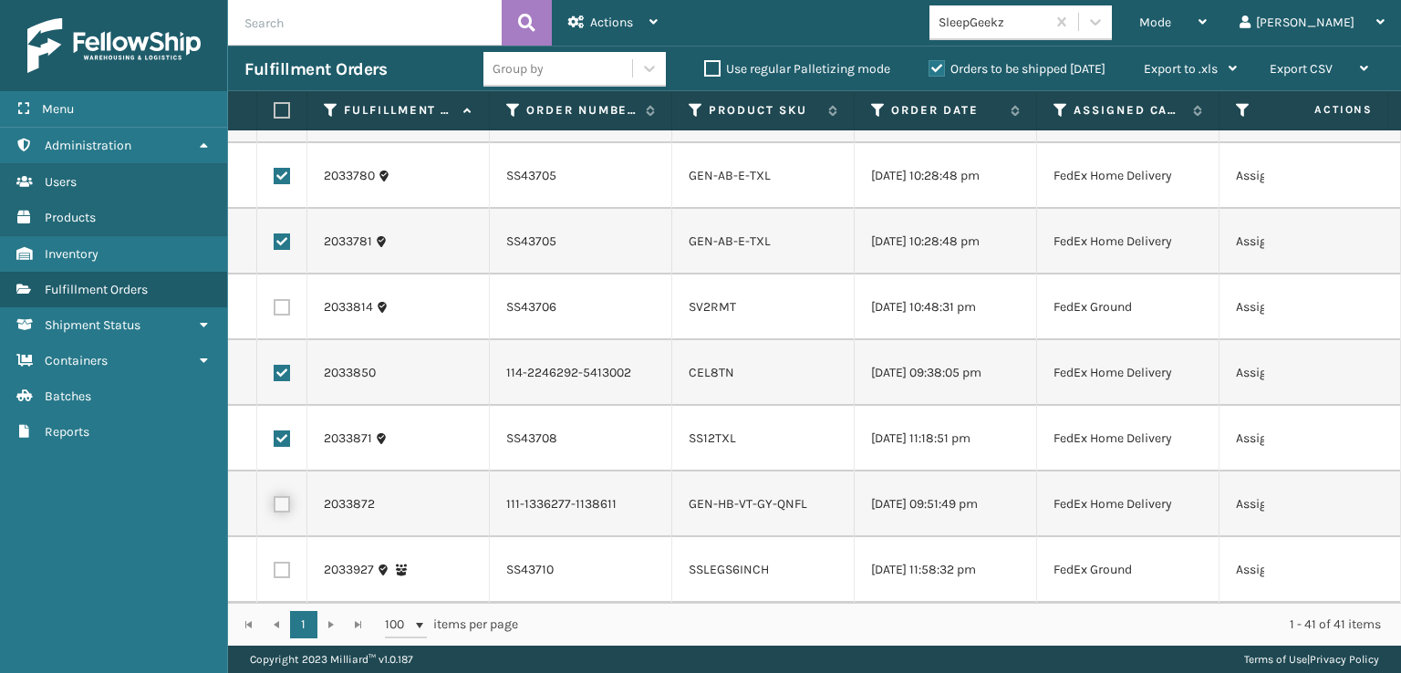
click at [274, 496] on input "checkbox" at bounding box center [274, 502] width 1 height 12
checkbox input "true"
click at [581, 18] on icon at bounding box center [576, 22] width 16 height 13
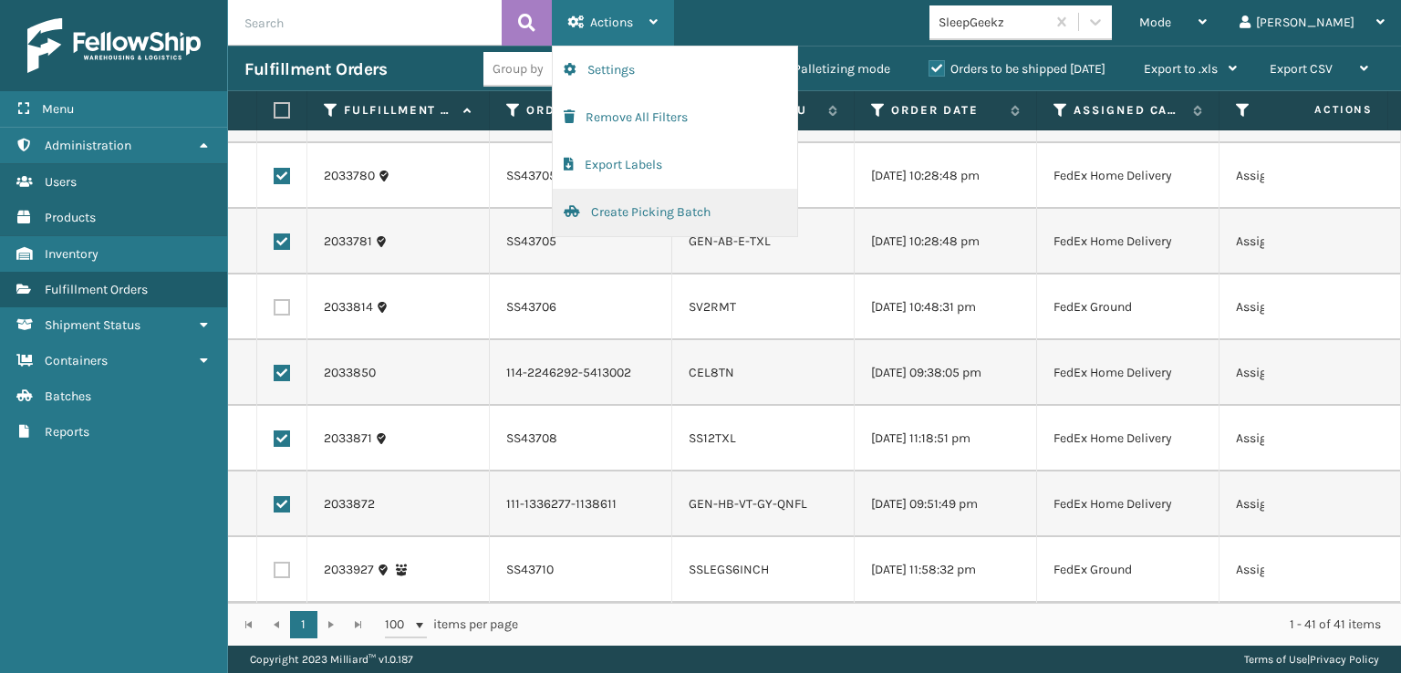
click at [613, 217] on button "Create Picking Batch" at bounding box center [675, 212] width 244 height 47
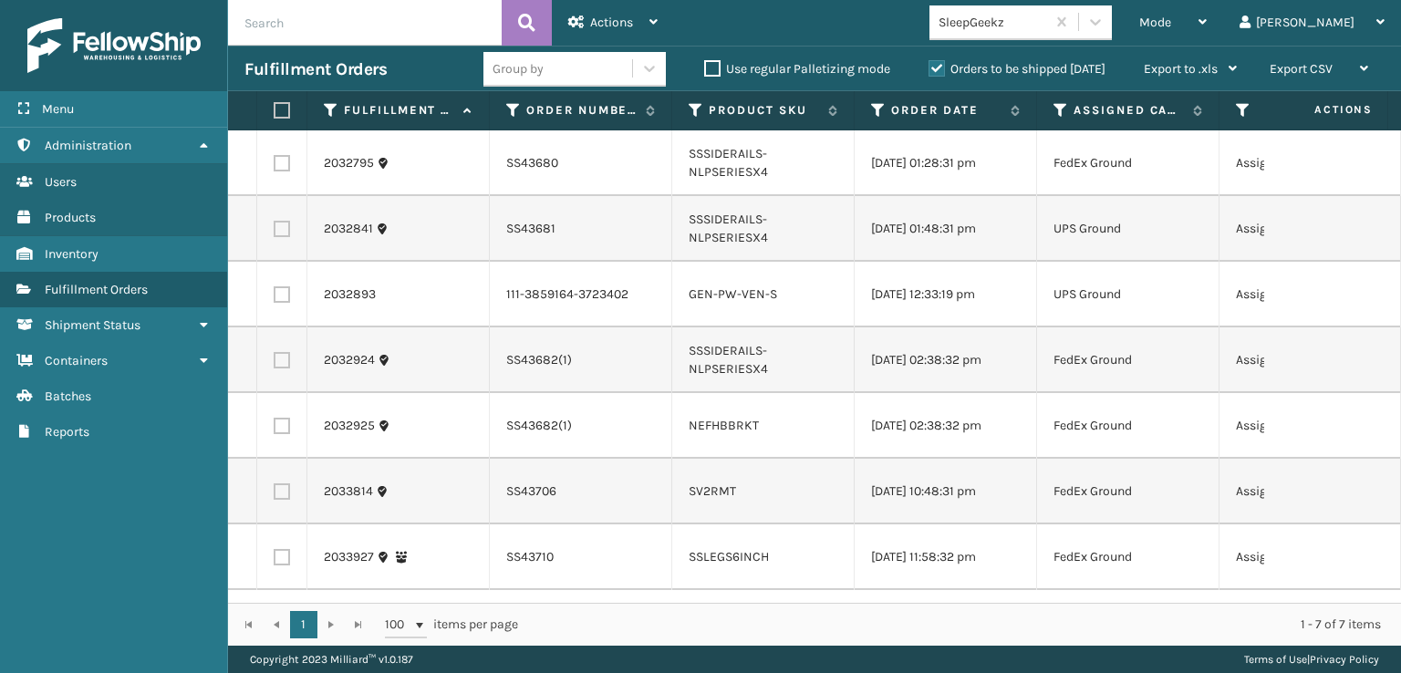
scroll to position [0, 0]
click at [284, 113] on label at bounding box center [279, 110] width 11 height 16
click at [274, 113] on input "checkbox" at bounding box center [274, 111] width 1 height 12
checkbox input "true"
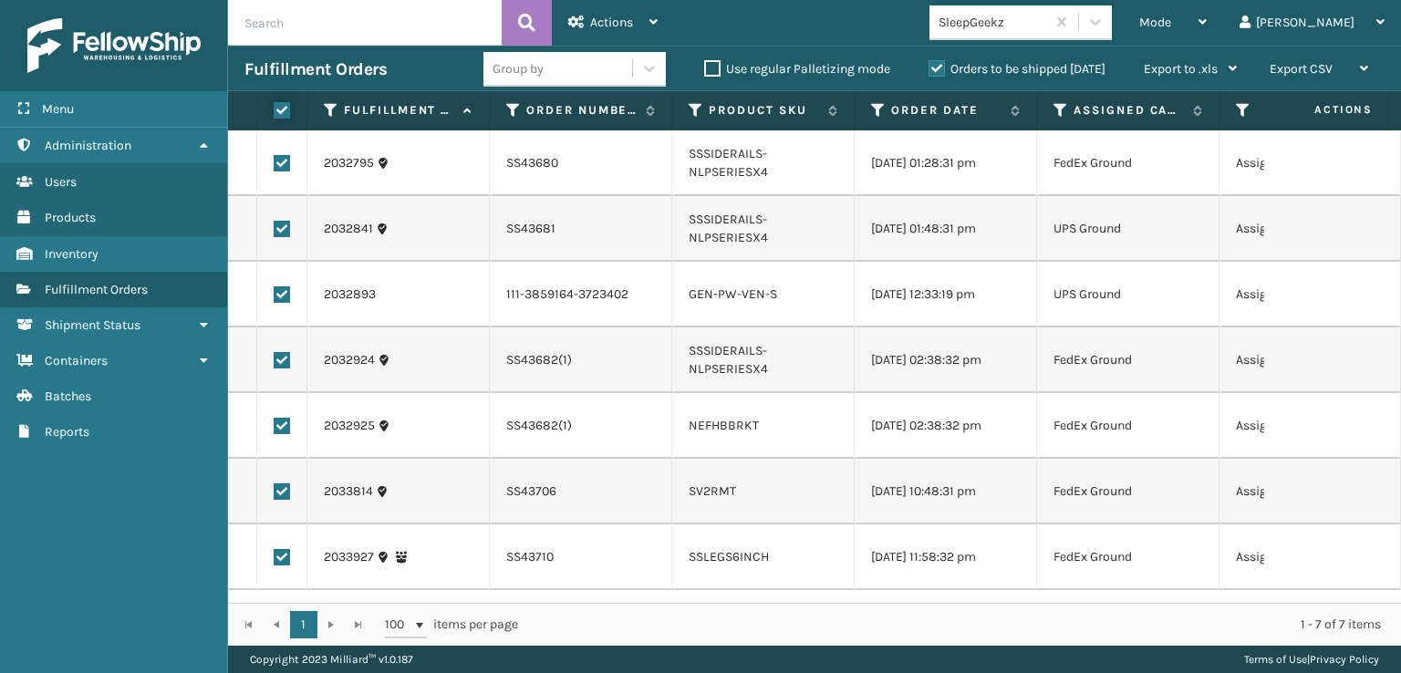
checkbox input "true"
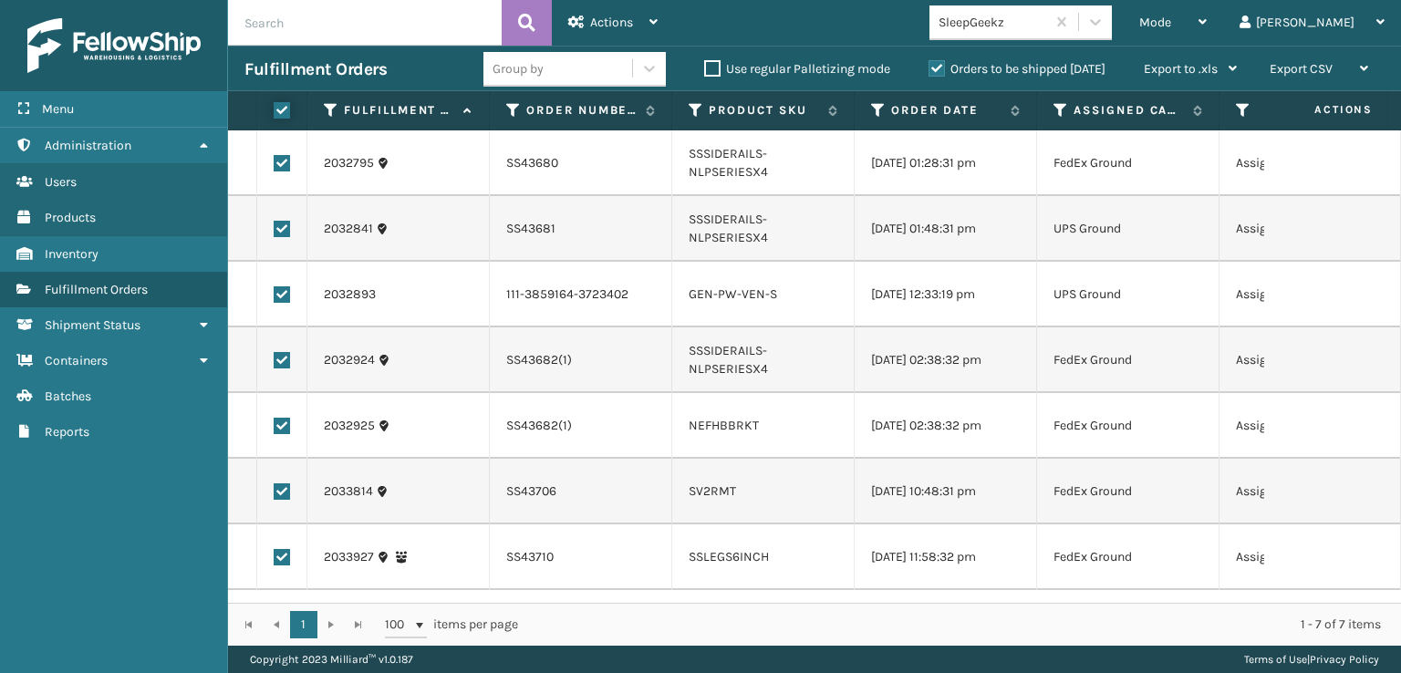
checkbox input "true"
click at [649, 6] on div "Actions" at bounding box center [612, 23] width 89 height 46
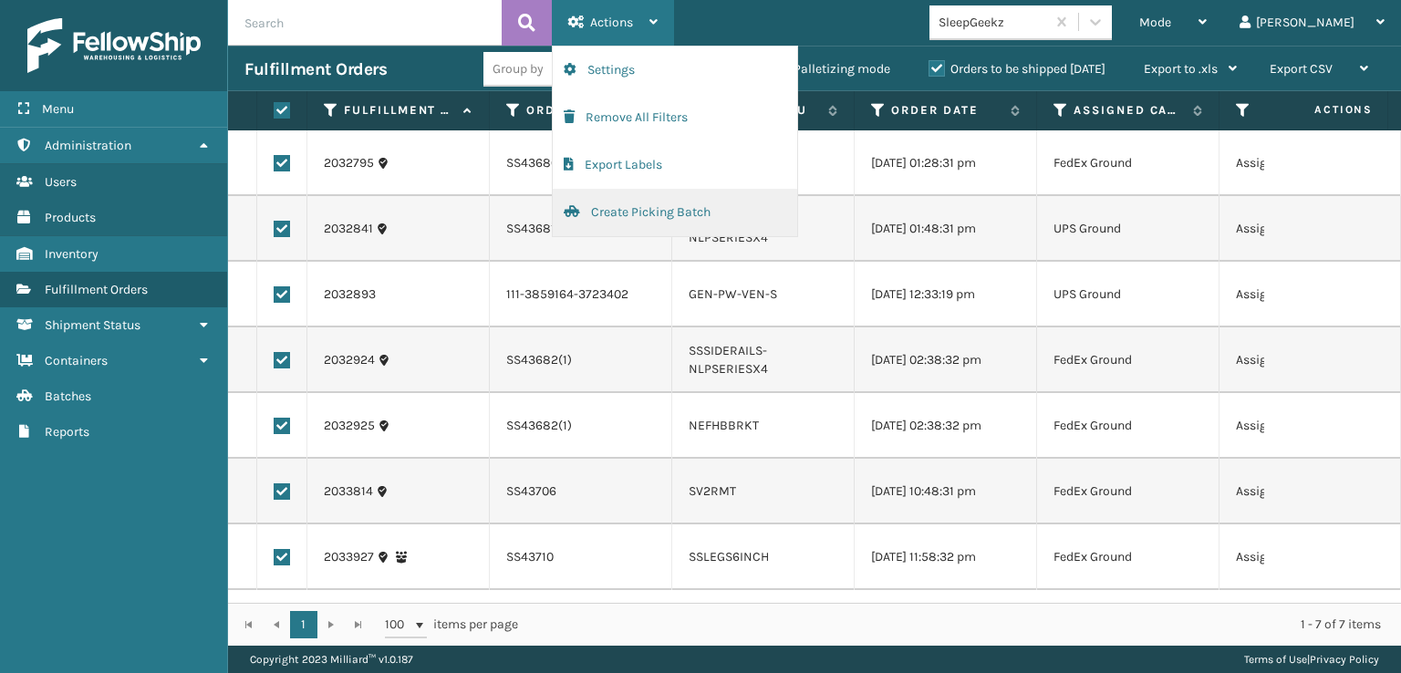
click at [659, 210] on button "Create Picking Batch" at bounding box center [675, 212] width 244 height 47
